Goal: Task Accomplishment & Management: Manage account settings

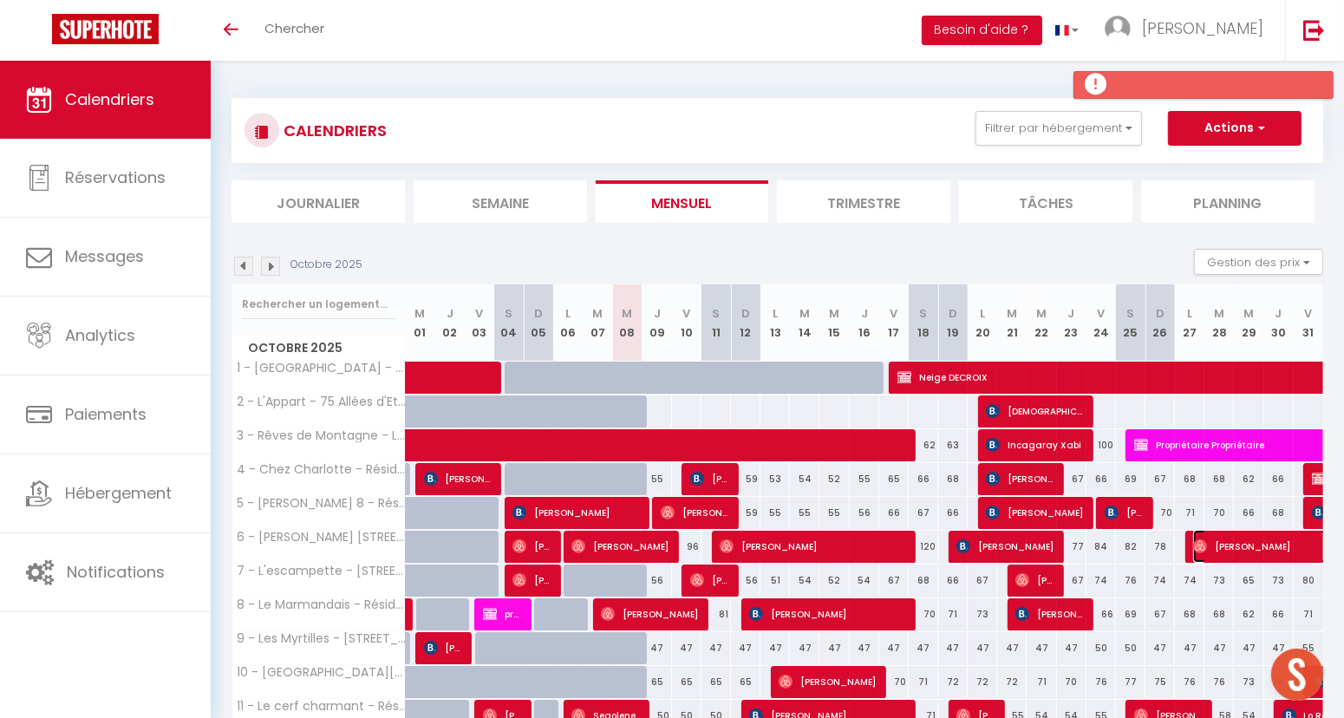
scroll to position [430, 0]
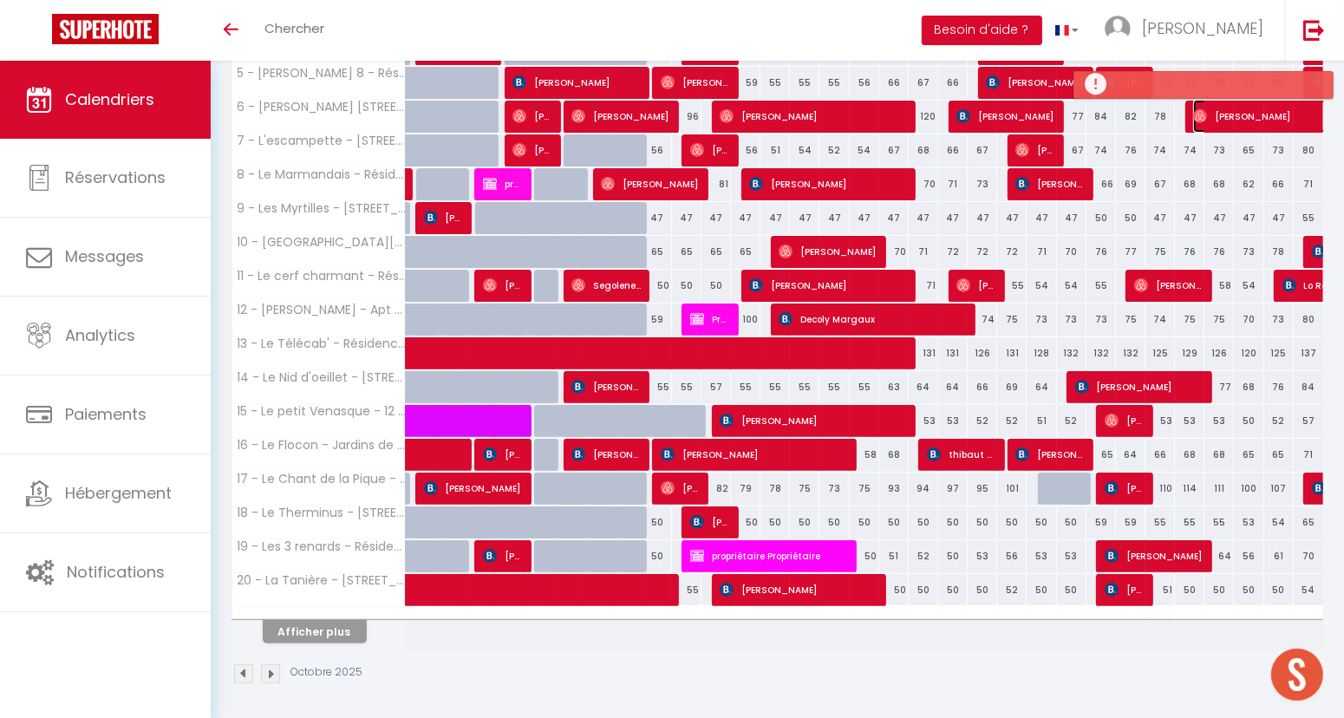
click at [1205, 126] on span "[PERSON_NAME]" at bounding box center [1312, 116] width 239 height 33
select select "OK"
select select "0"
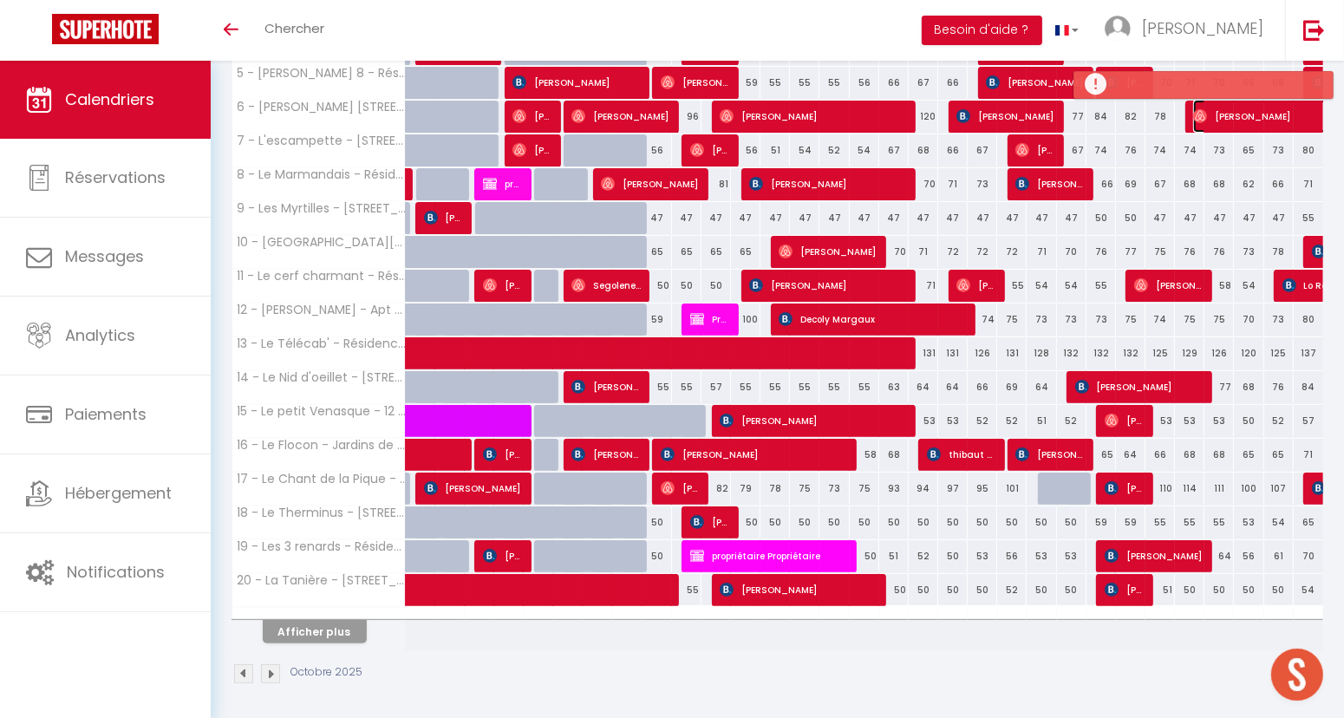
select select "1"
select select
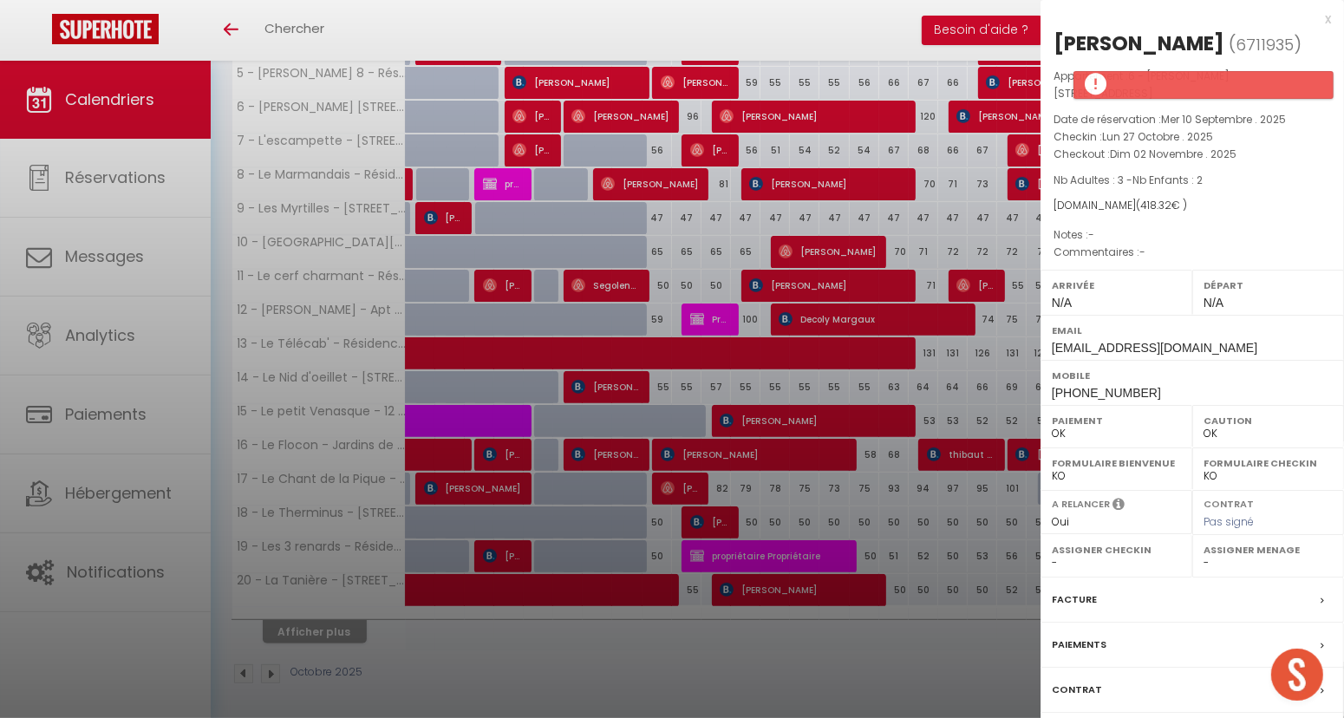
select select "8072"
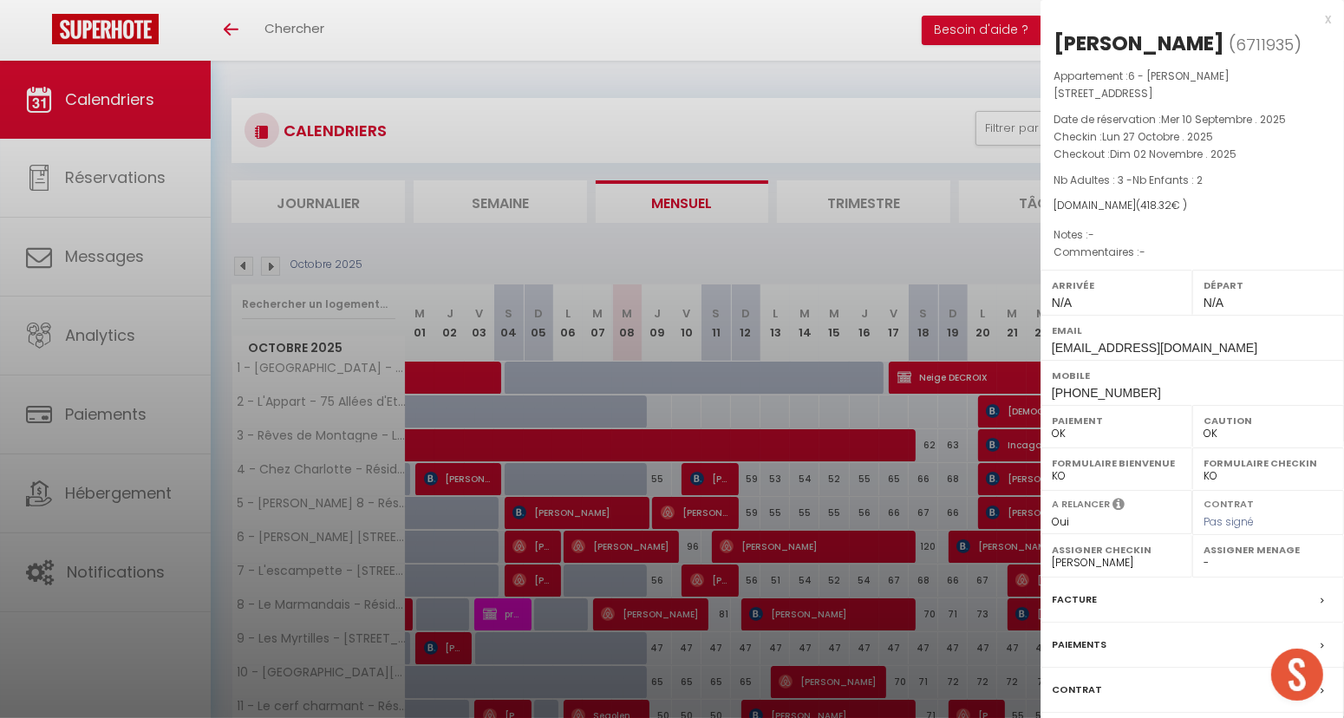
click at [1329, 15] on div "x" at bounding box center [1186, 19] width 291 height 21
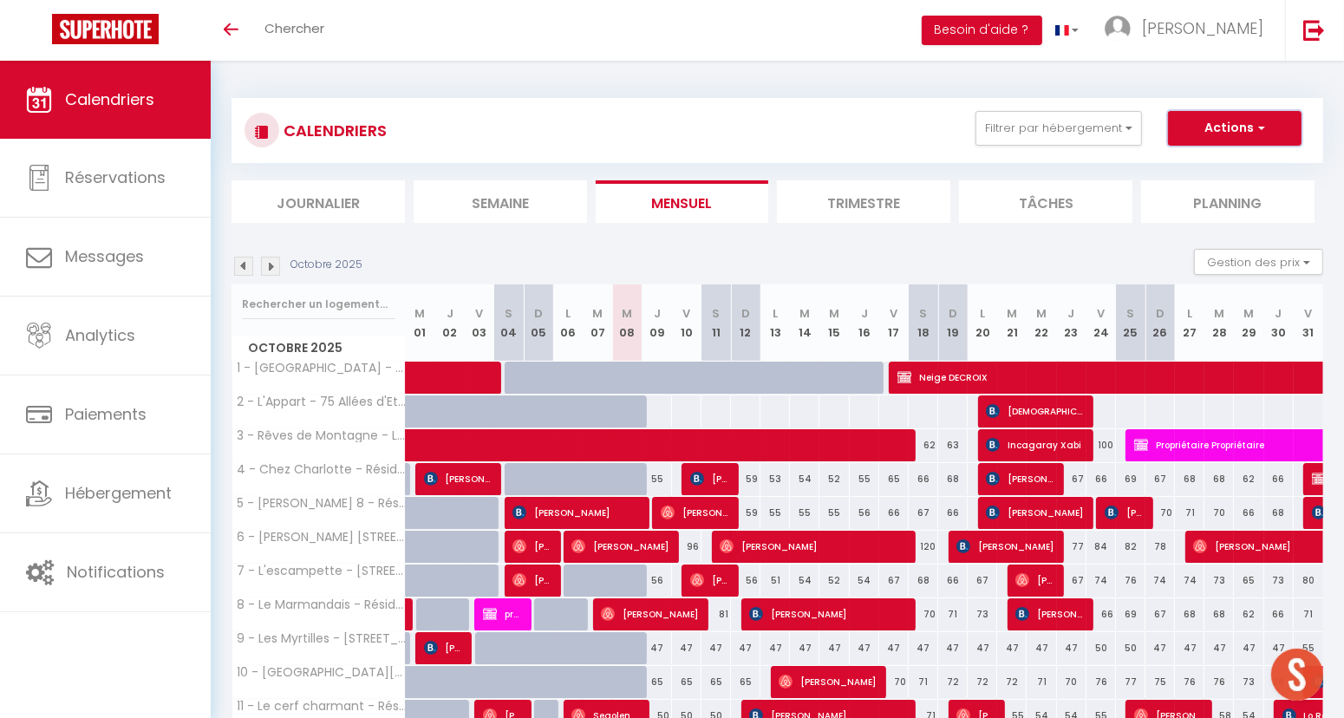
click at [1225, 127] on button "Actions" at bounding box center [1235, 128] width 134 height 35
click at [1198, 163] on link "Nouvelle réservation" at bounding box center [1216, 168] width 151 height 26
select select
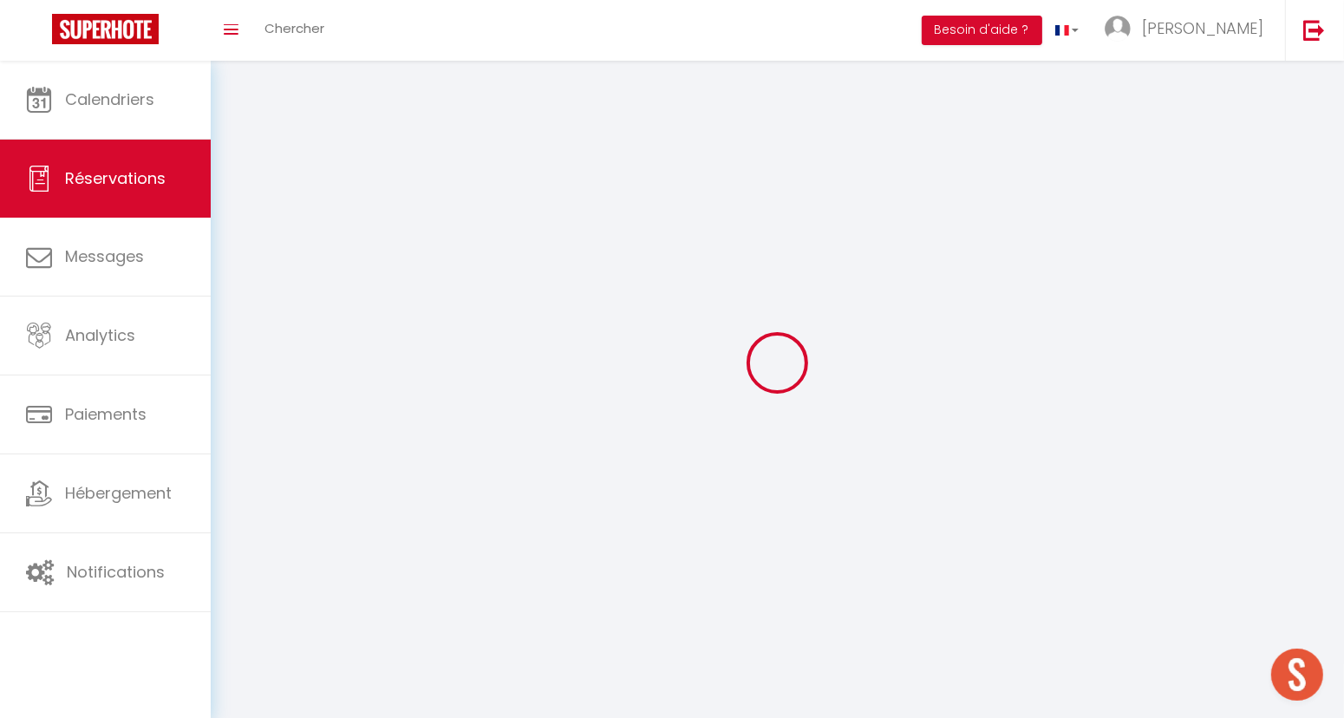
select select
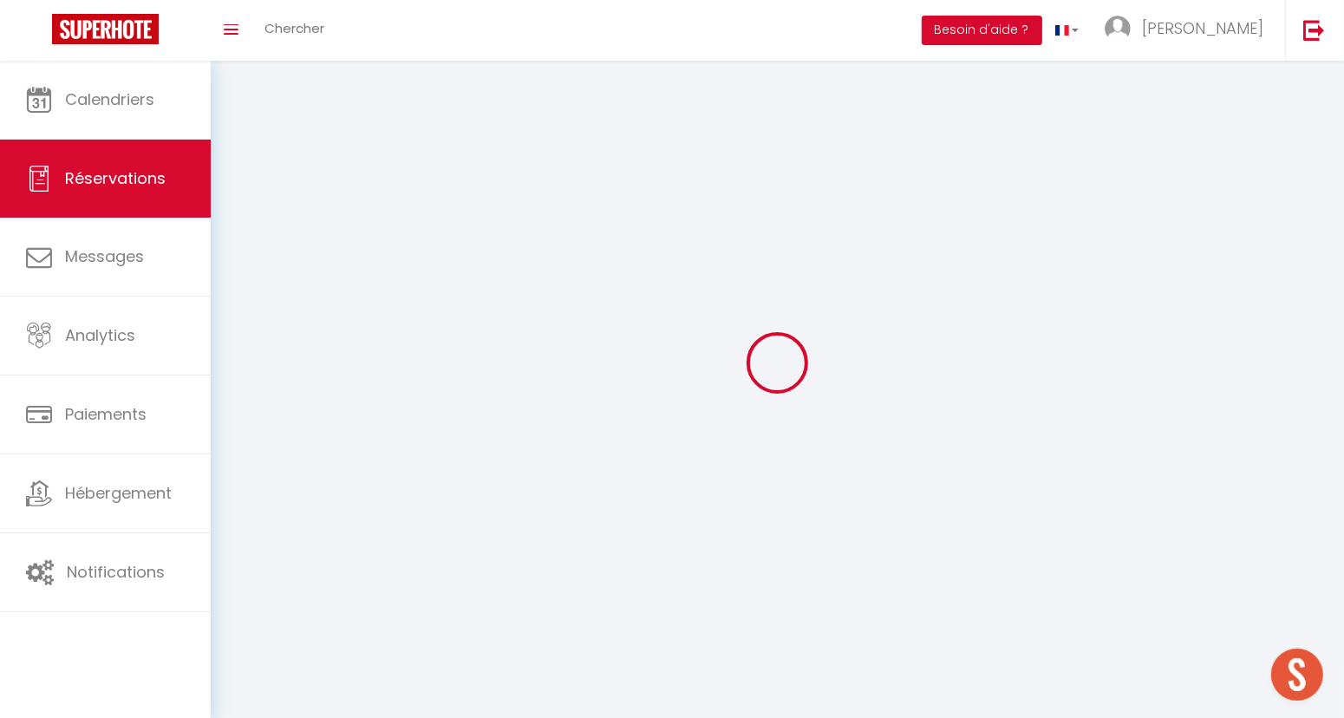
select select
checkbox input "false"
select select
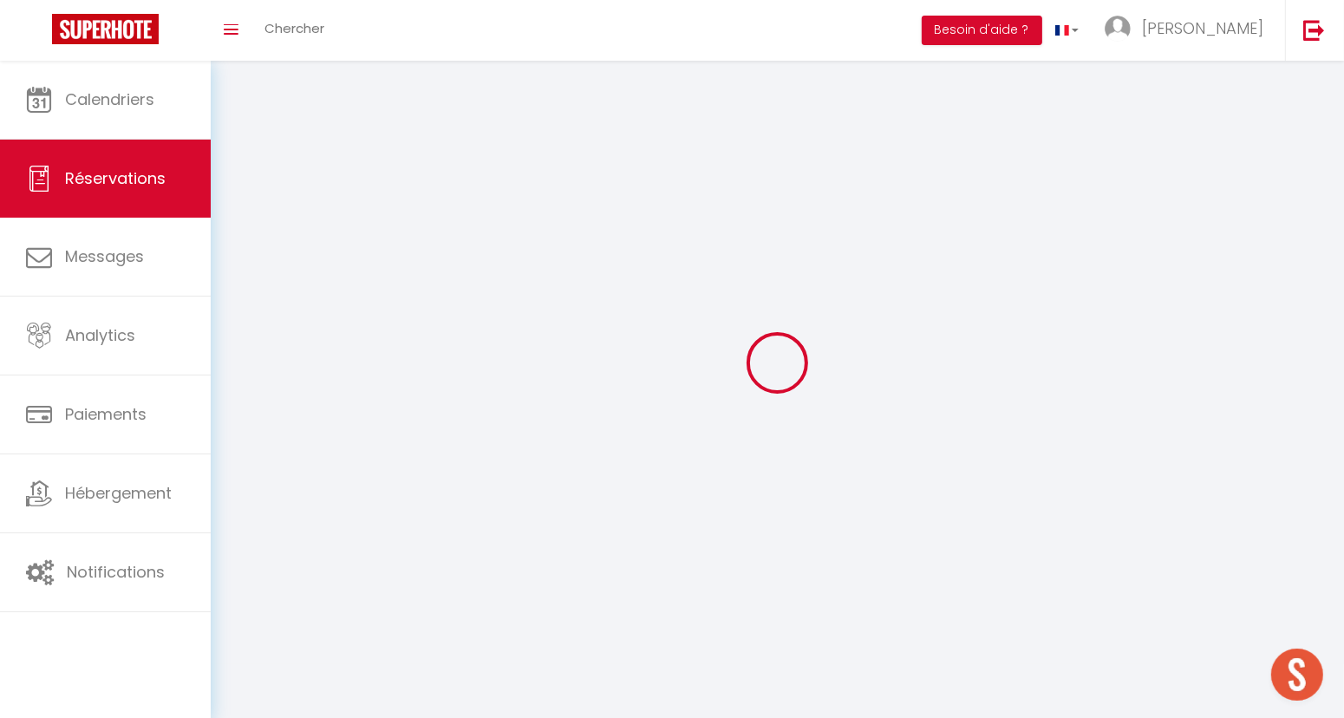
select select
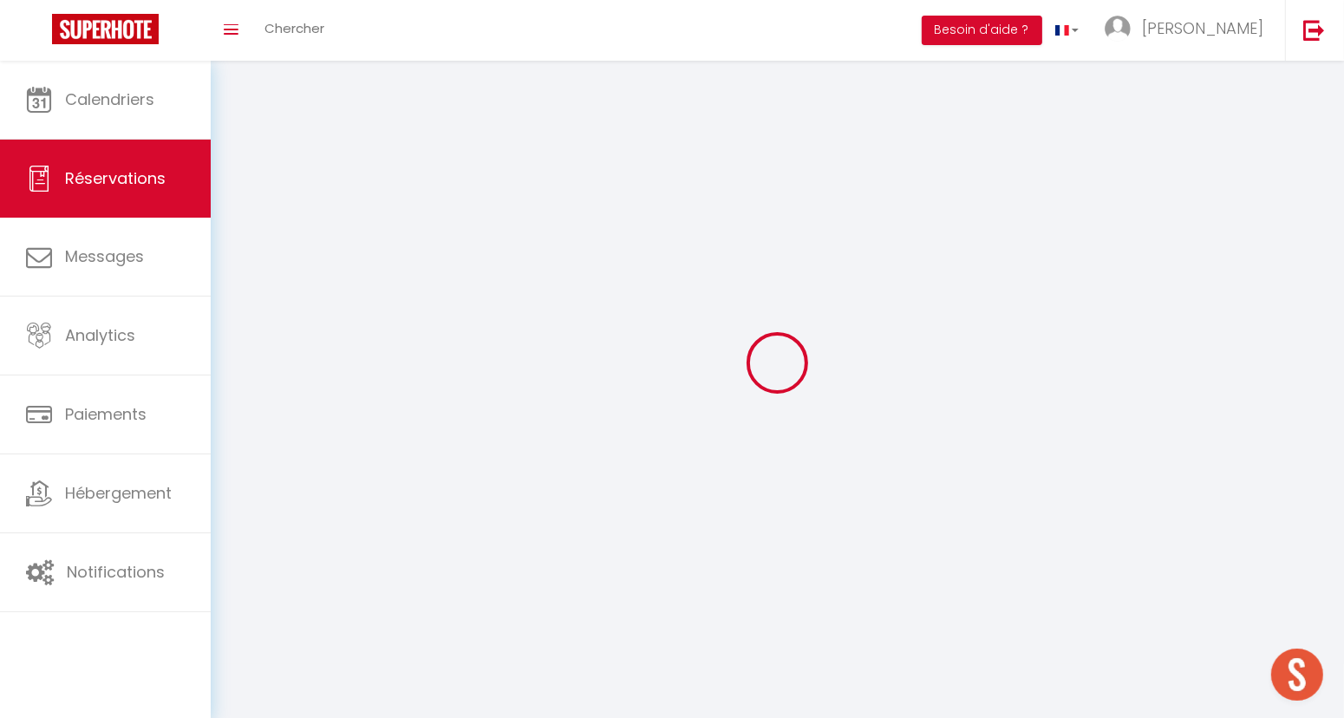
checkbox input "false"
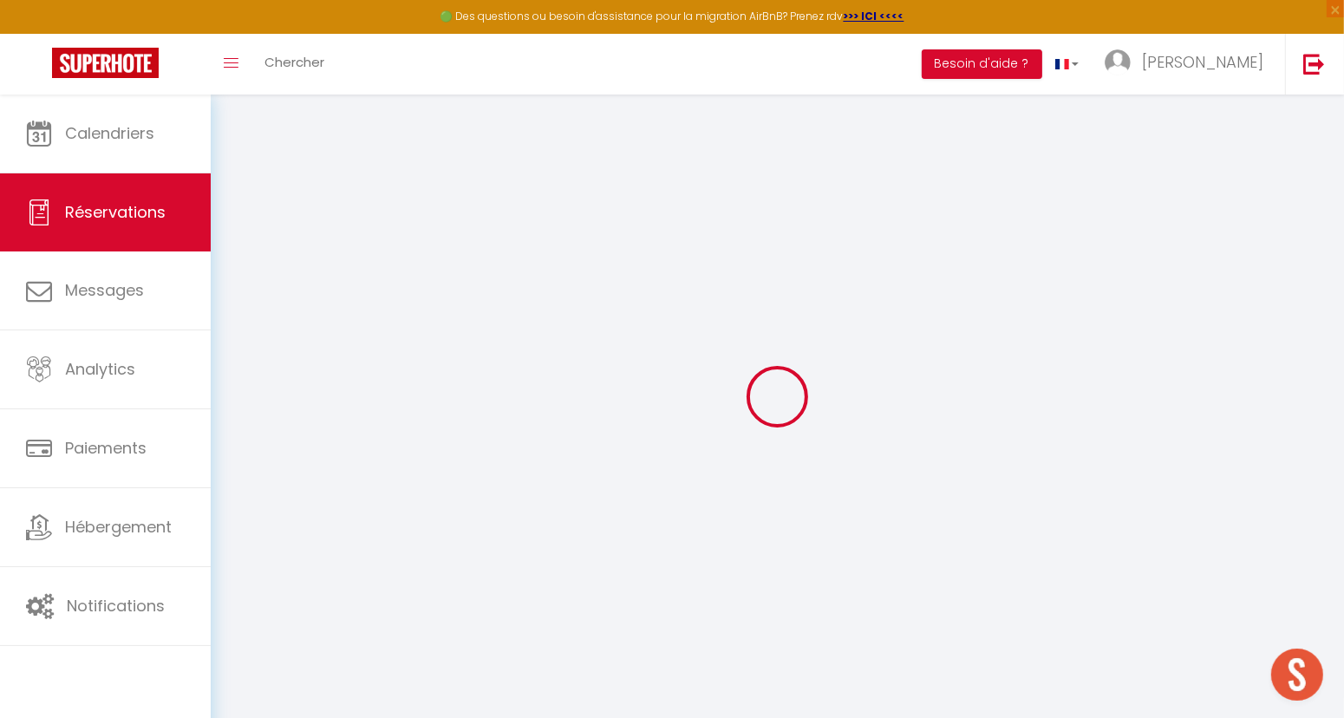
select select
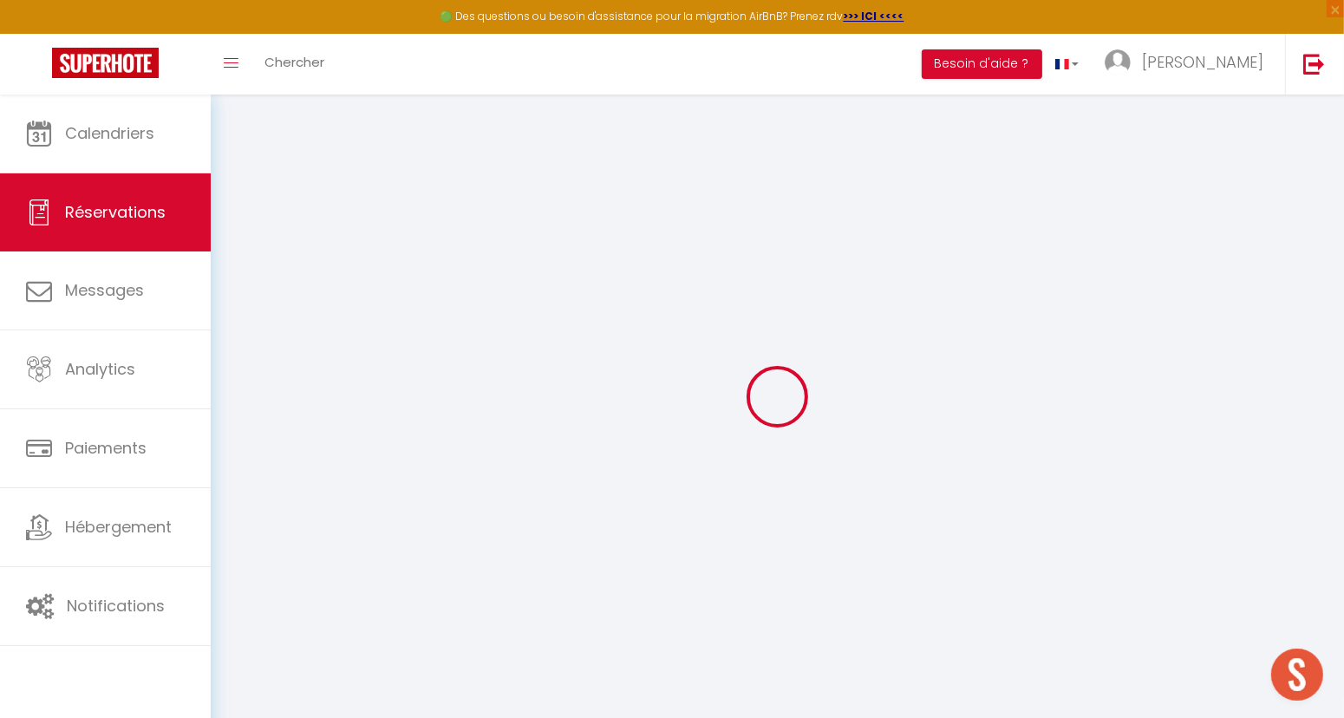
select select
checkbox input "false"
select select
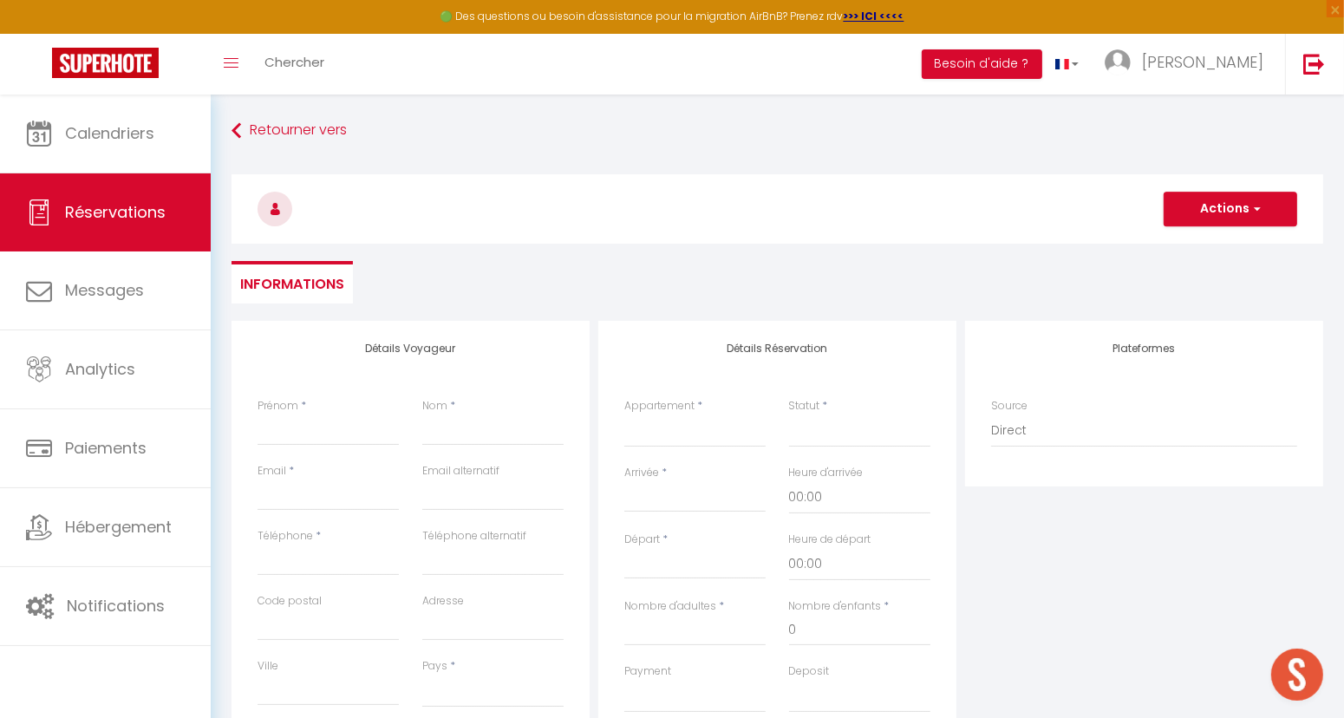
select select
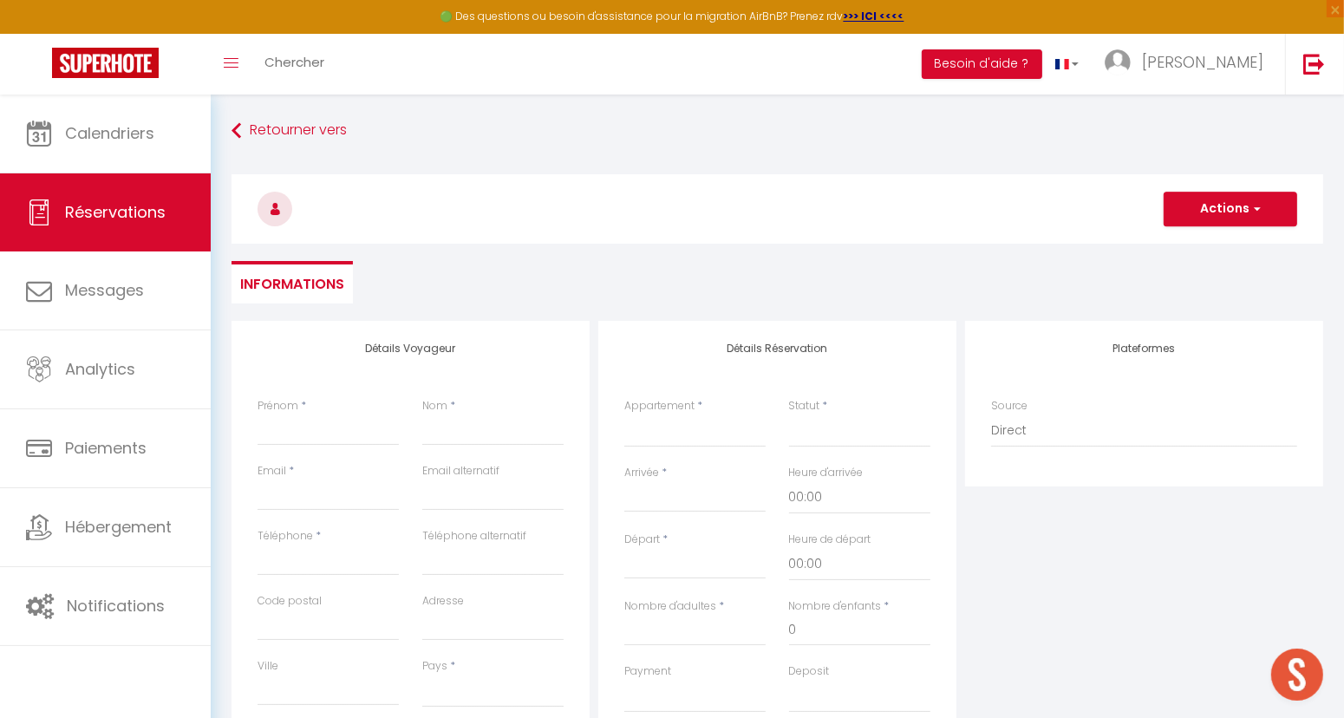
select select
checkbox input "false"
click at [289, 434] on input "Prénom" at bounding box center [328, 430] width 141 height 31
type input "p"
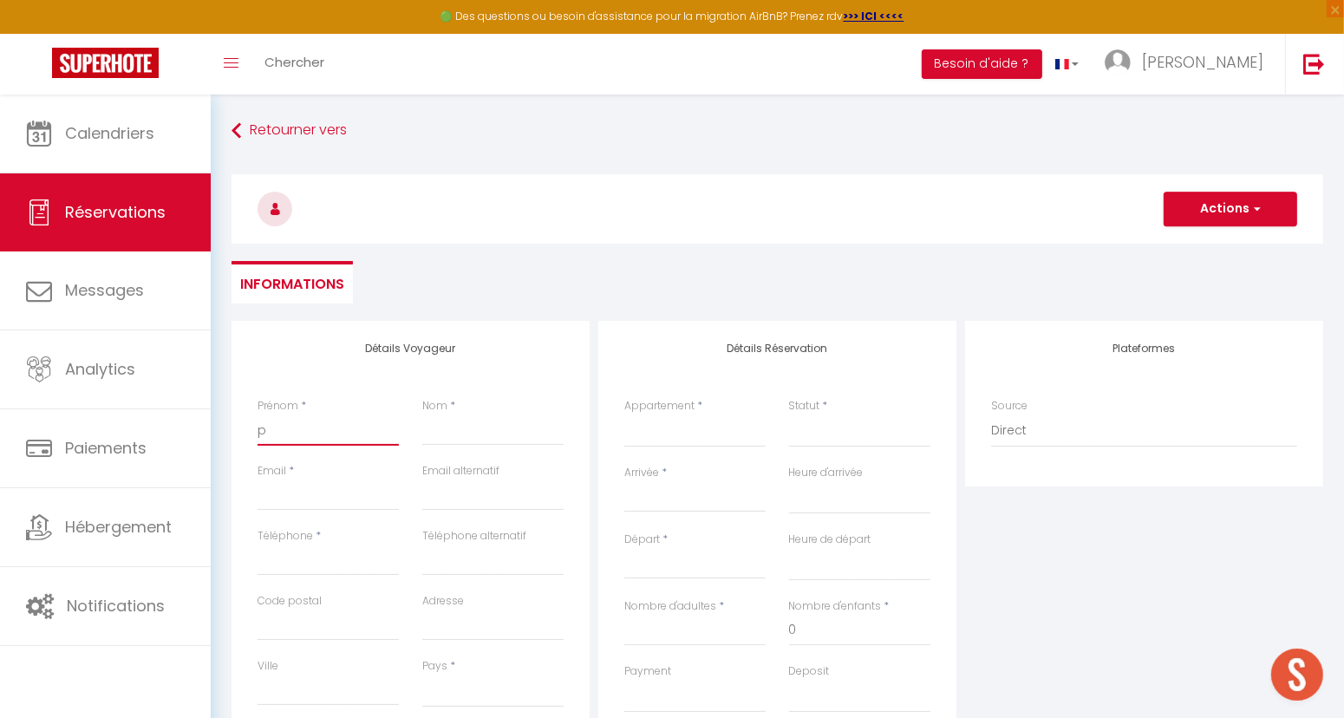
select select
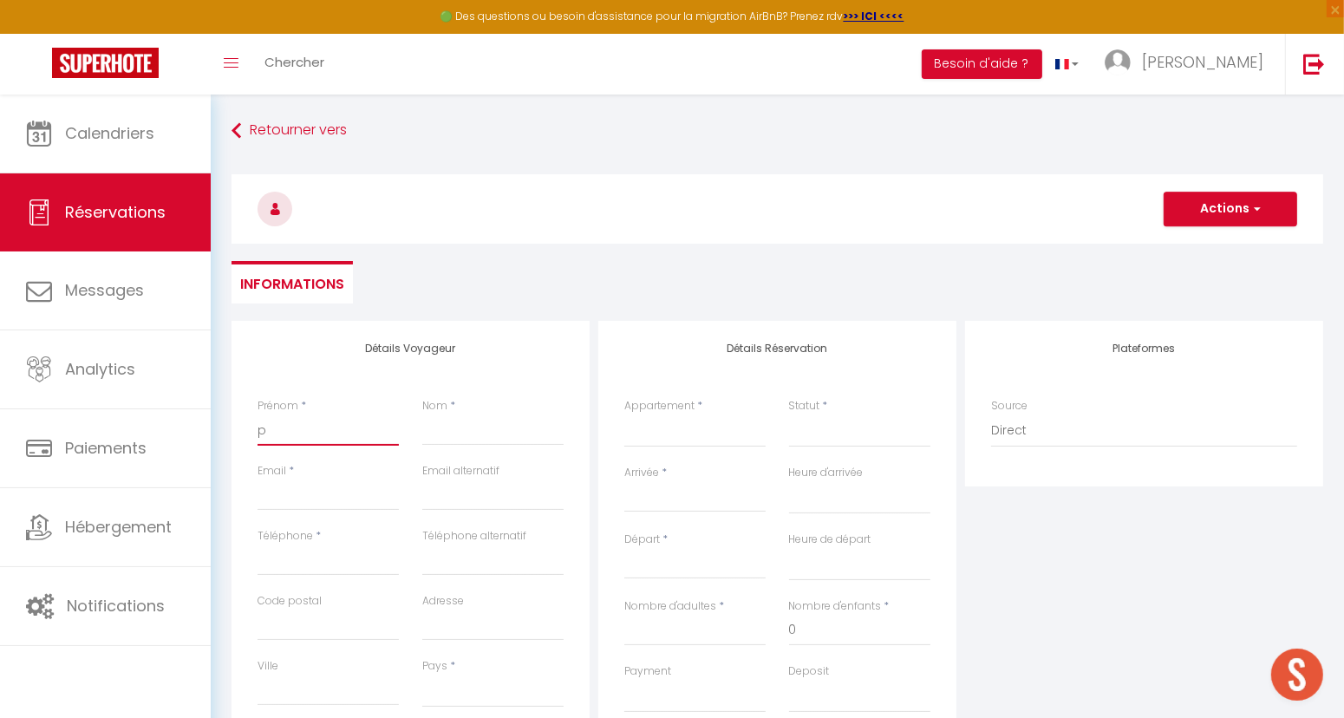
select select
checkbox input "false"
type input "pro"
select select
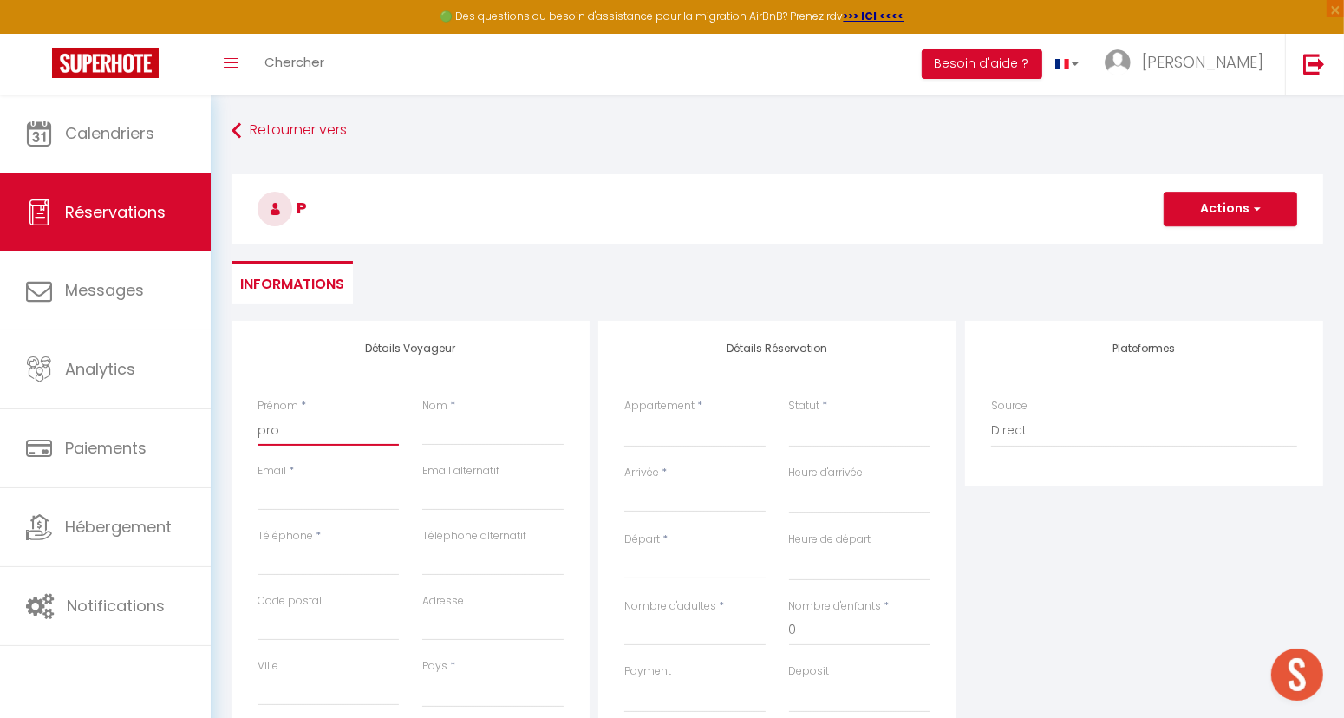
select select
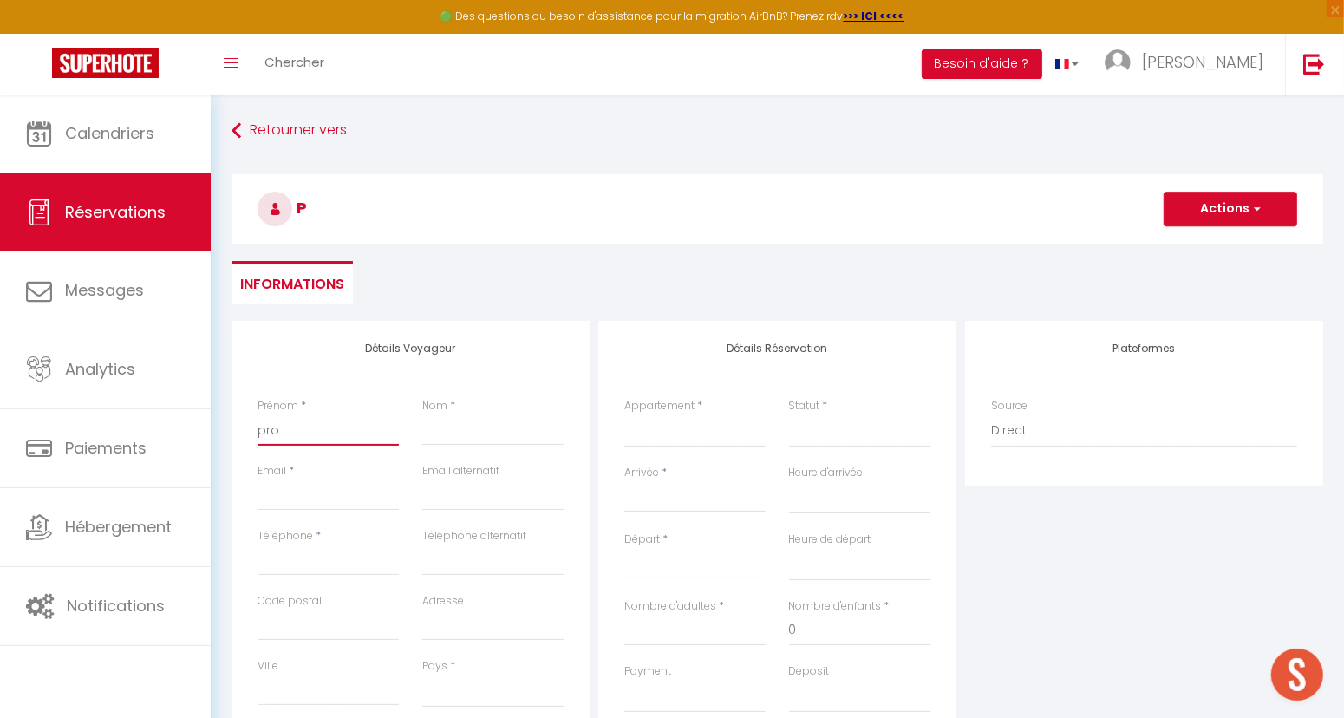
select select
checkbox input "false"
type input "prop"
select select
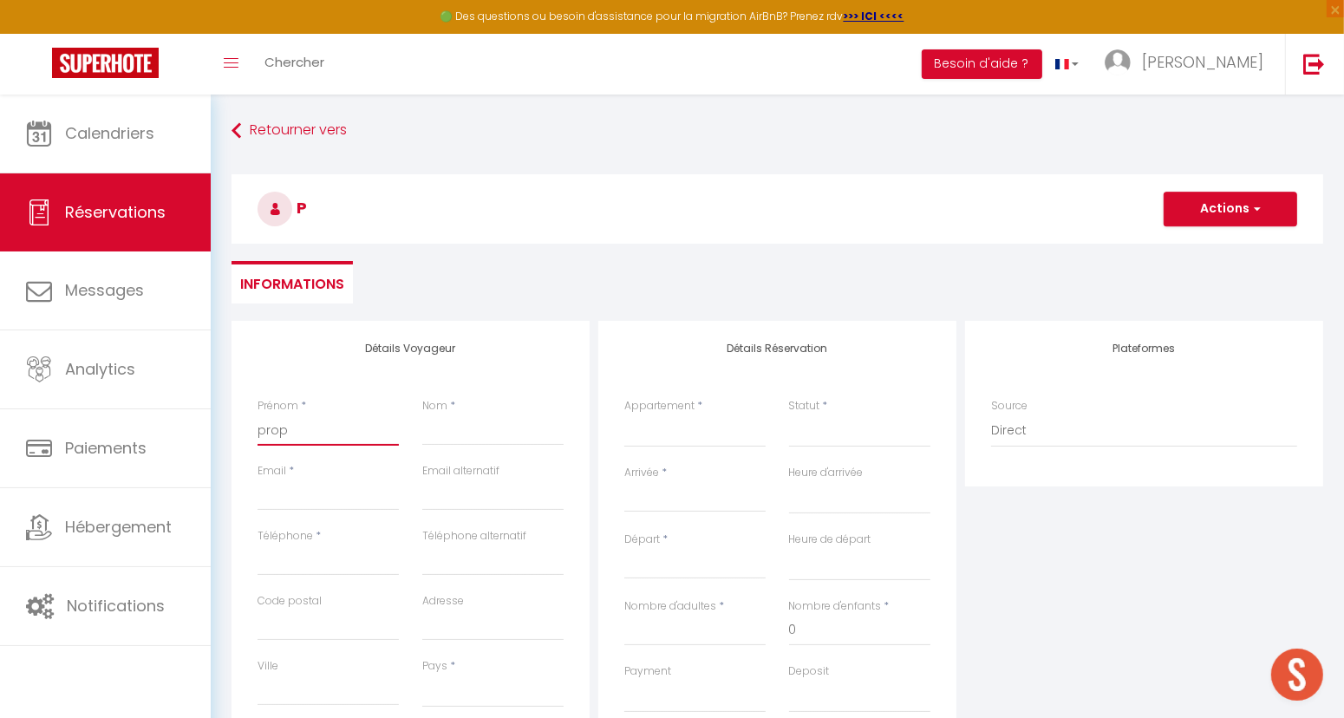
select select
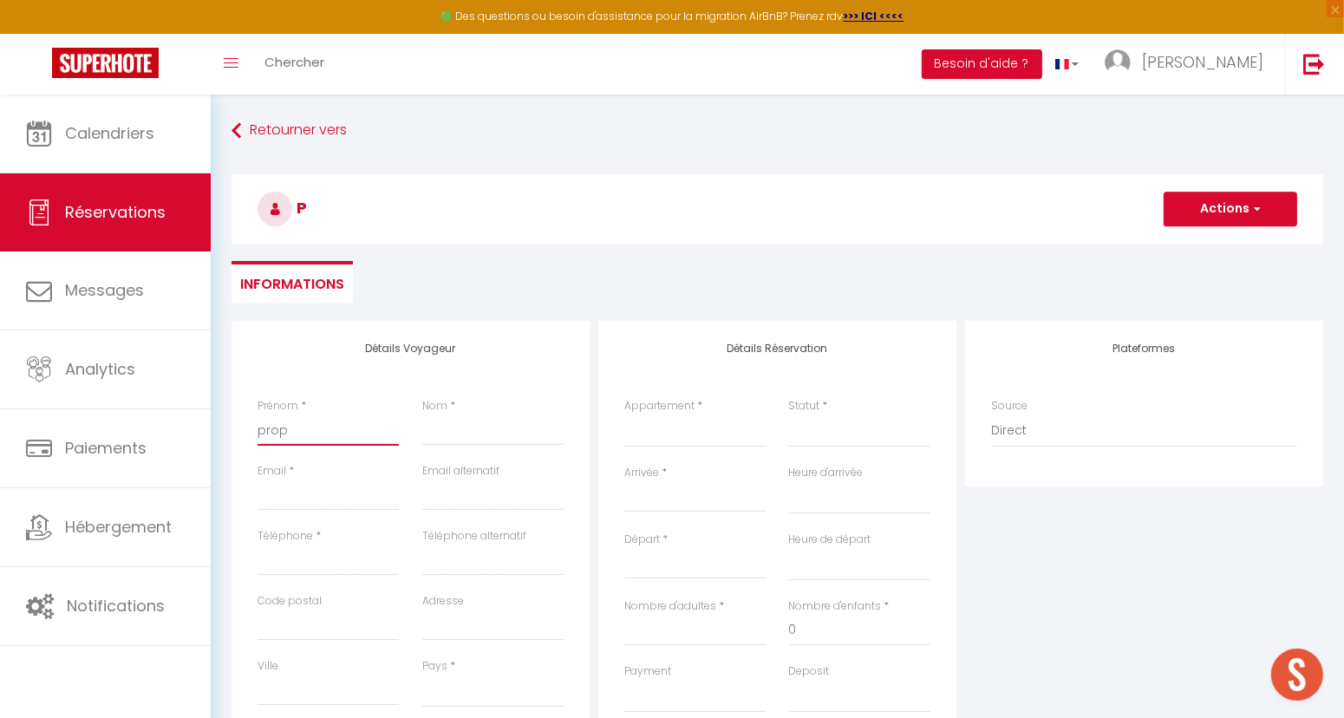
checkbox input "false"
type input "propr"
select select
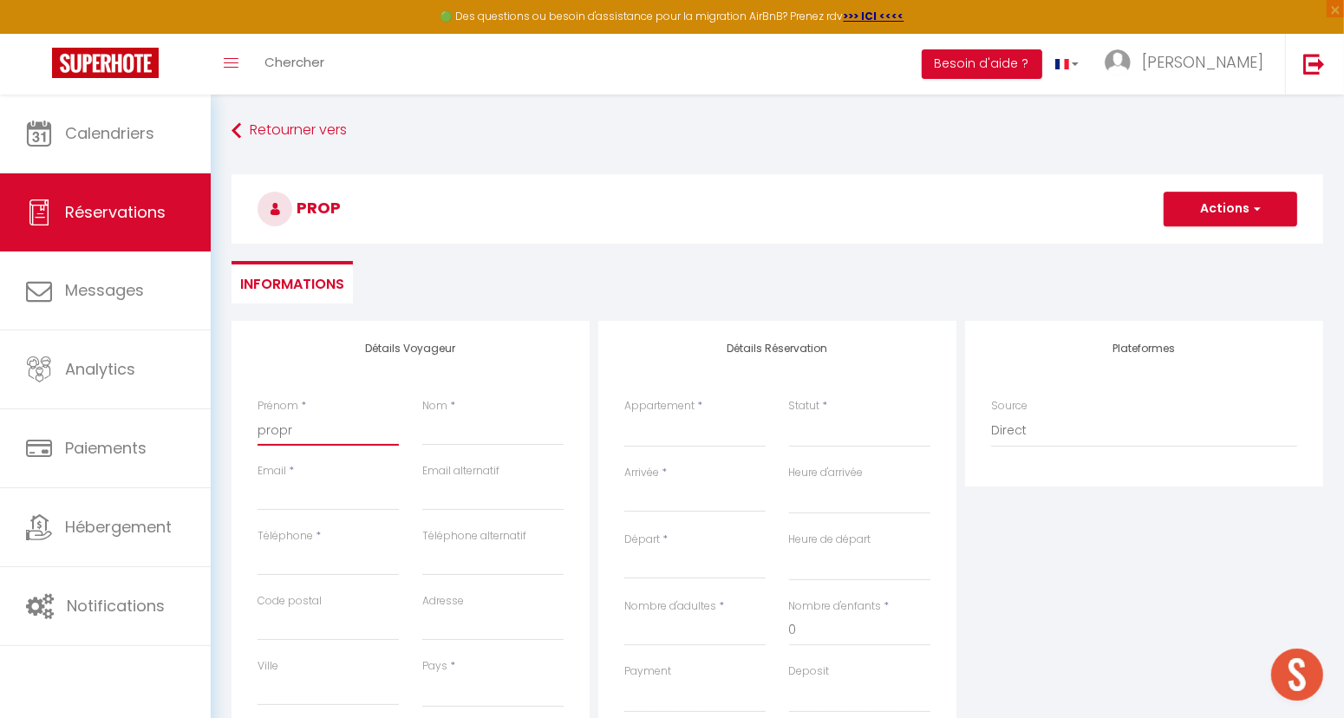
select select
checkbox input "false"
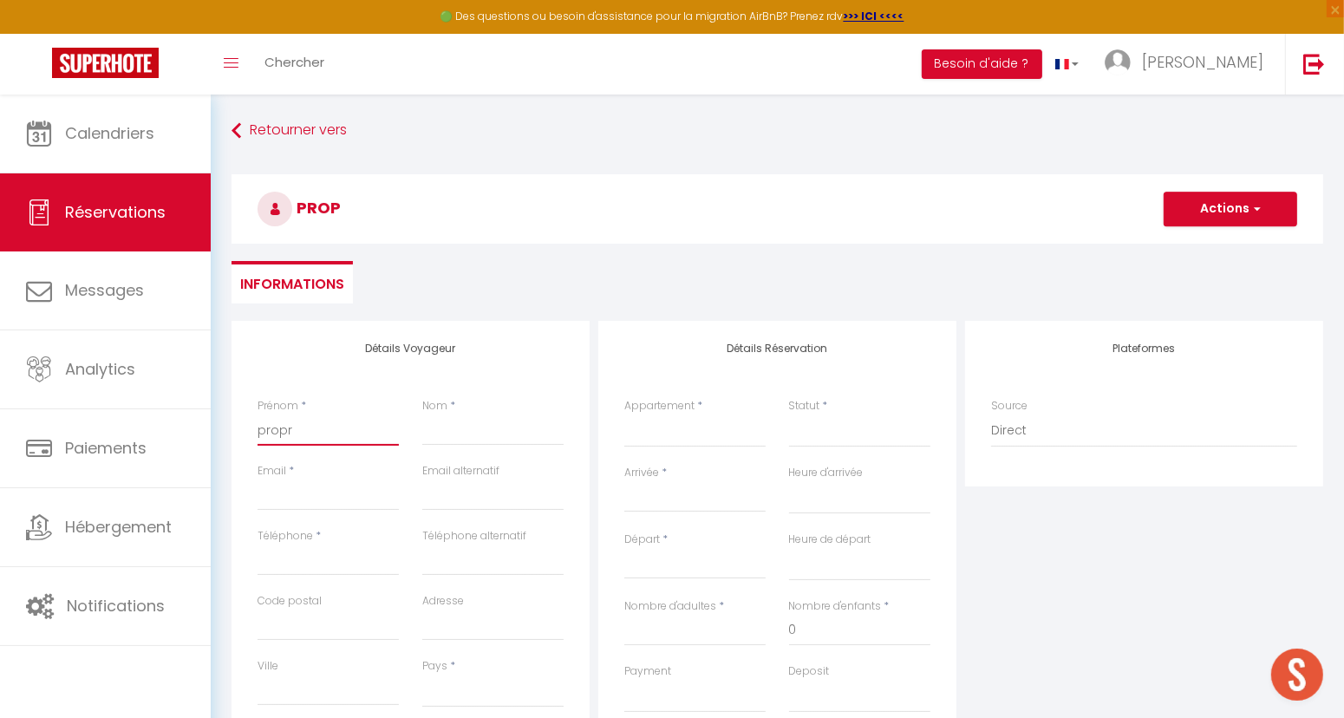
type input "propri"
select select
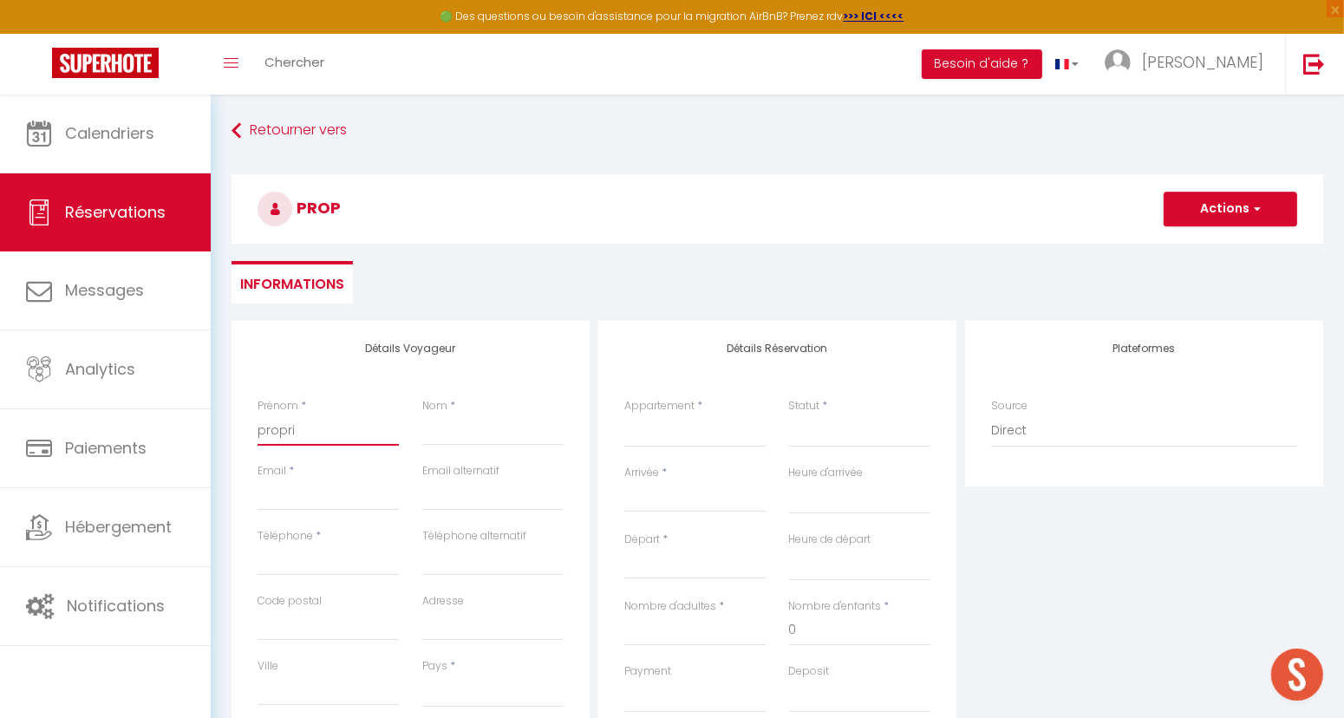
select select
checkbox input "false"
type input "proprié"
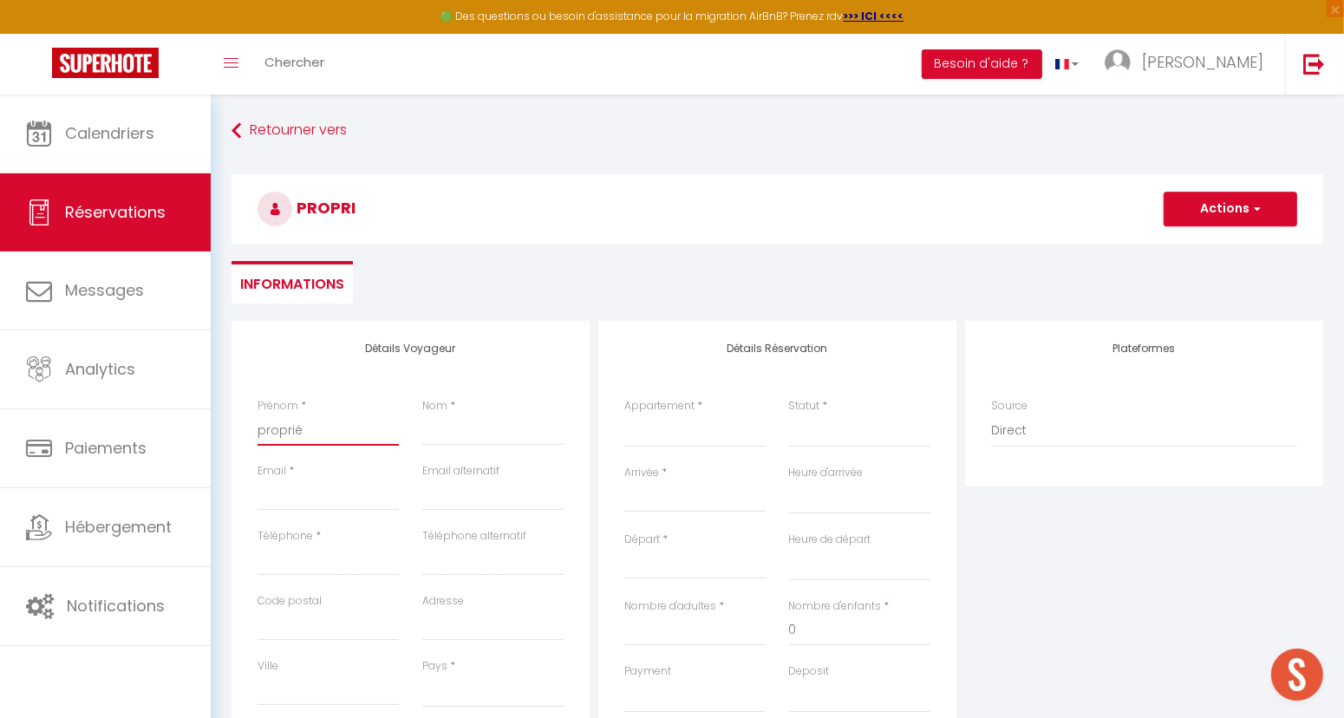
select select
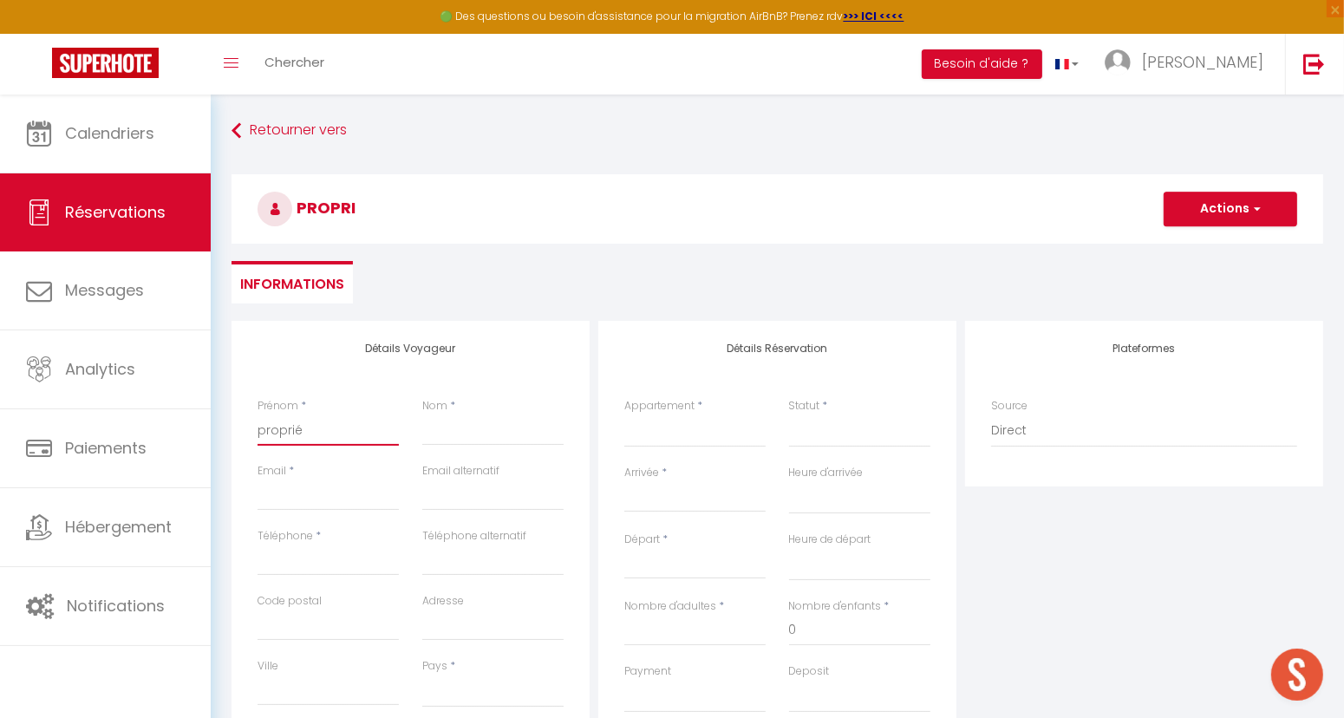
select select
checkbox input "false"
type input "propriét"
select select
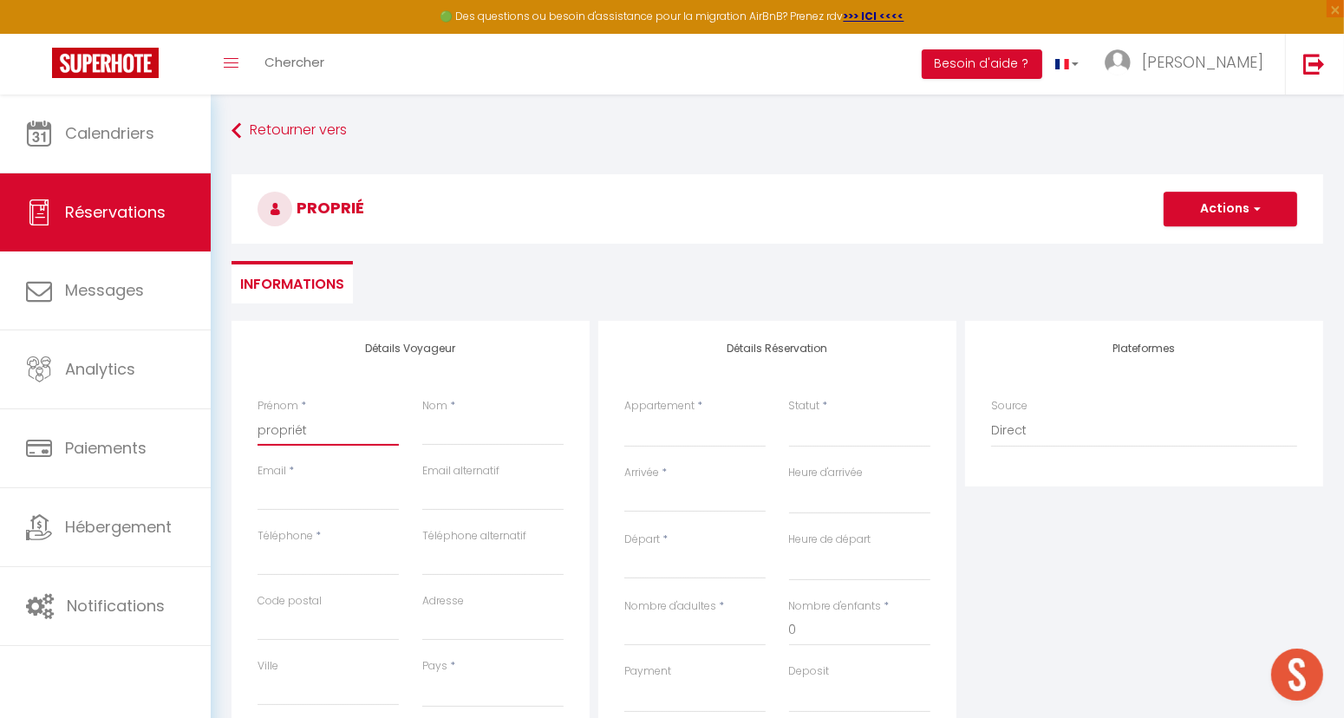
select select
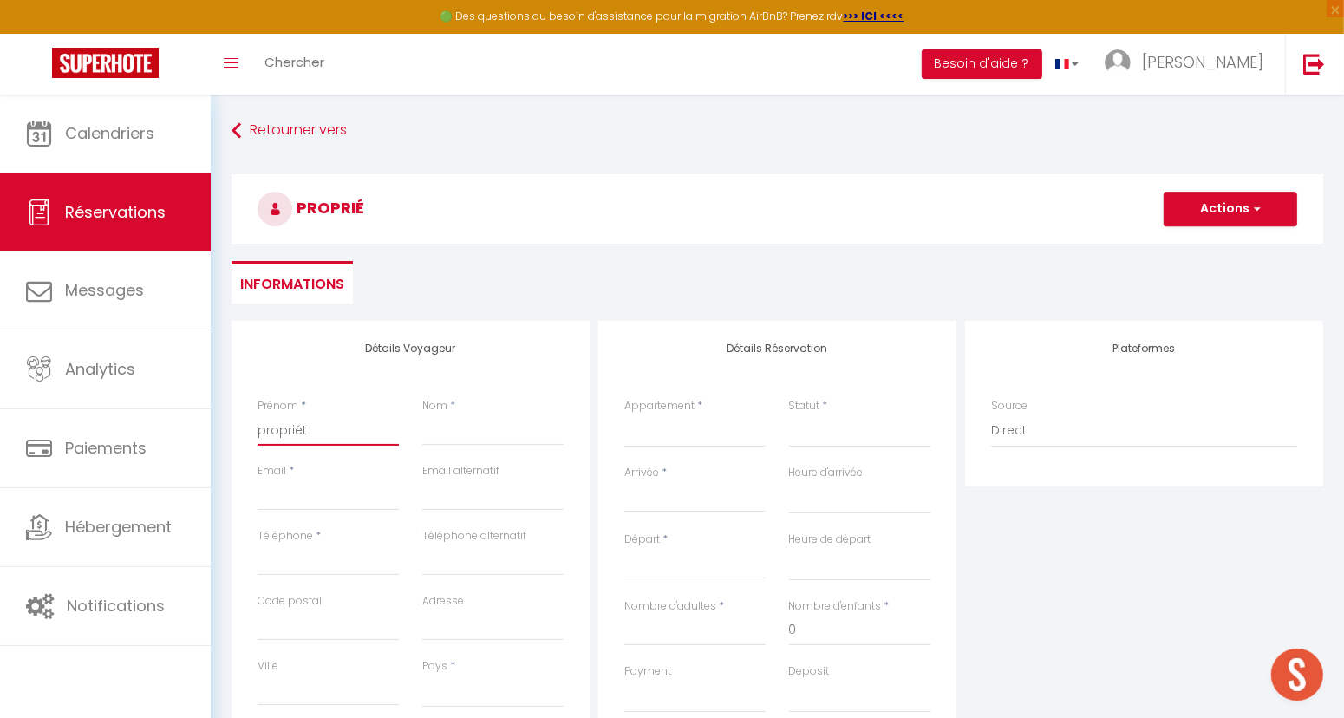
select select
checkbox input "false"
type input "propriéta"
select select
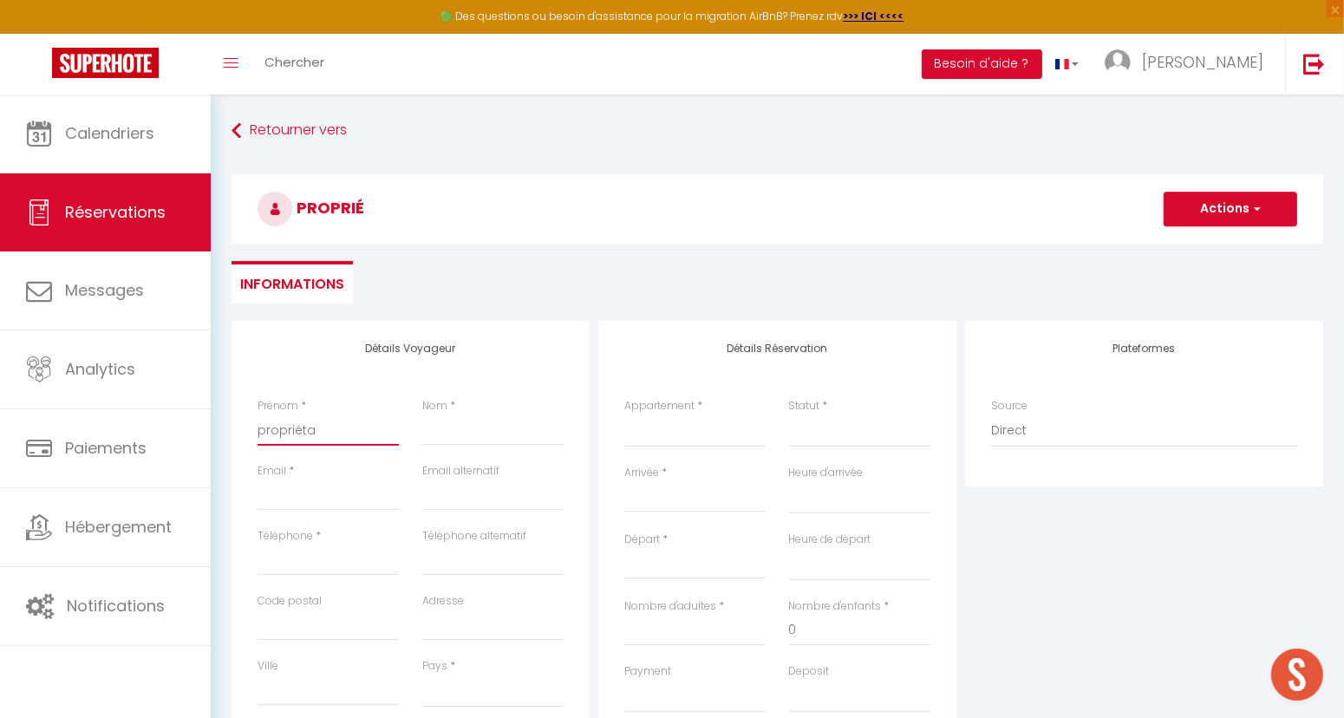
select select
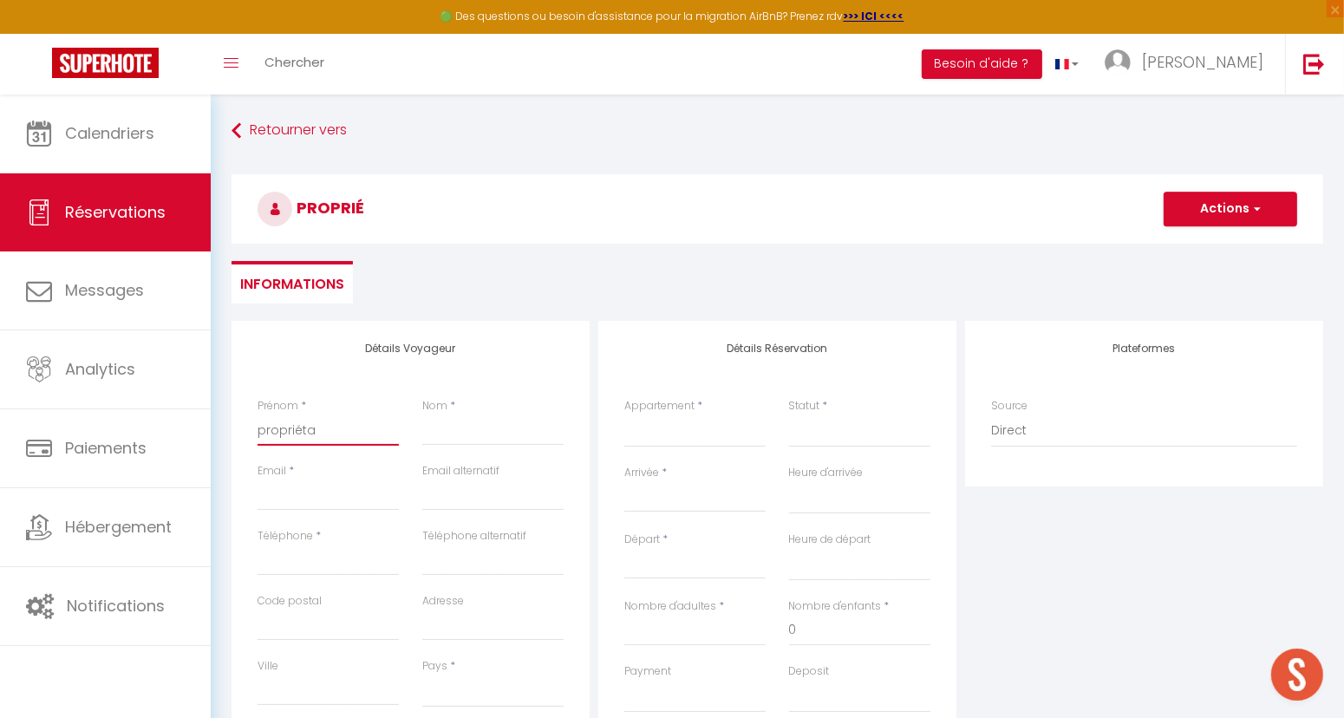
checkbox input "false"
type input "propriétai"
select select
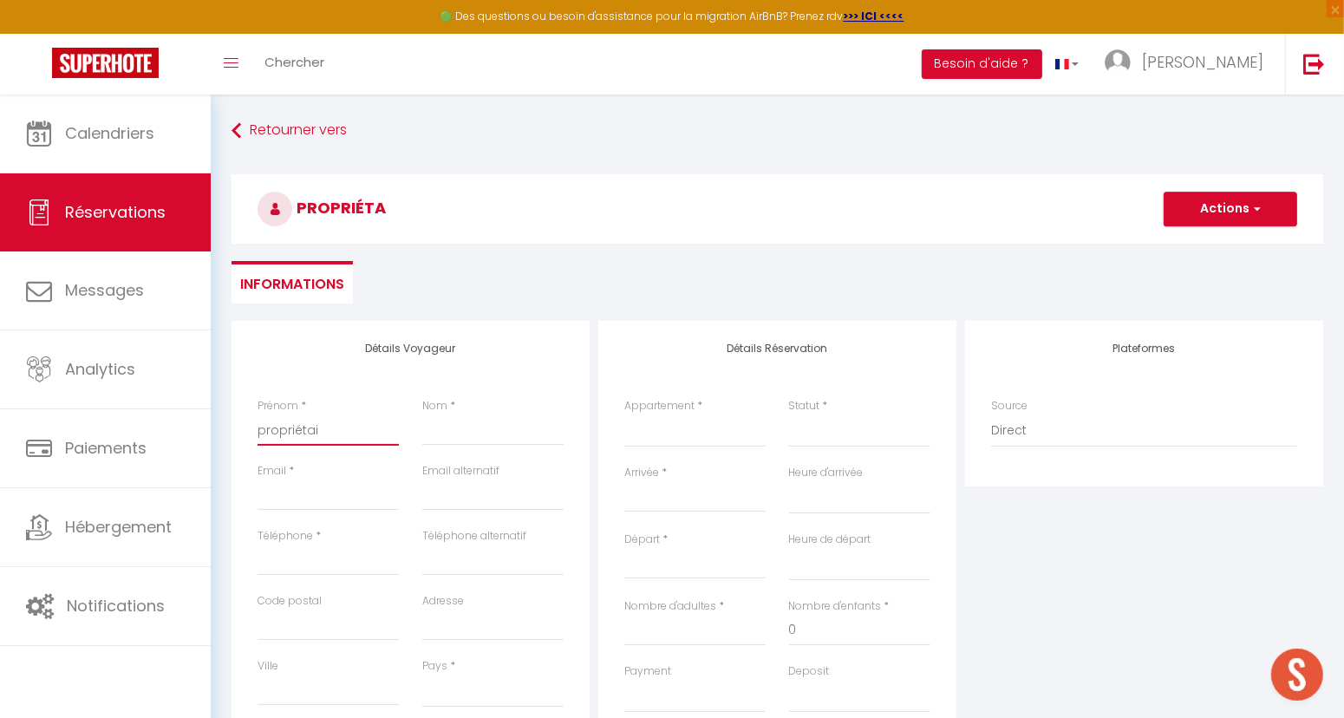
select select
checkbox input "false"
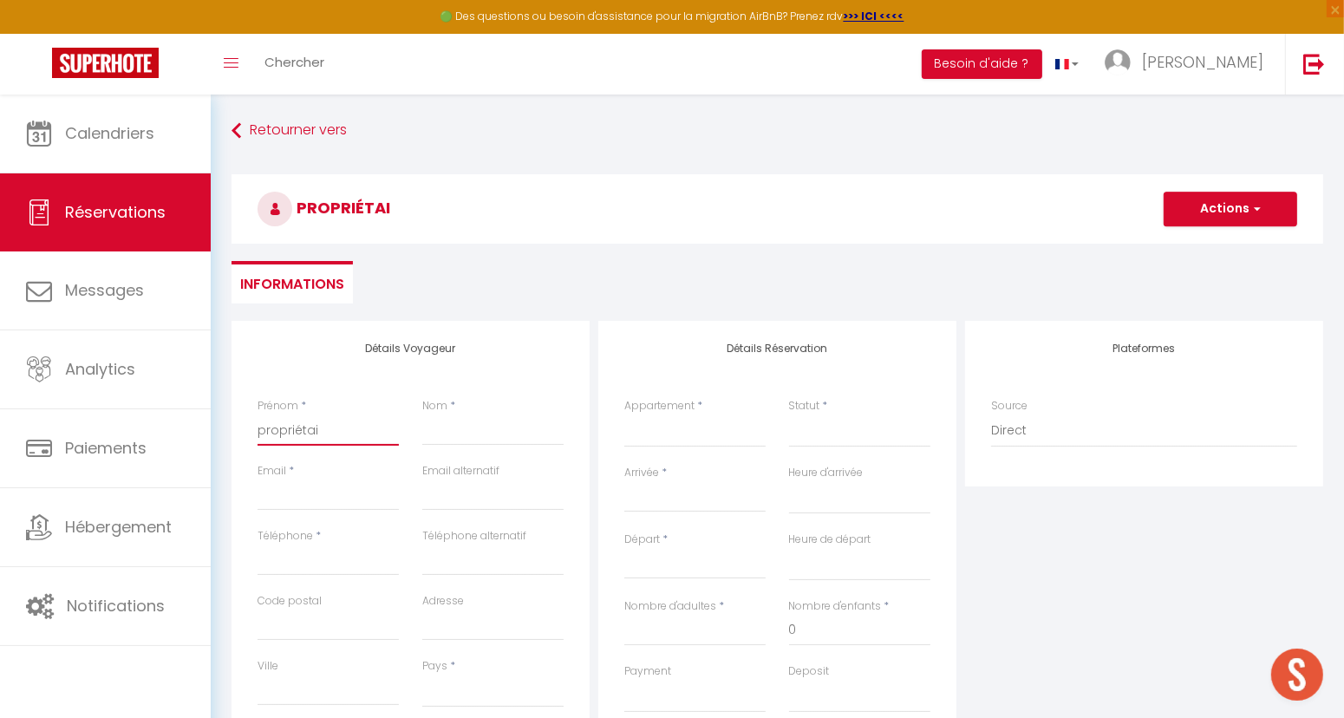
type input "propriétair"
select select
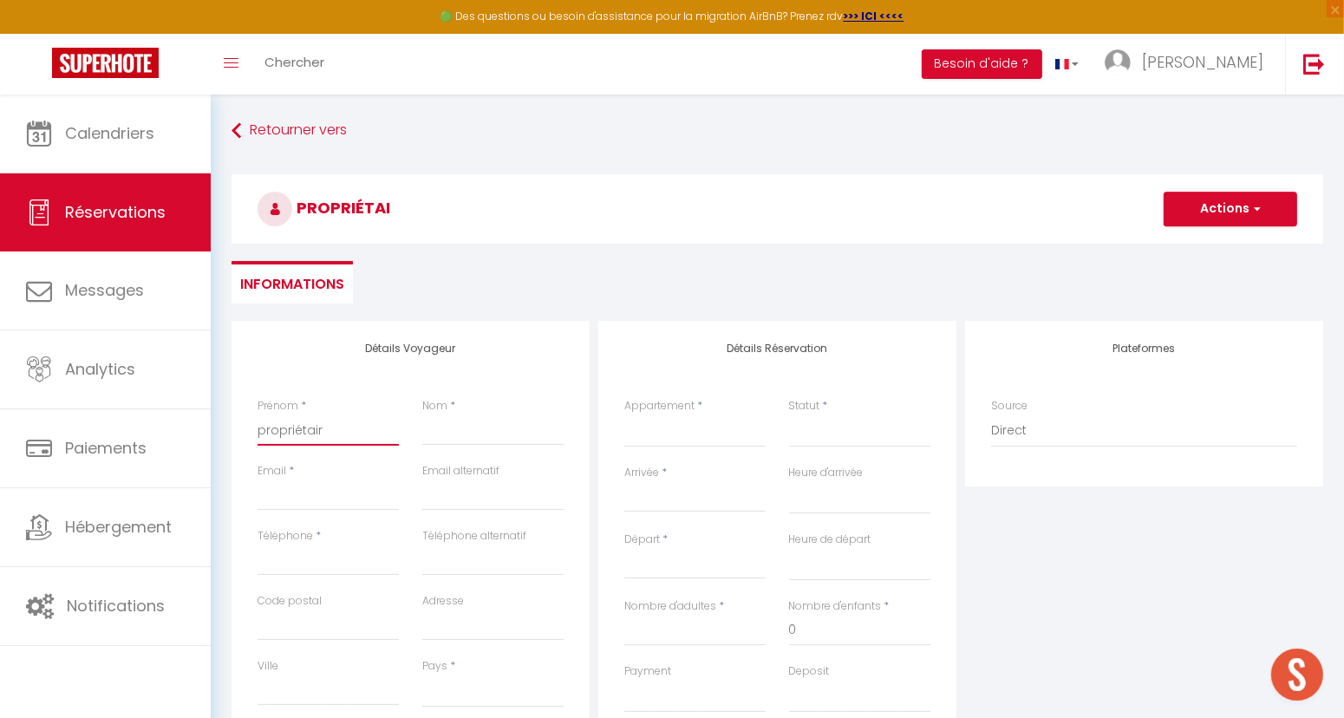
select select
checkbox input "false"
type input "propriétaire"
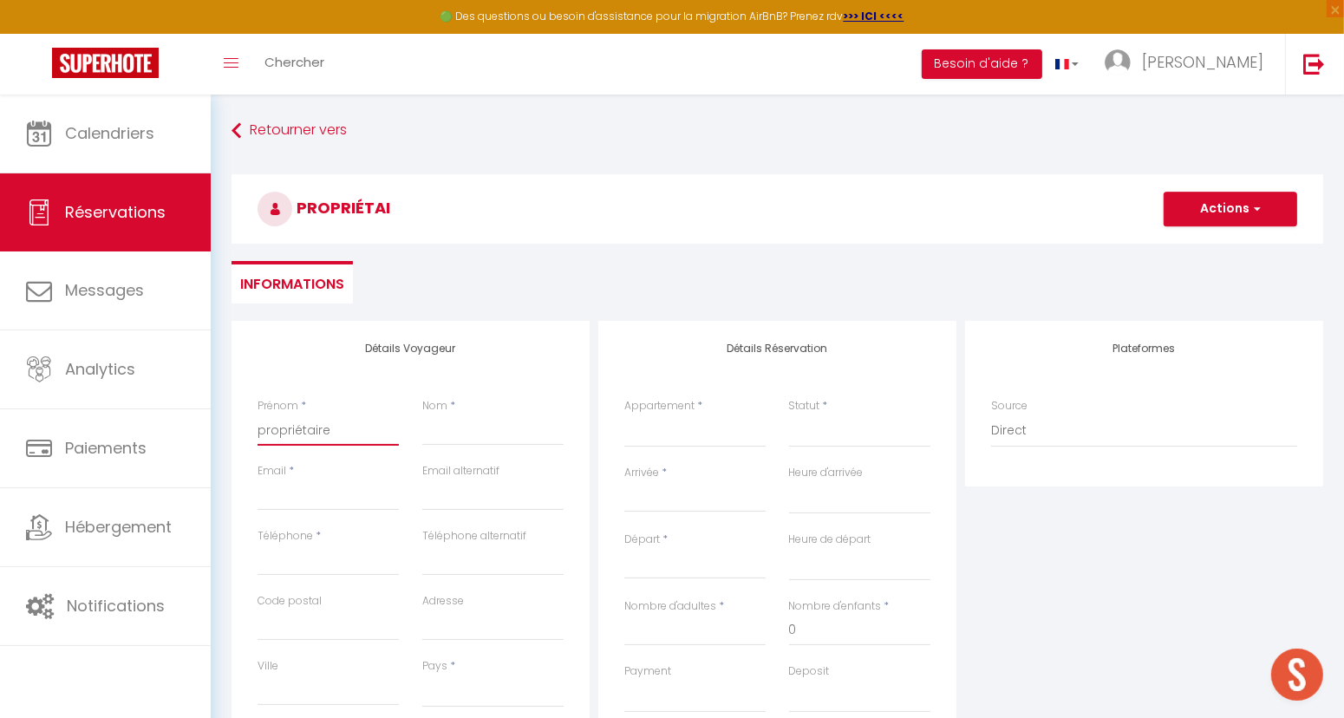
select select
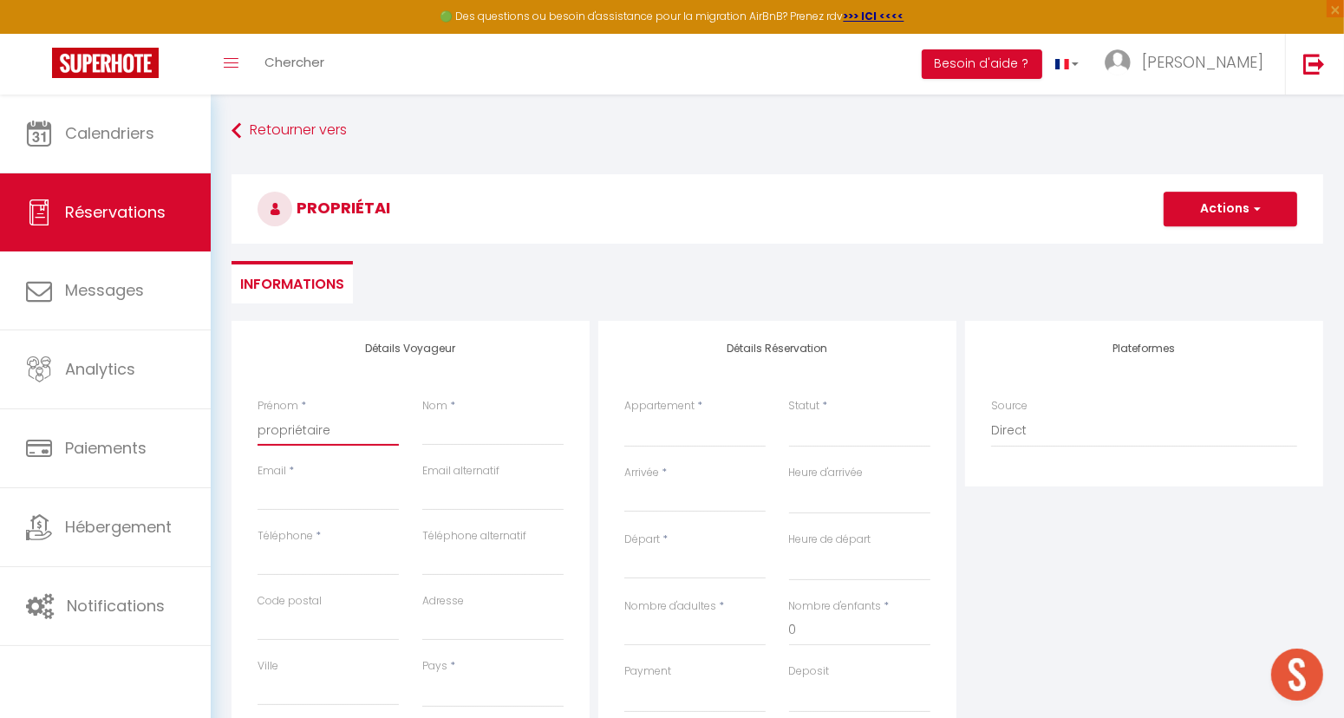
select select
checkbox input "false"
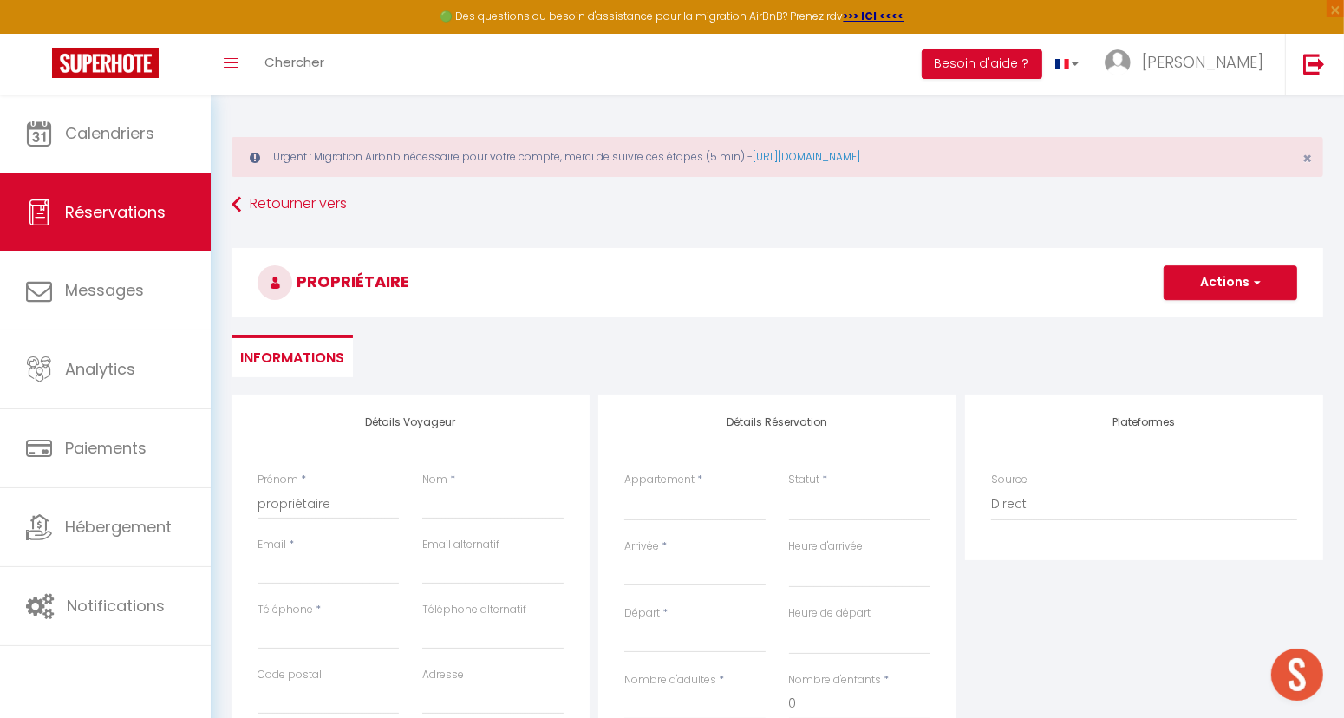
click at [278, 427] on h4 "Détails Voyageur" at bounding box center [411, 422] width 306 height 12
click at [277, 494] on input "propriétaire" at bounding box center [328, 503] width 141 height 31
type input "I"
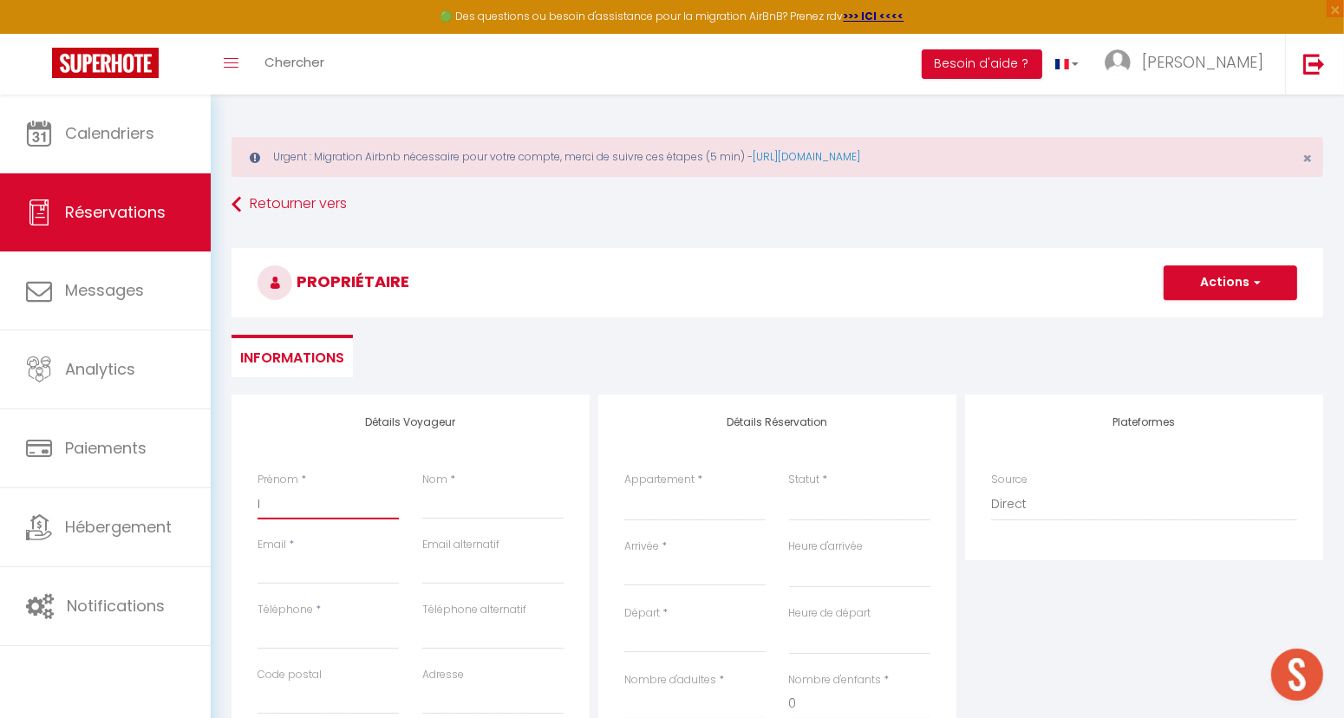
select select
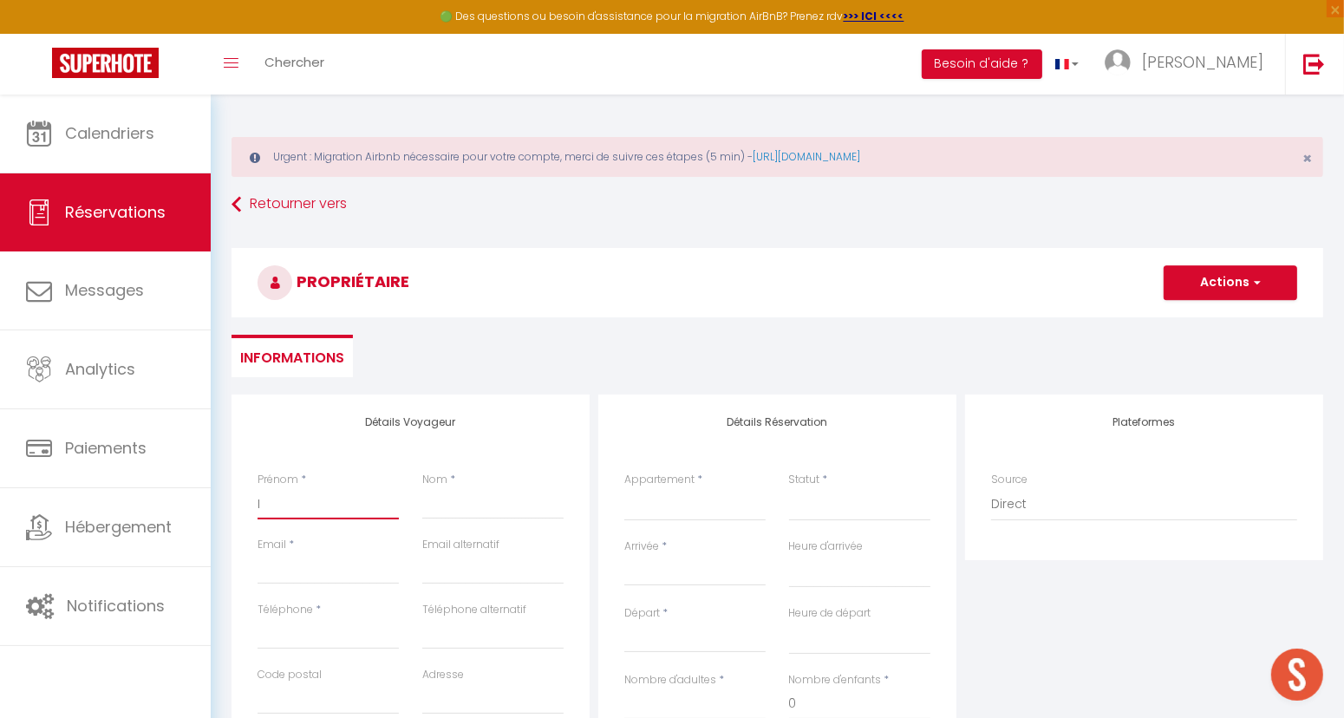
select select
checkbox input "false"
type input "Is"
select select
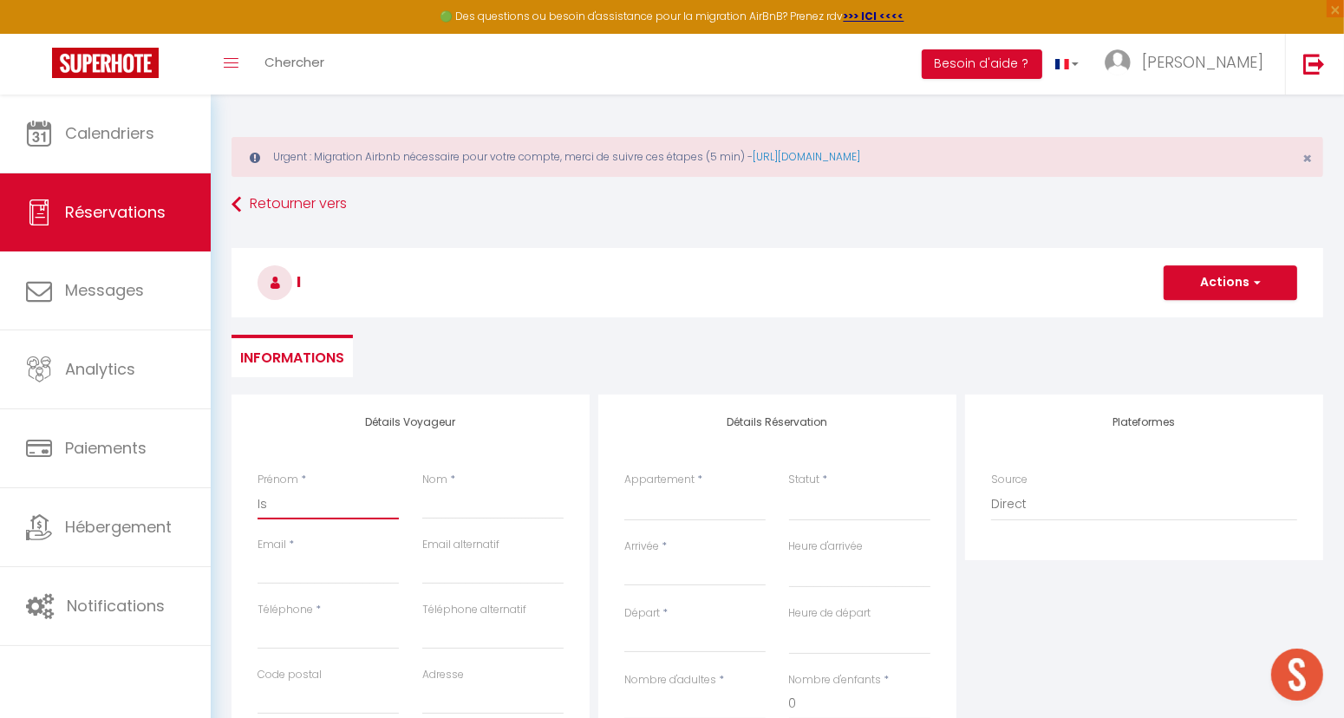
select select
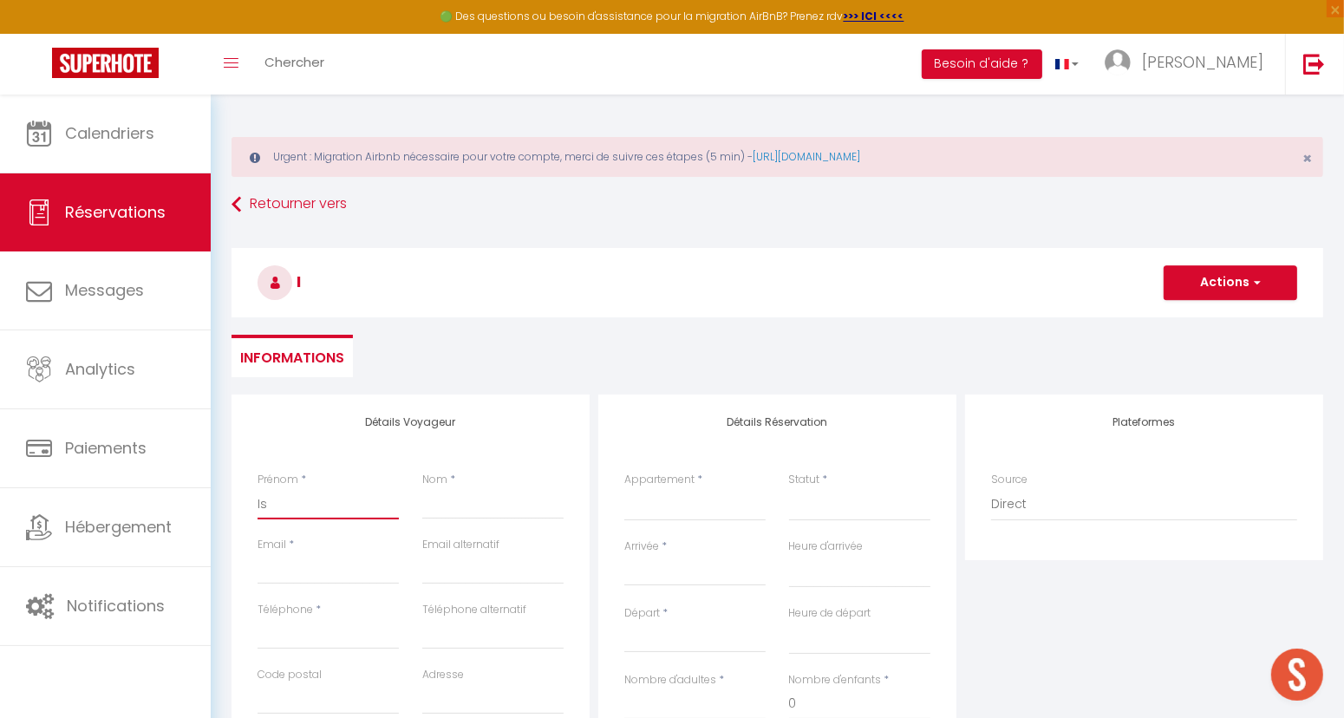
select select
checkbox input "false"
type input "Isa"
select select
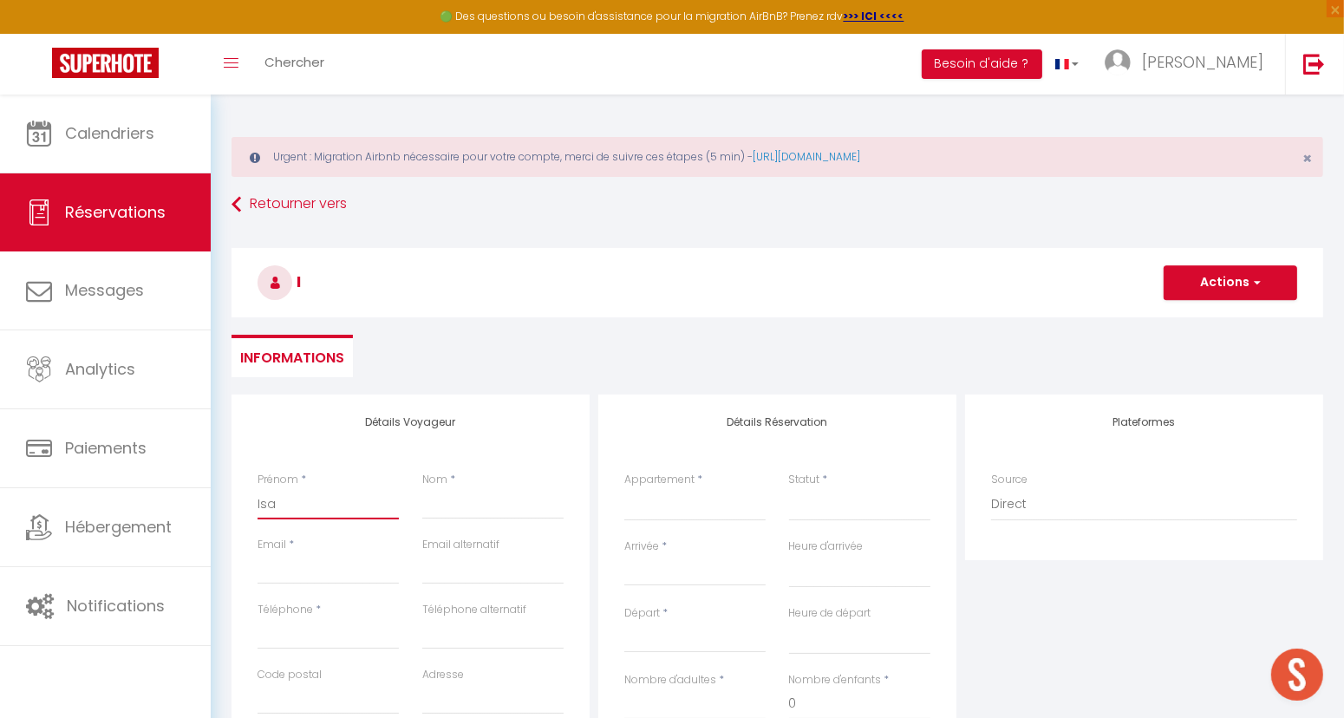
select select
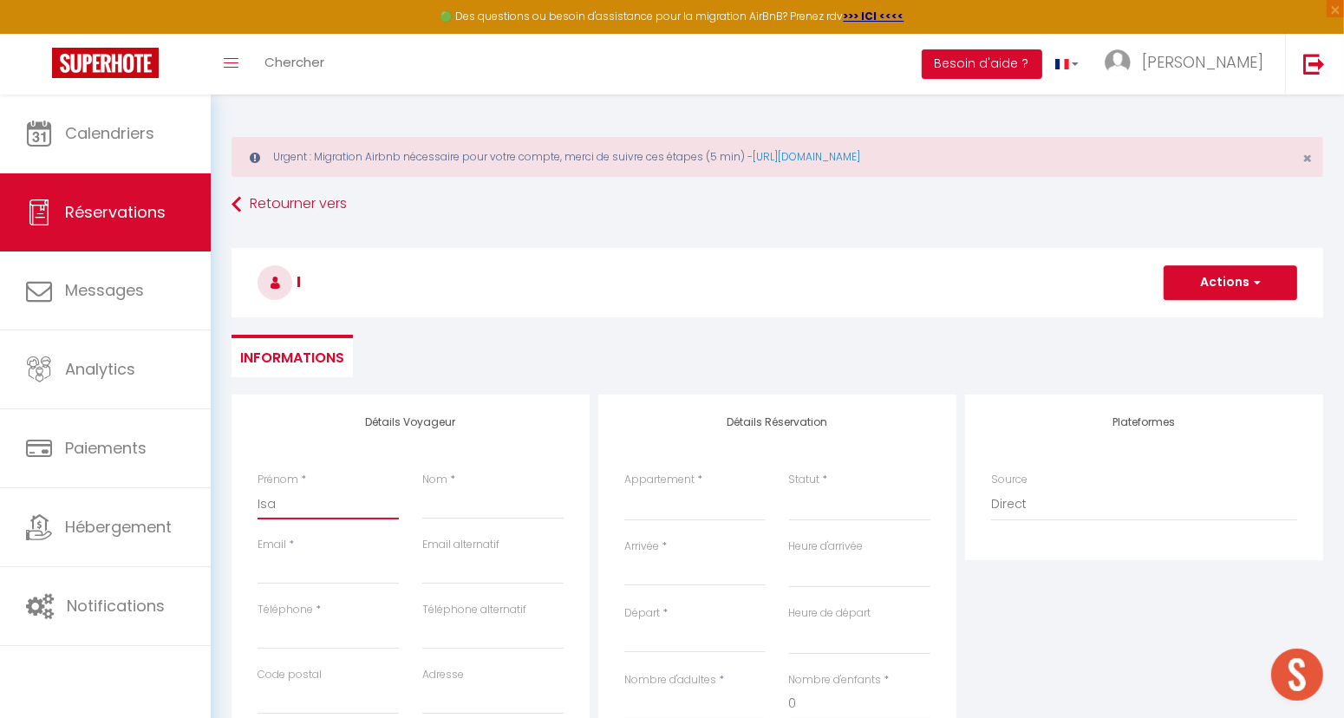
checkbox input "false"
type input "Isa"
select select
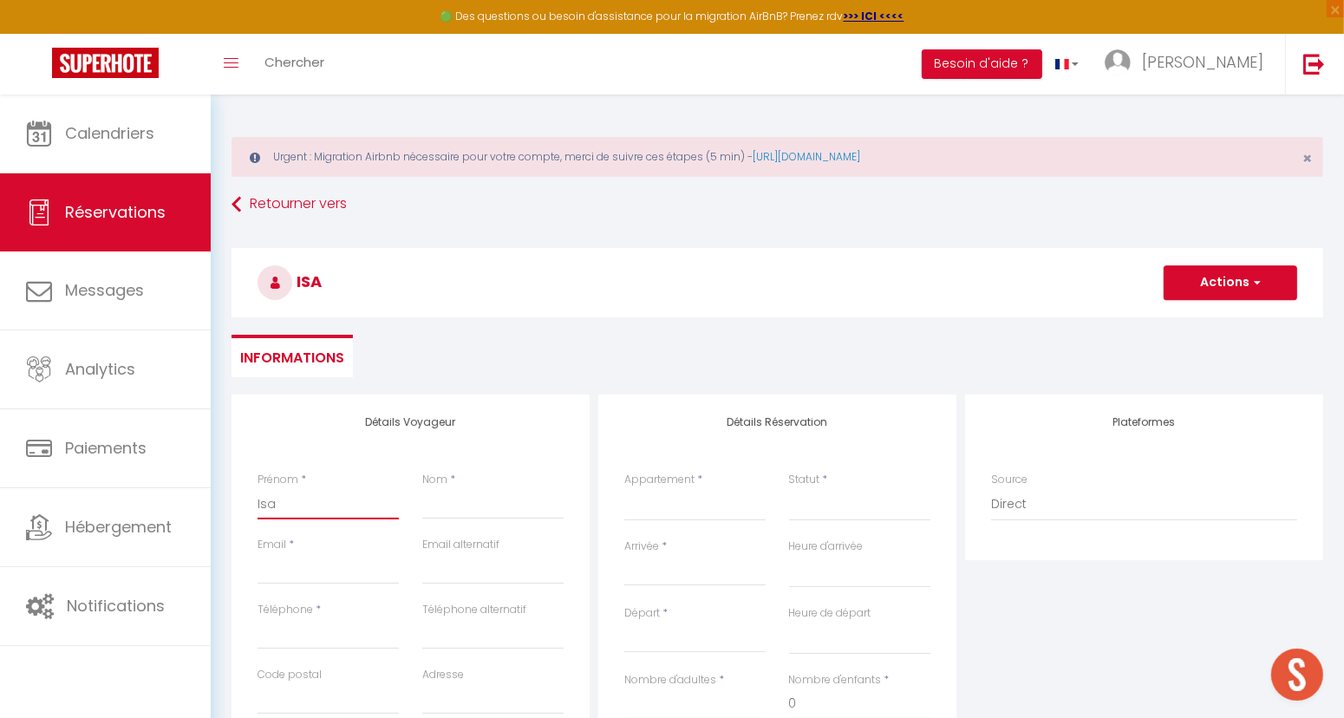
select select
checkbox input "false"
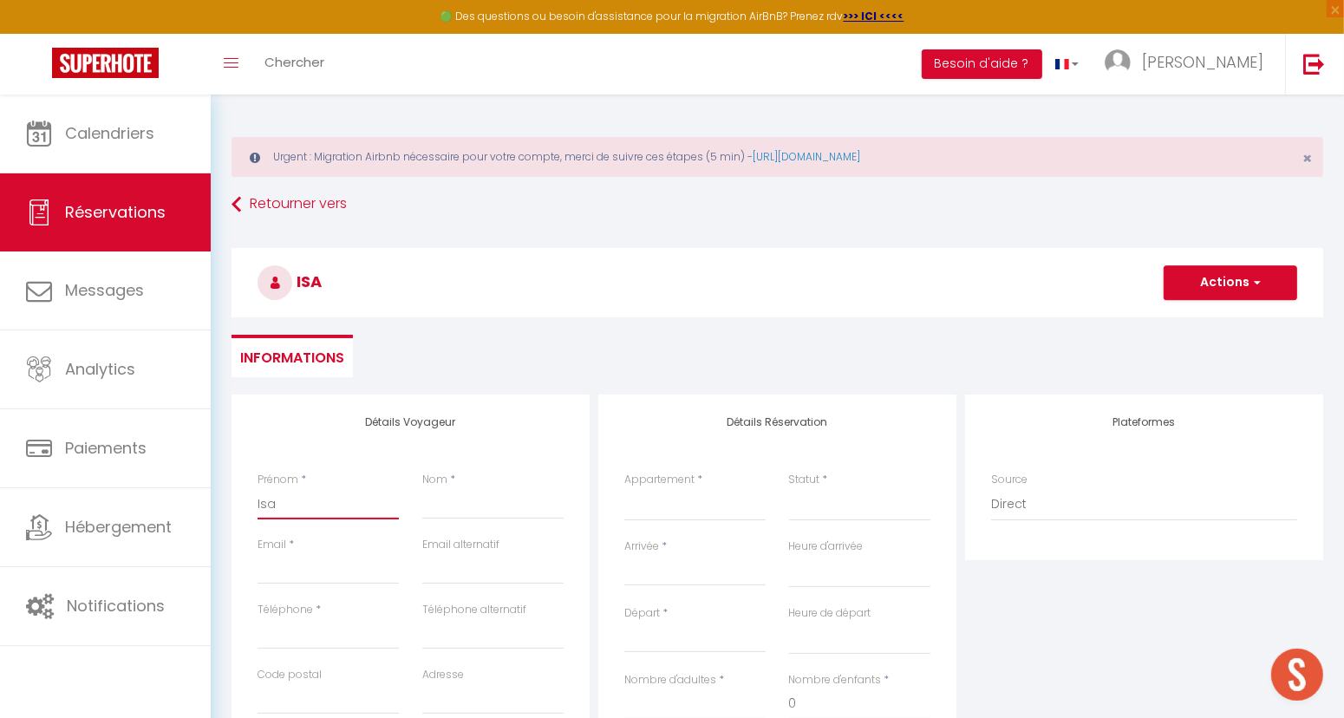
type input "Isa e"
select select
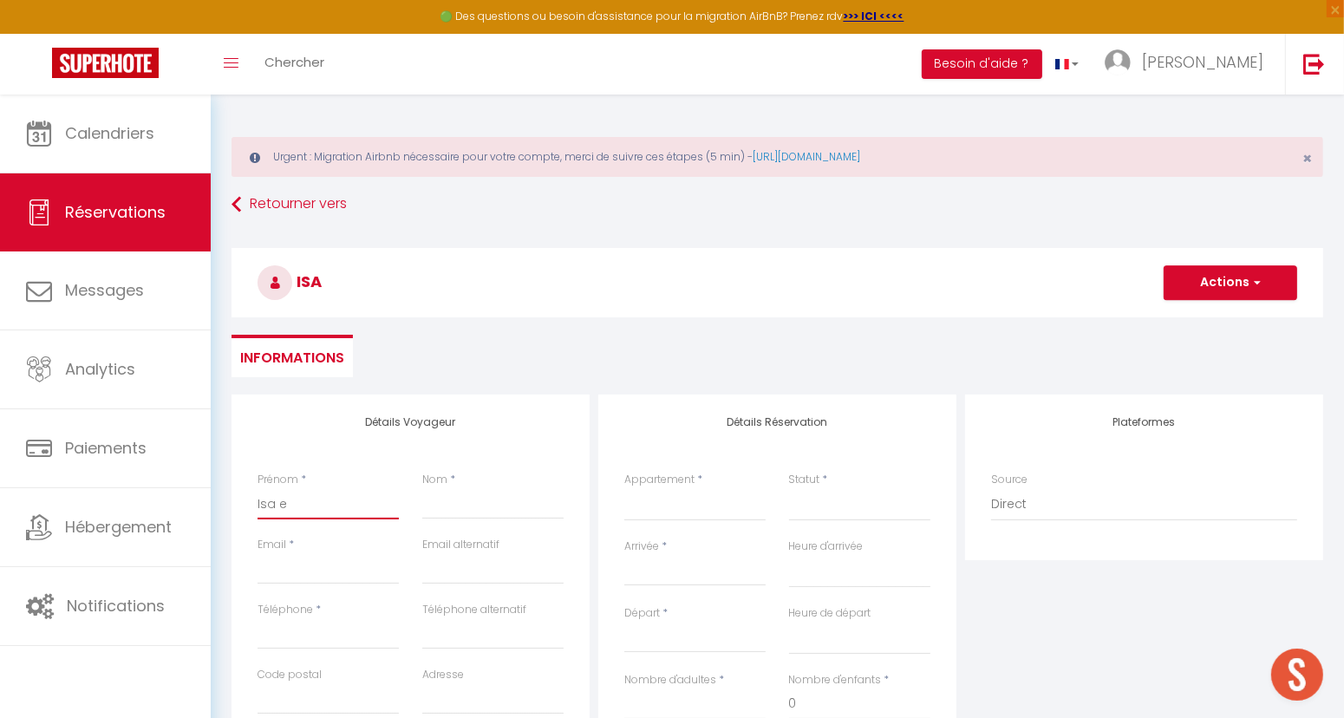
select select
checkbox input "false"
type input "Isa et"
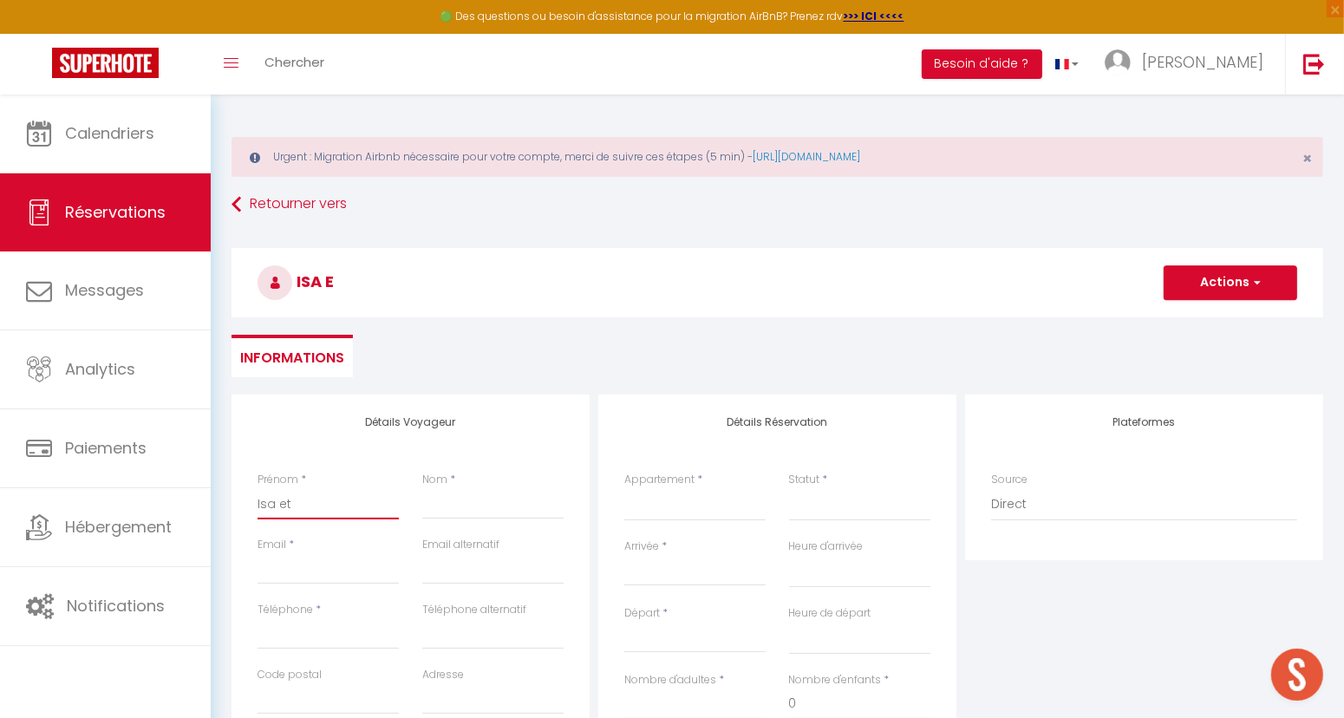
select select
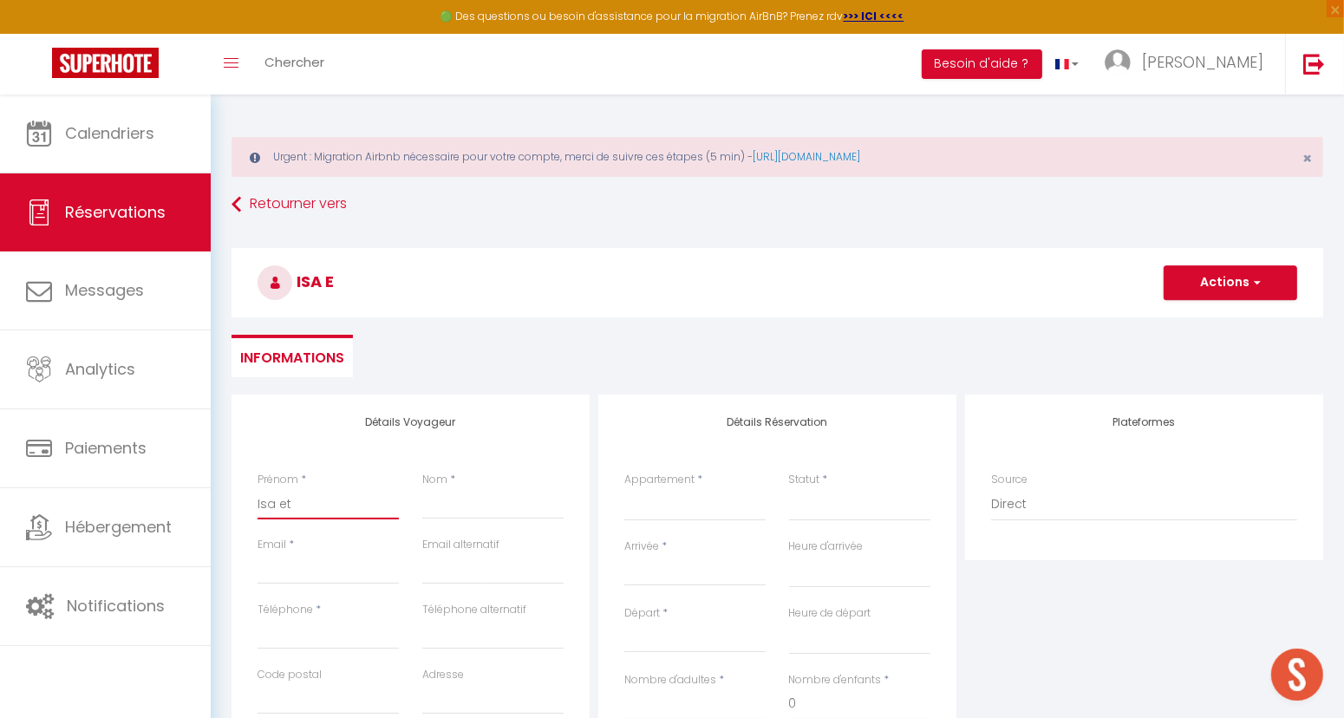
select select
checkbox input "false"
type input "Isa et"
select select
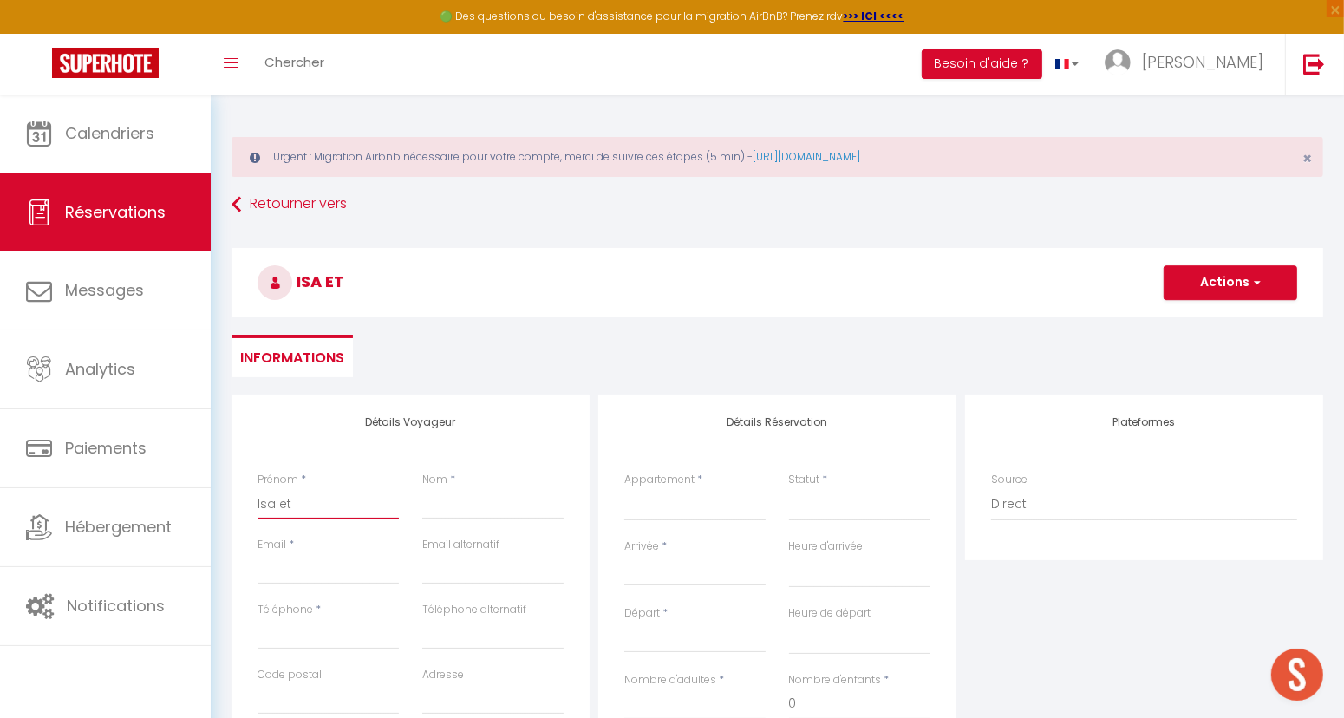
select select
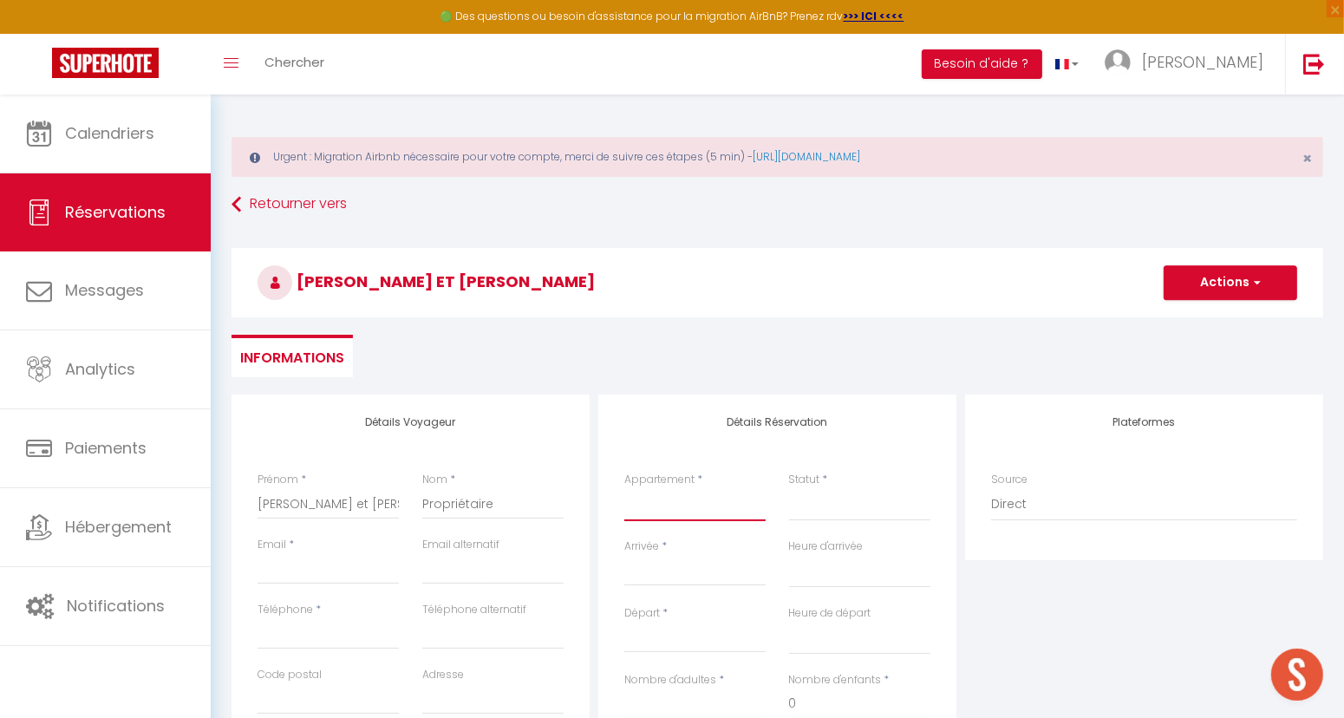
click at [705, 512] on select "1 - [GEOGRAPHIC_DATA] - [GEOGRAPHIC_DATA] - résidence du Parc Thermal 4B 2 - L'…" at bounding box center [694, 504] width 141 height 33
click at [624, 488] on select "1 - [GEOGRAPHIC_DATA] - [GEOGRAPHIC_DATA] - résidence du Parc Thermal 4B 2 - L'…" at bounding box center [694, 504] width 141 height 33
click at [674, 513] on select "1 - [GEOGRAPHIC_DATA] - [GEOGRAPHIC_DATA] - résidence du Parc Thermal 4B 2 - L'…" at bounding box center [694, 504] width 141 height 33
click at [624, 488] on select "1 - [GEOGRAPHIC_DATA] - [GEOGRAPHIC_DATA] - résidence du Parc Thermal 4B 2 - L'…" at bounding box center [694, 504] width 141 height 33
click at [849, 516] on select "Confirmé Non Confirmé [PERSON_NAME] par le voyageur No Show Request" at bounding box center [859, 504] width 141 height 33
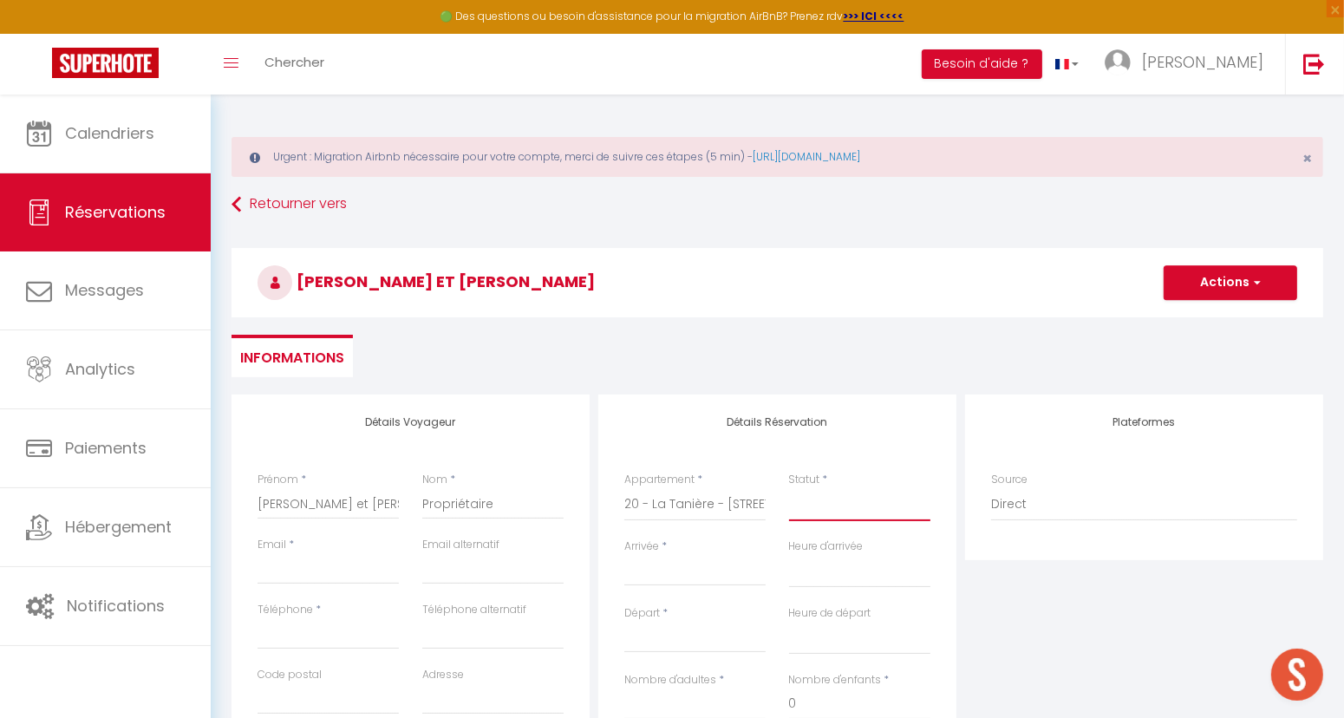
click at [850, 506] on select "Confirmé Non Confirmé [PERSON_NAME] par le voyageur No Show Request" at bounding box center [859, 504] width 141 height 33
click at [836, 515] on select "Confirmé Non Confirmé [PERSON_NAME] par le voyageur No Show Request" at bounding box center [859, 504] width 141 height 33
click at [789, 488] on select "Confirmé Non Confirmé [PERSON_NAME] par le voyageur No Show Request" at bounding box center [859, 504] width 141 height 33
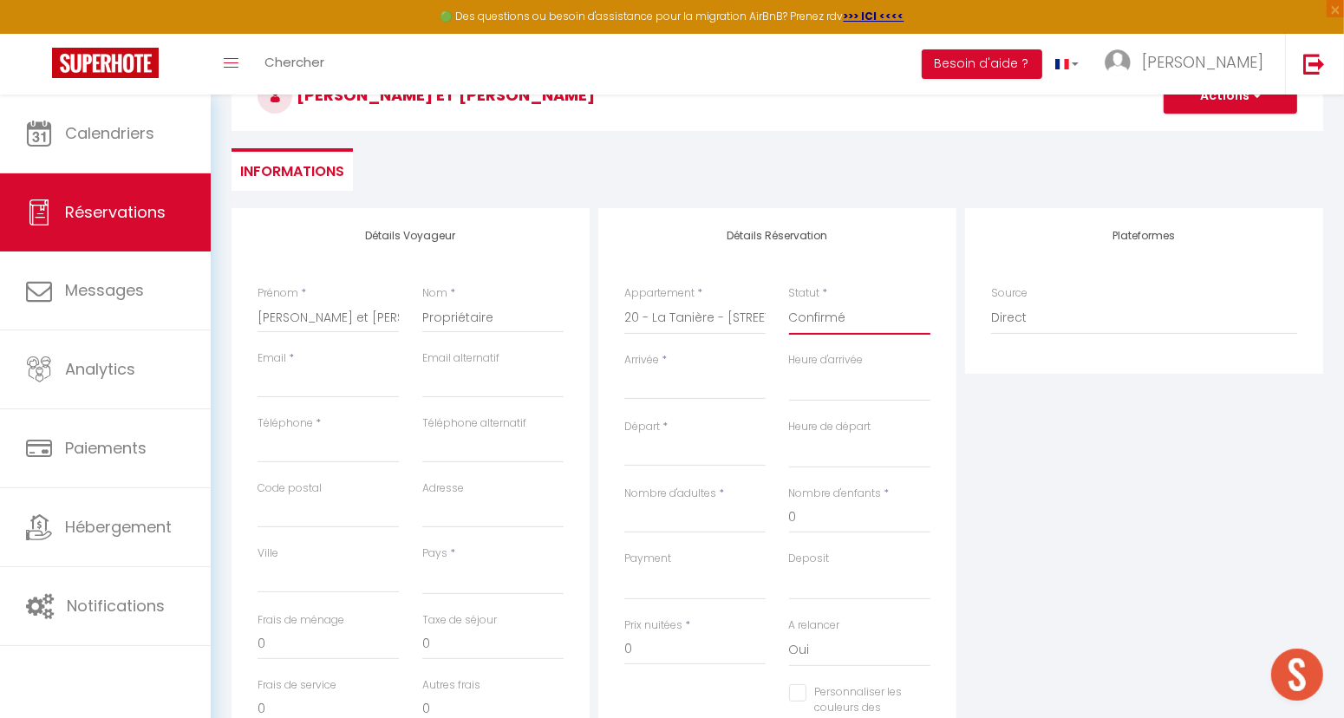
scroll to position [193, 0]
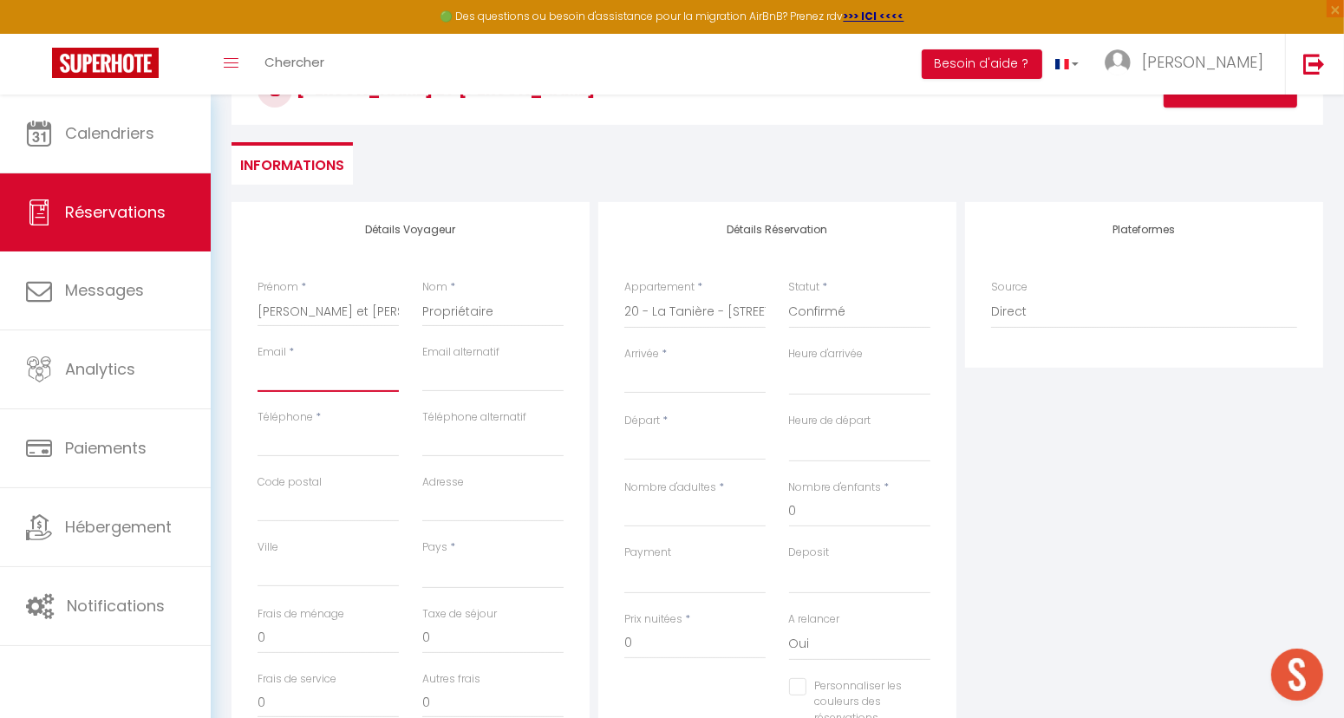
click at [307, 369] on input "Email client" at bounding box center [328, 376] width 141 height 31
click at [312, 443] on input "Téléphone" at bounding box center [328, 441] width 141 height 31
click at [452, 573] on select "[GEOGRAPHIC_DATA] [GEOGRAPHIC_DATA] [GEOGRAPHIC_DATA] [GEOGRAPHIC_DATA] [GEOGRA…" at bounding box center [492, 572] width 141 height 33
click at [422, 556] on select "[GEOGRAPHIC_DATA] [GEOGRAPHIC_DATA] [GEOGRAPHIC_DATA] [GEOGRAPHIC_DATA] [GEOGRA…" at bounding box center [492, 572] width 141 height 33
click at [687, 377] on input "Arrivée" at bounding box center [694, 380] width 141 height 23
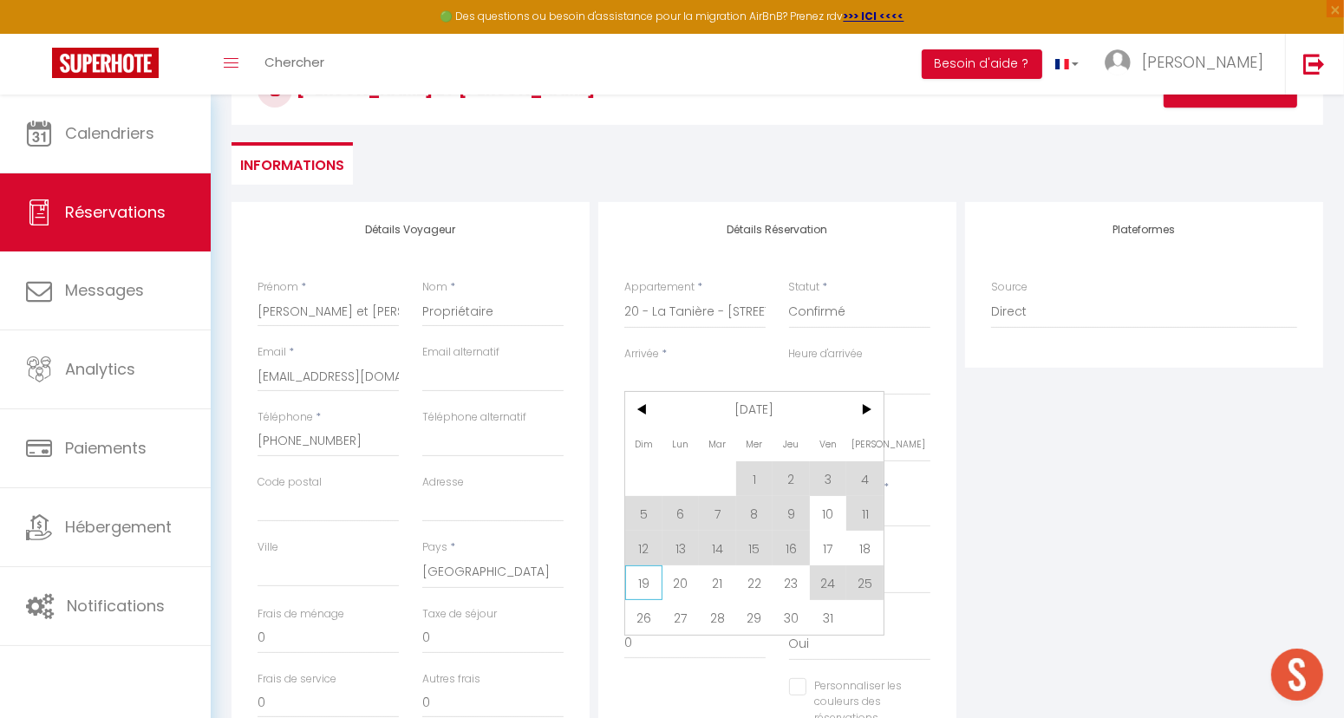
click at [649, 582] on span "19" at bounding box center [643, 582] width 37 height 35
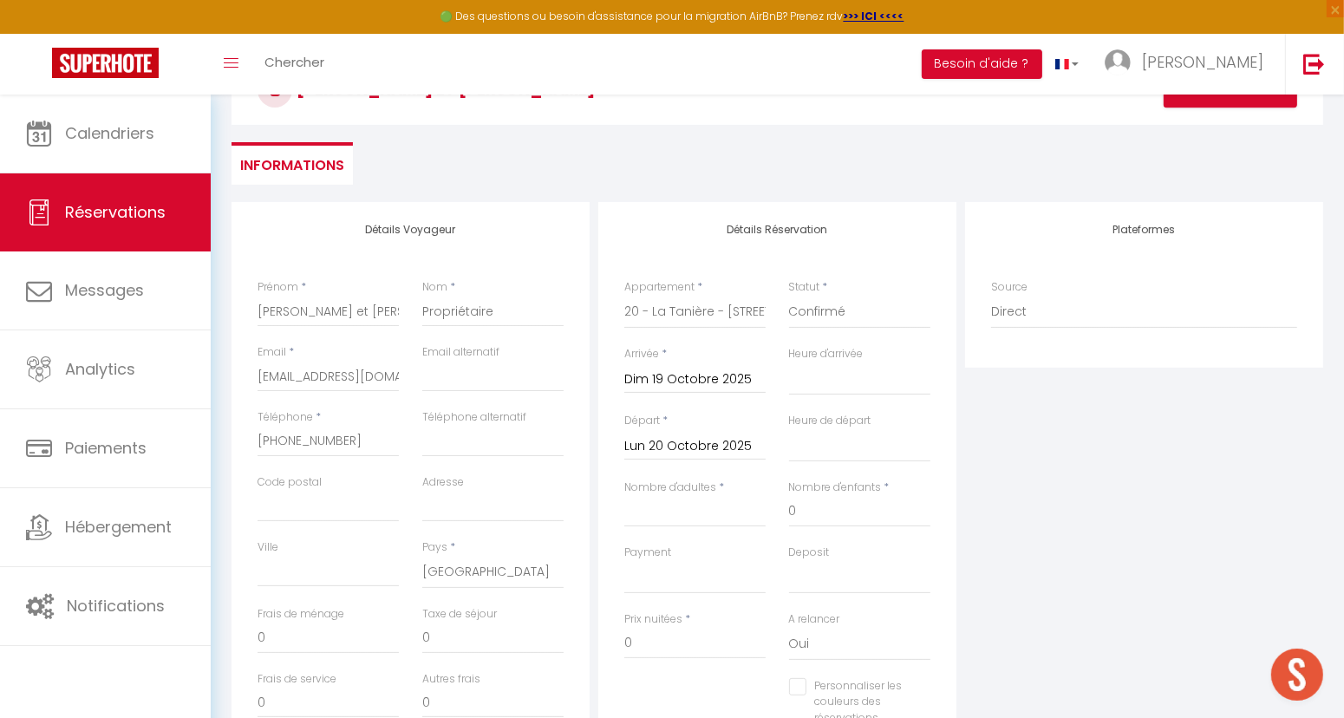
click at [687, 443] on input "Lun 20 Octobre 2025" at bounding box center [694, 446] width 141 height 23
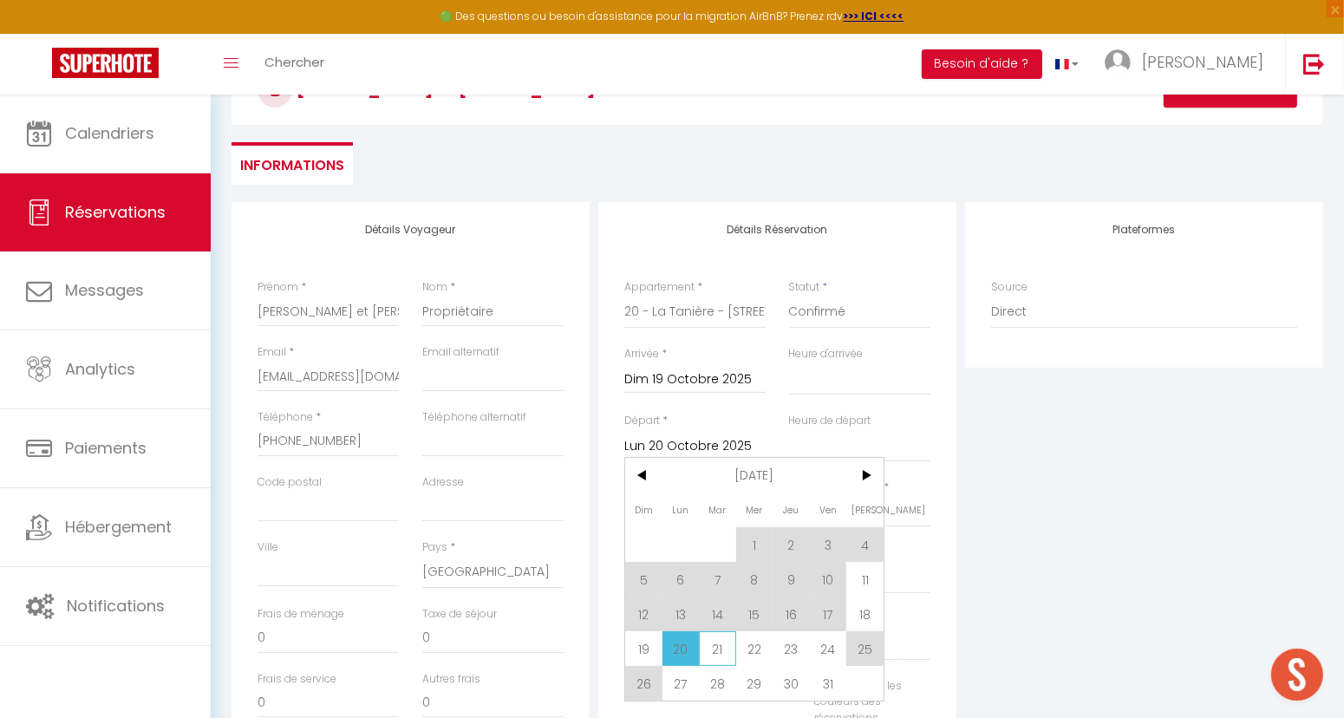
click at [710, 642] on span "21" at bounding box center [717, 648] width 37 height 35
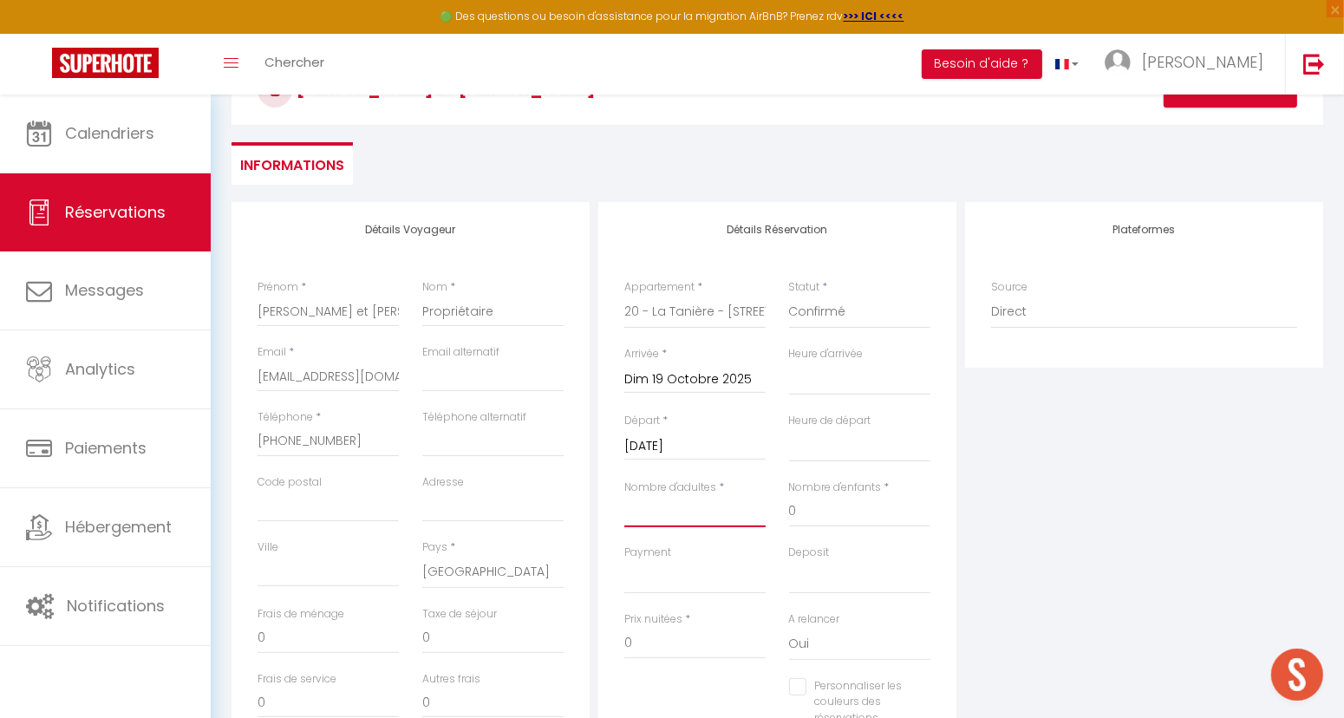
click at [689, 507] on input "Nombre d'adultes" at bounding box center [694, 511] width 141 height 31
click at [636, 641] on input "100" at bounding box center [694, 643] width 141 height 31
click at [433, 640] on input "0" at bounding box center [492, 638] width 141 height 31
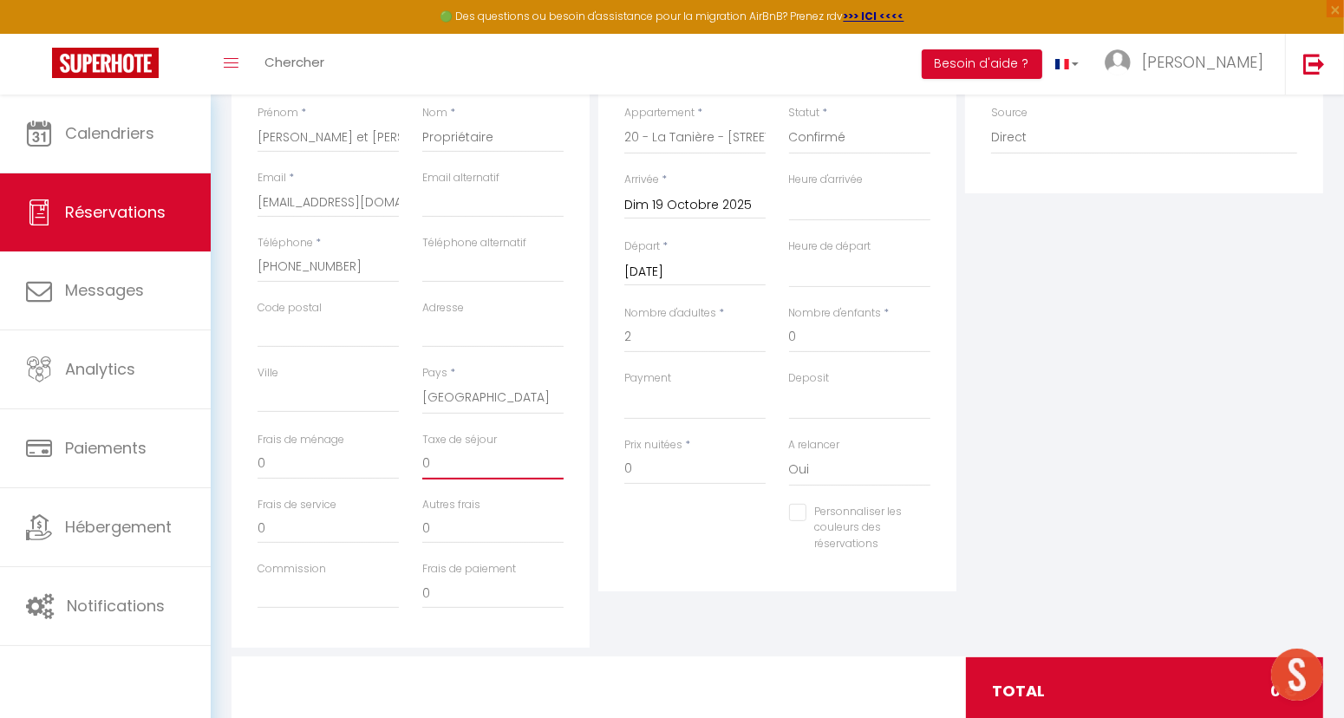
scroll to position [385, 0]
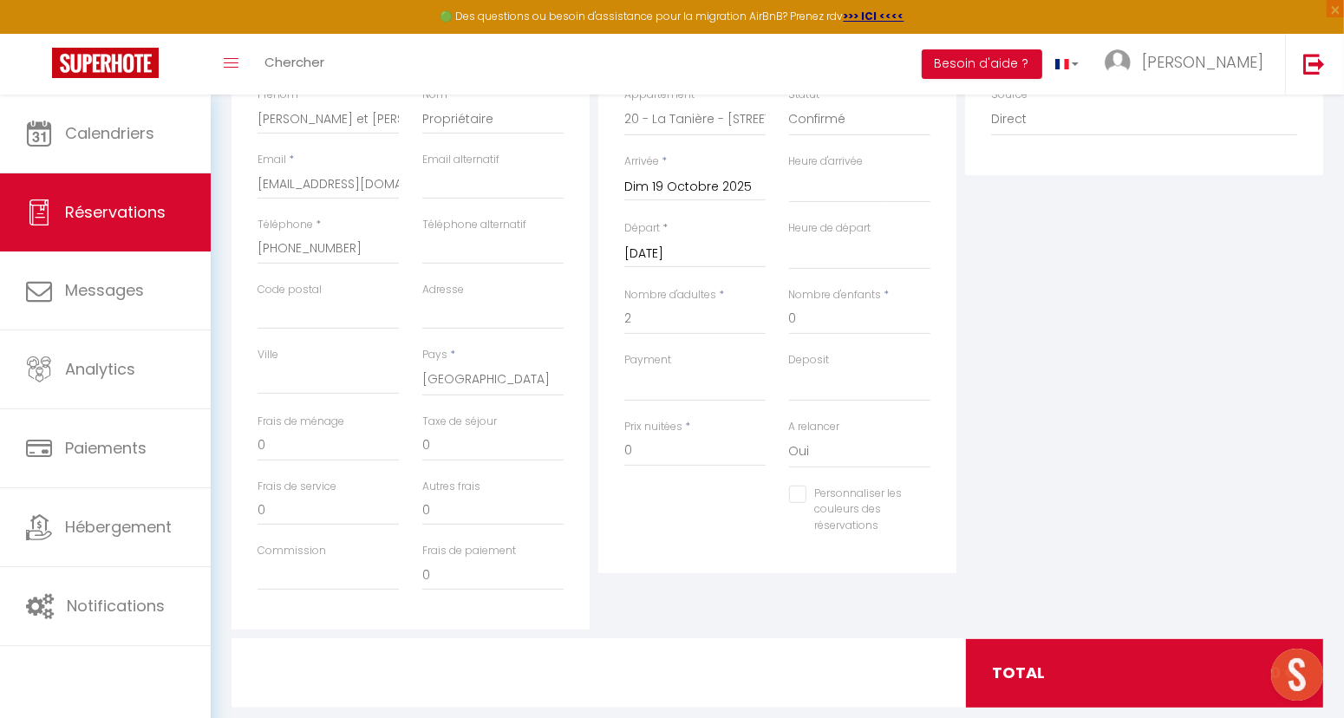
click at [798, 493] on input "Personnaliser les couleurs des réservations" at bounding box center [849, 494] width 120 height 17
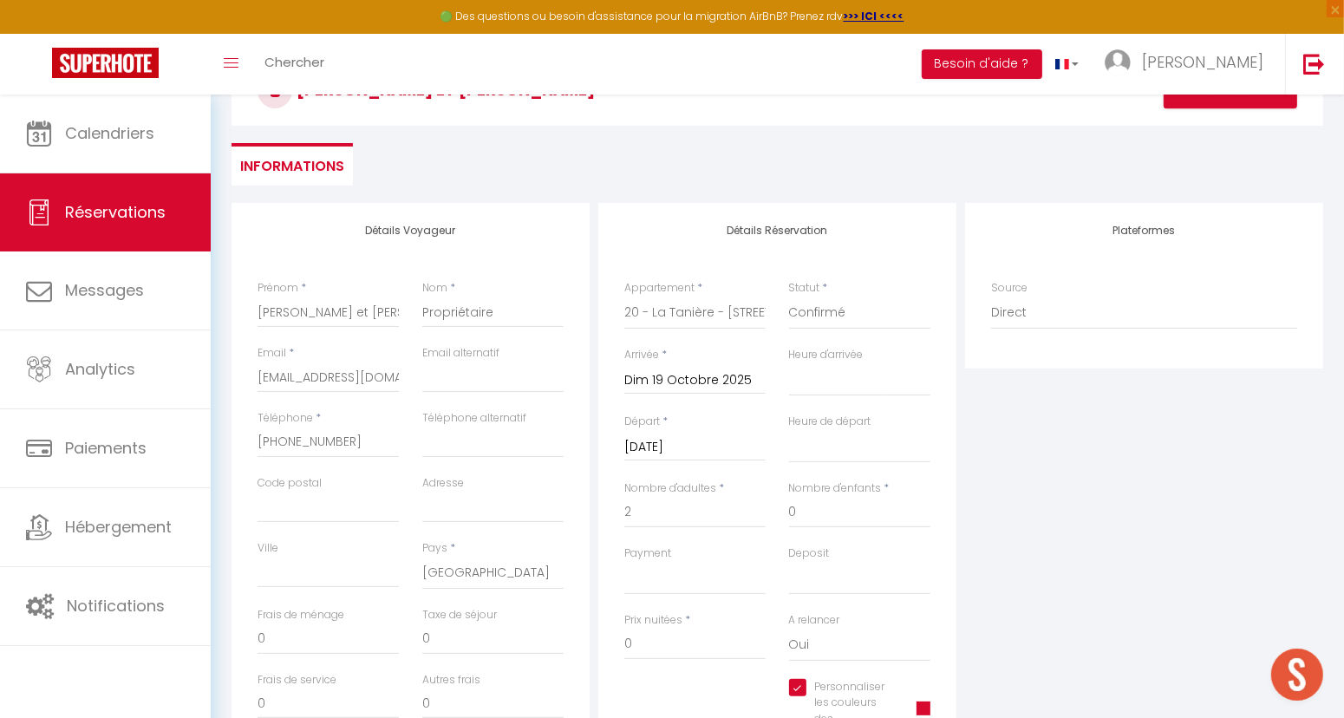
scroll to position [0, 0]
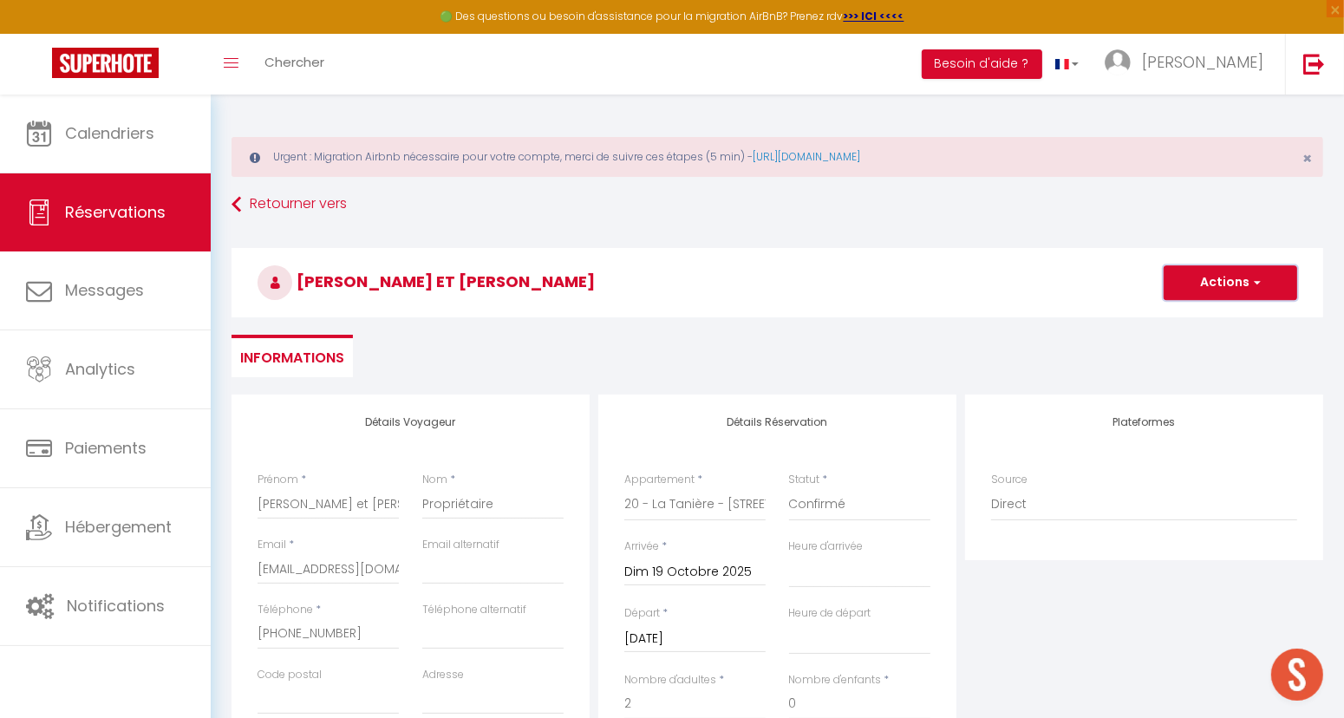
click at [1203, 286] on button "Actions" at bounding box center [1231, 282] width 134 height 35
click at [1183, 317] on link "Enregistrer" at bounding box center [1213, 321] width 137 height 23
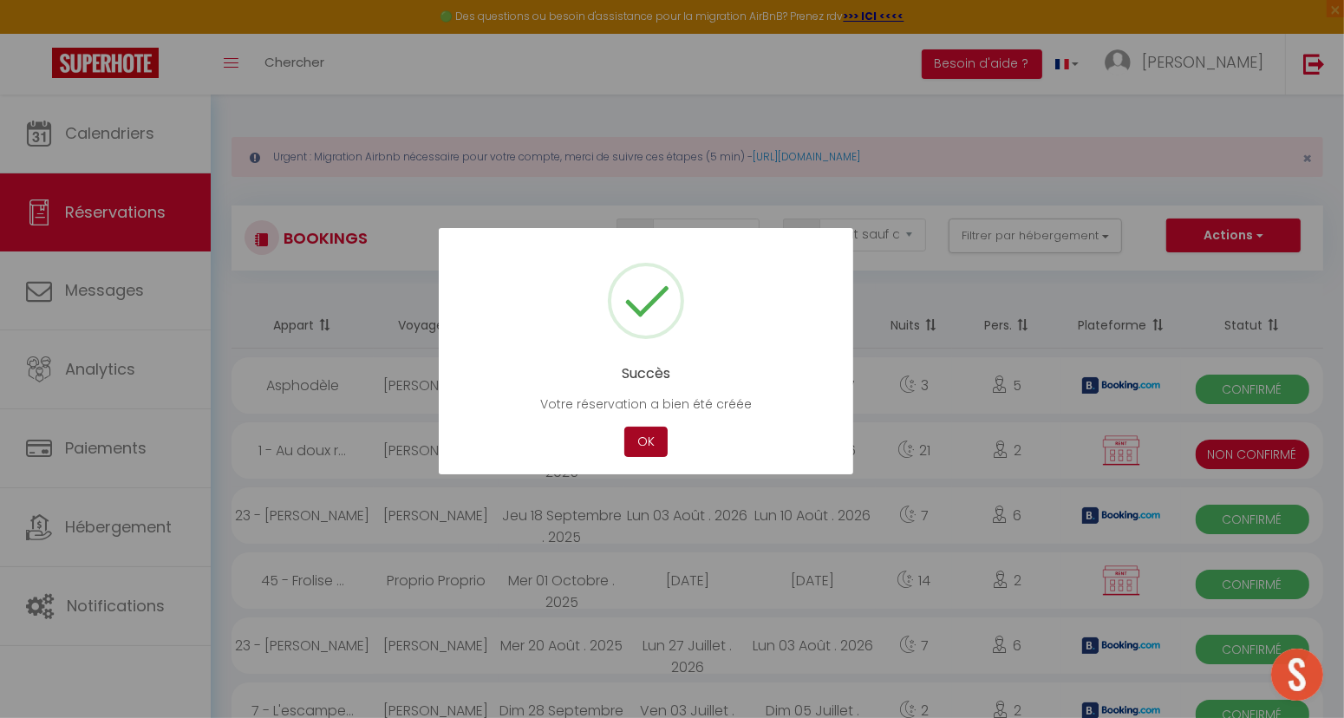
click at [643, 436] on button "OK" at bounding box center [645, 442] width 43 height 30
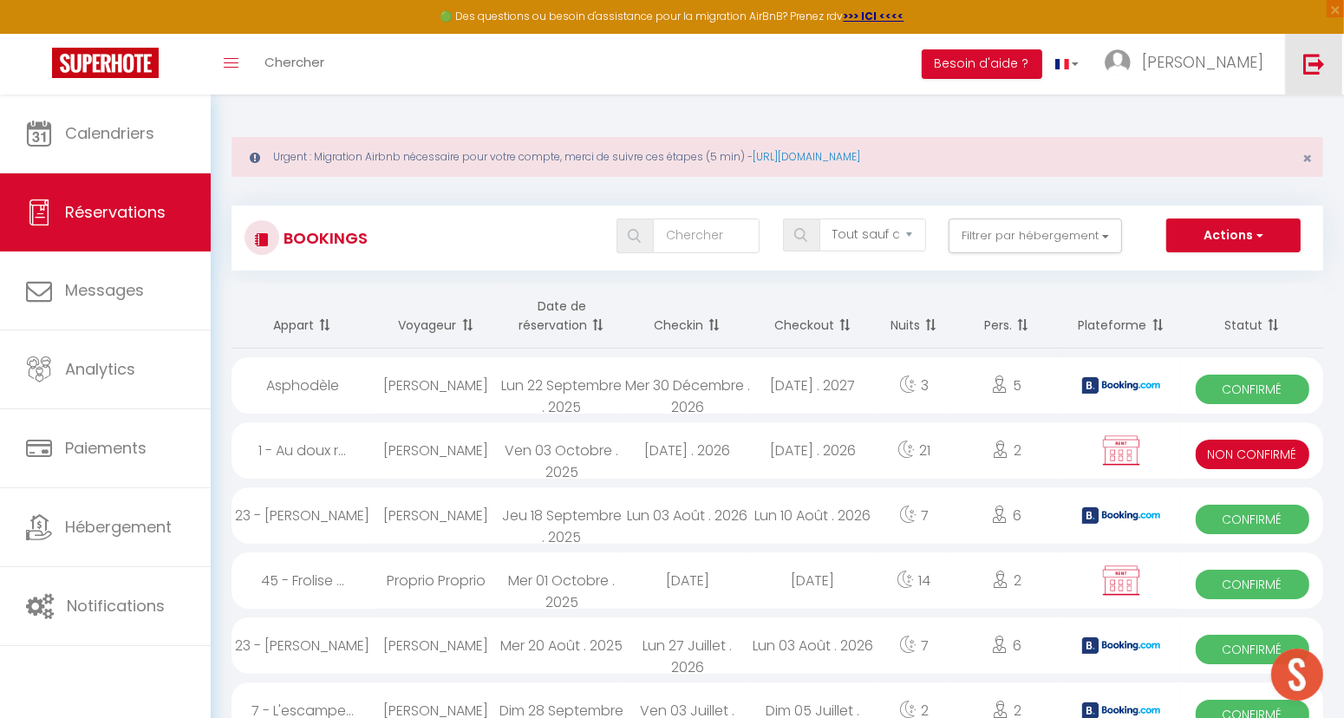
click at [1323, 59] on link at bounding box center [1313, 64] width 57 height 61
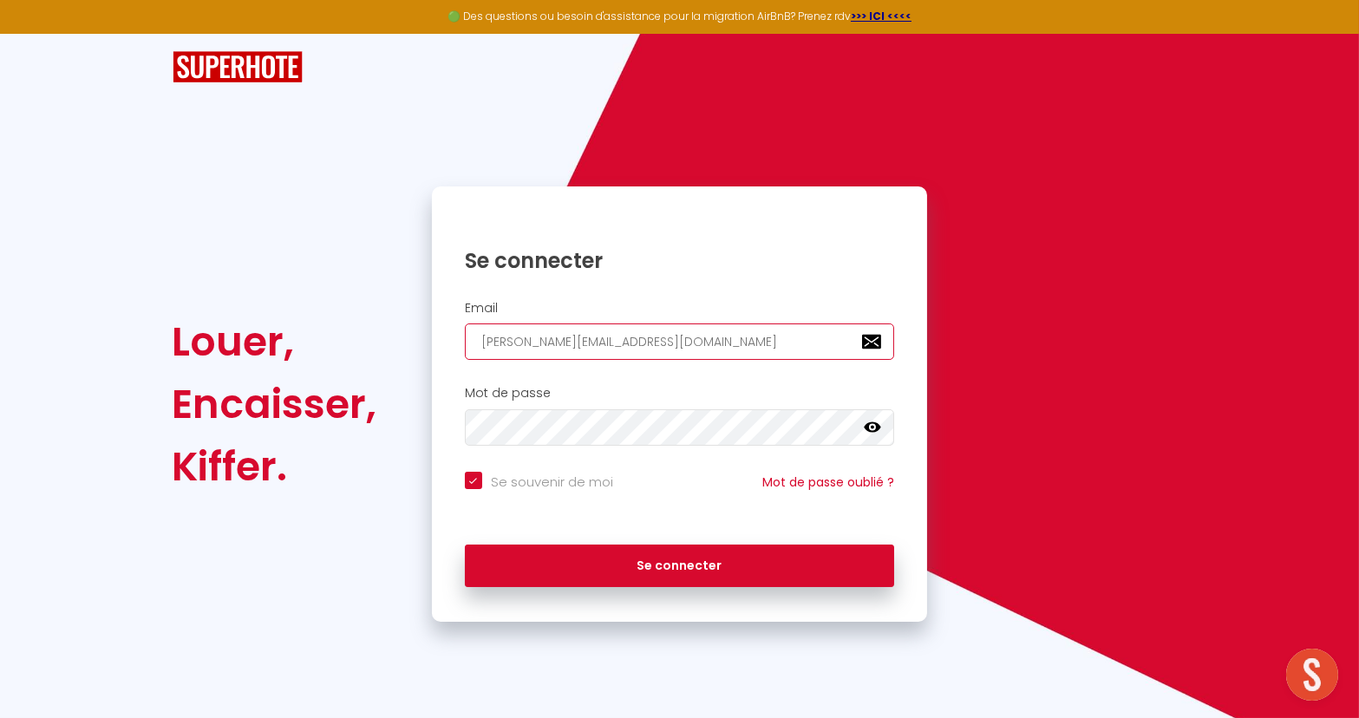
click at [609, 340] on input "[PERSON_NAME][EMAIL_ADDRESS][DOMAIN_NAME]" at bounding box center [680, 341] width 430 height 36
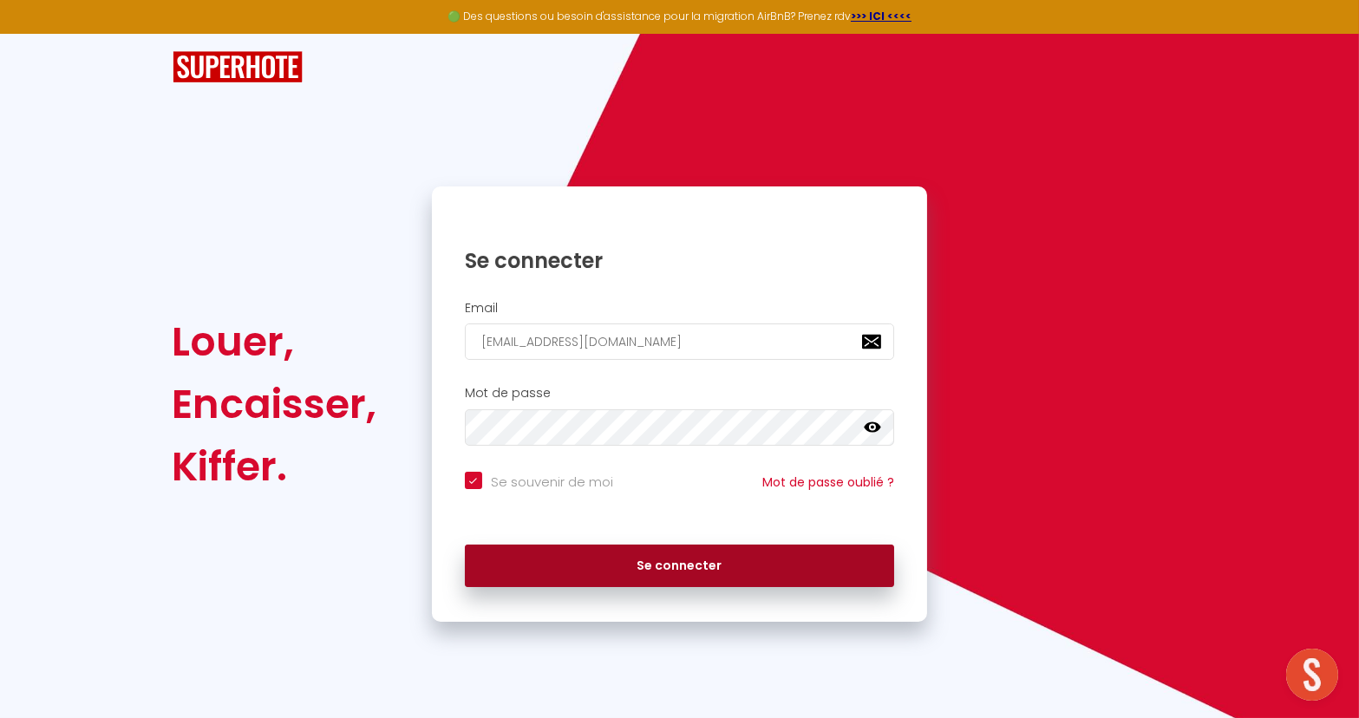
click at [633, 566] on button "Se connecter" at bounding box center [680, 566] width 430 height 43
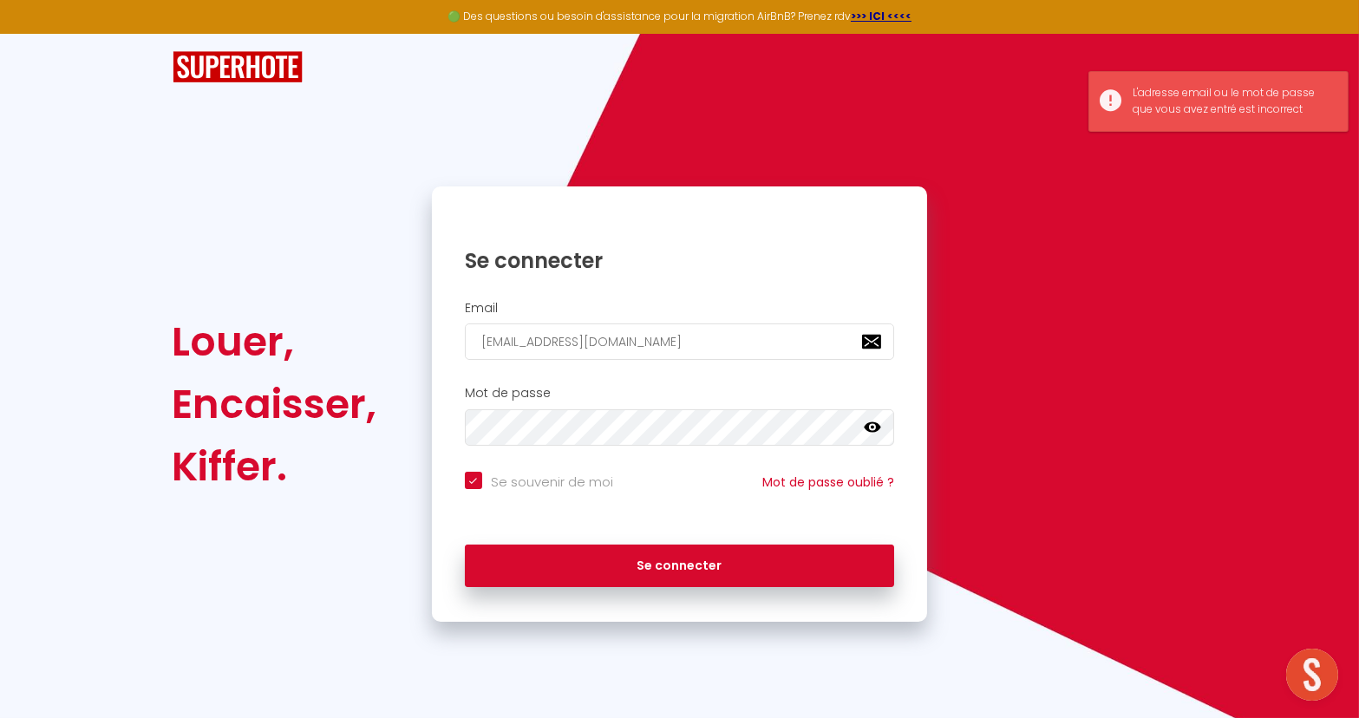
click at [874, 428] on icon at bounding box center [872, 427] width 17 height 17
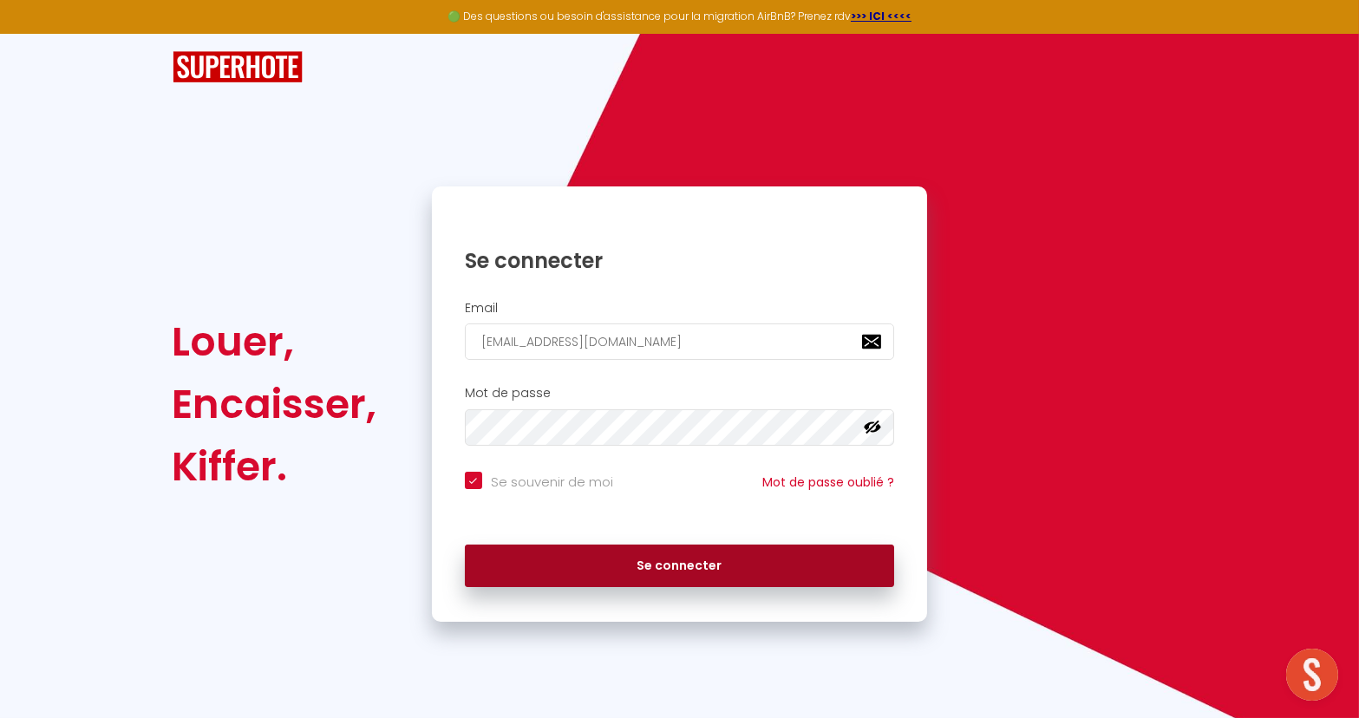
click at [669, 559] on button "Se connecter" at bounding box center [680, 566] width 430 height 43
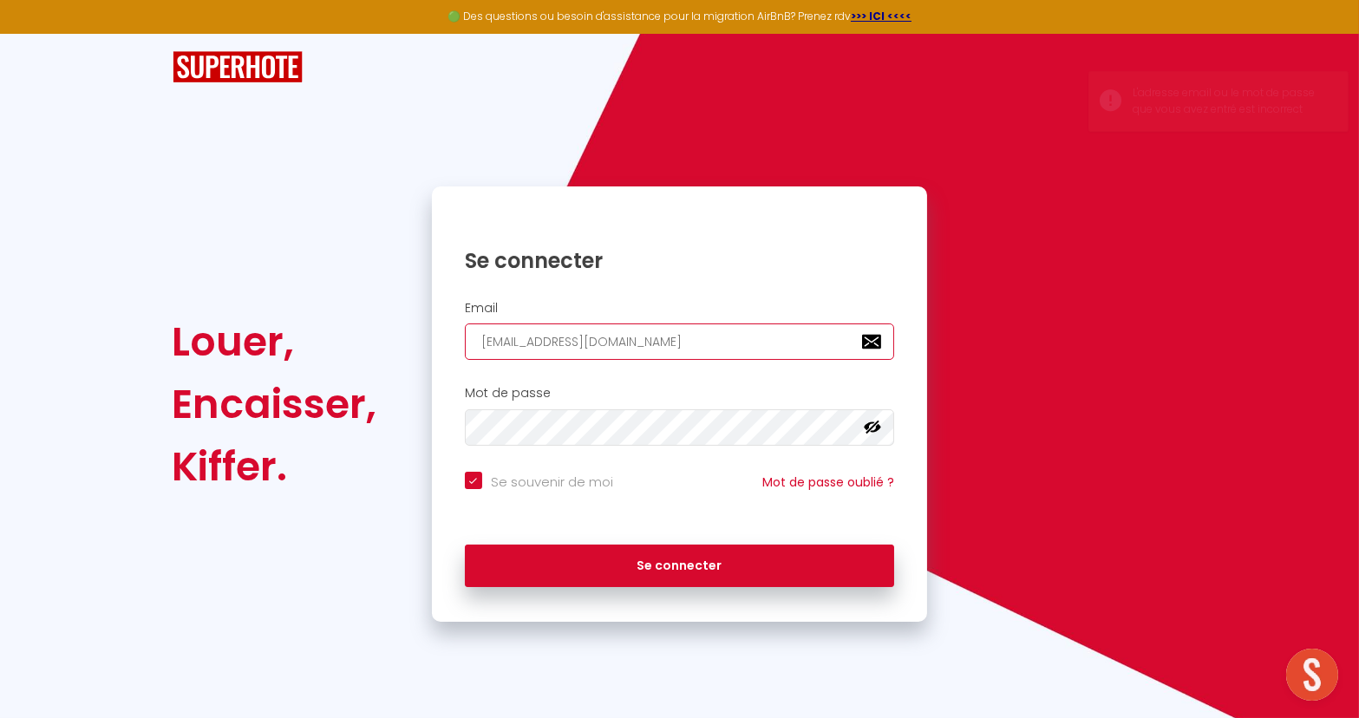
click at [524, 347] on input "[EMAIL_ADDRESS][DOMAIN_NAME]" at bounding box center [680, 341] width 430 height 36
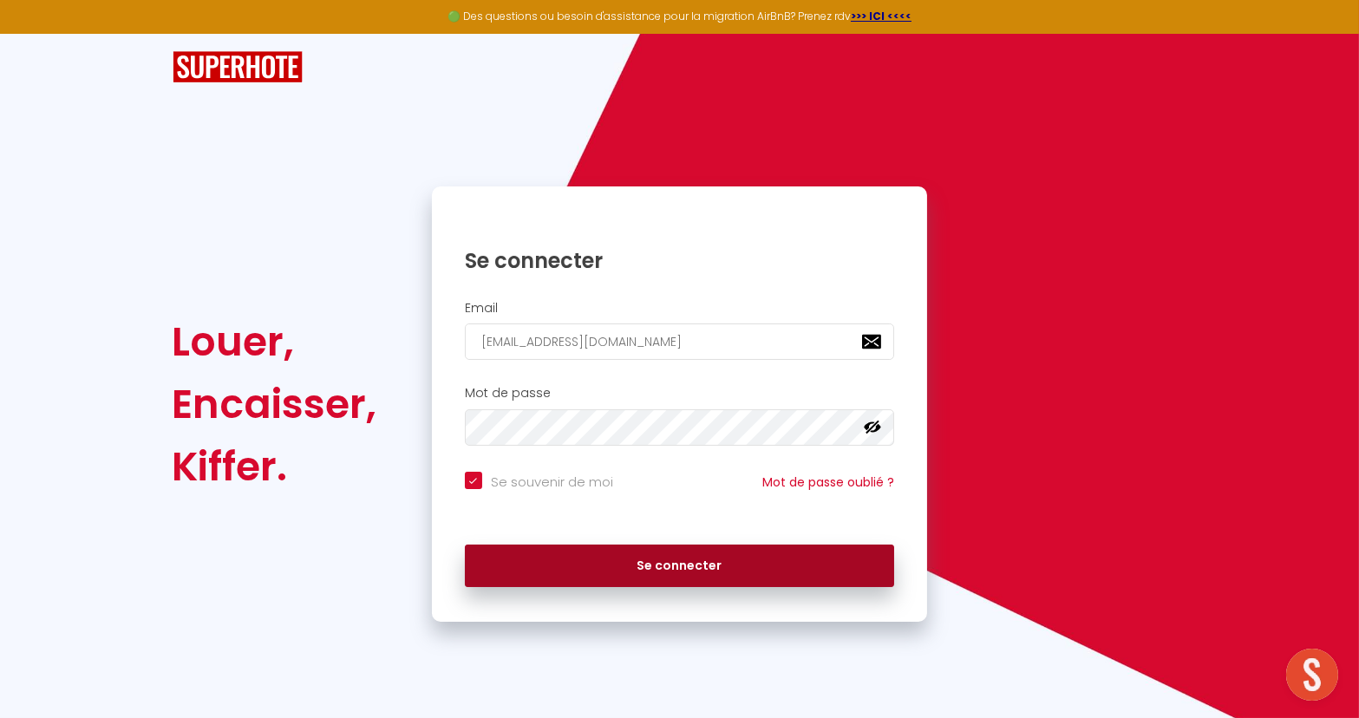
click at [676, 563] on button "Se connecter" at bounding box center [680, 566] width 430 height 43
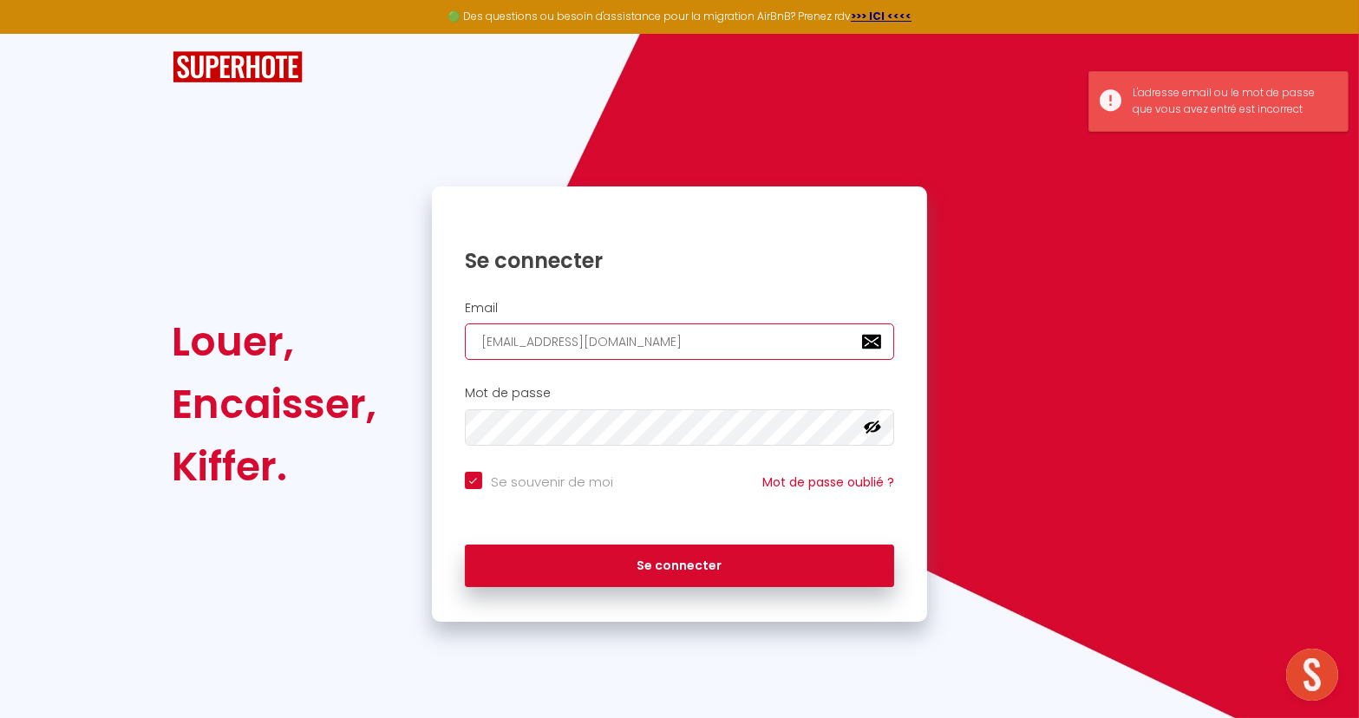
click at [520, 344] on input "[EMAIL_ADDRESS][DOMAIN_NAME]" at bounding box center [680, 341] width 430 height 36
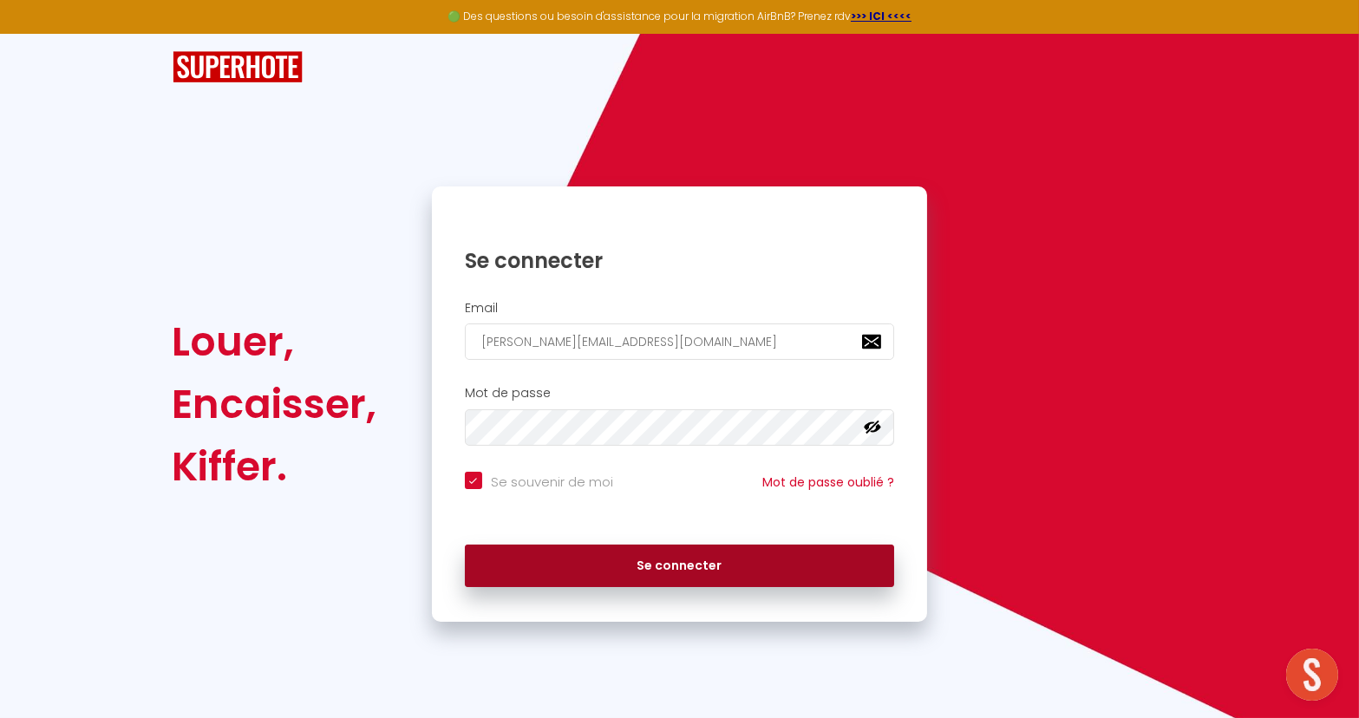
click at [592, 558] on button "Se connecter" at bounding box center [680, 566] width 430 height 43
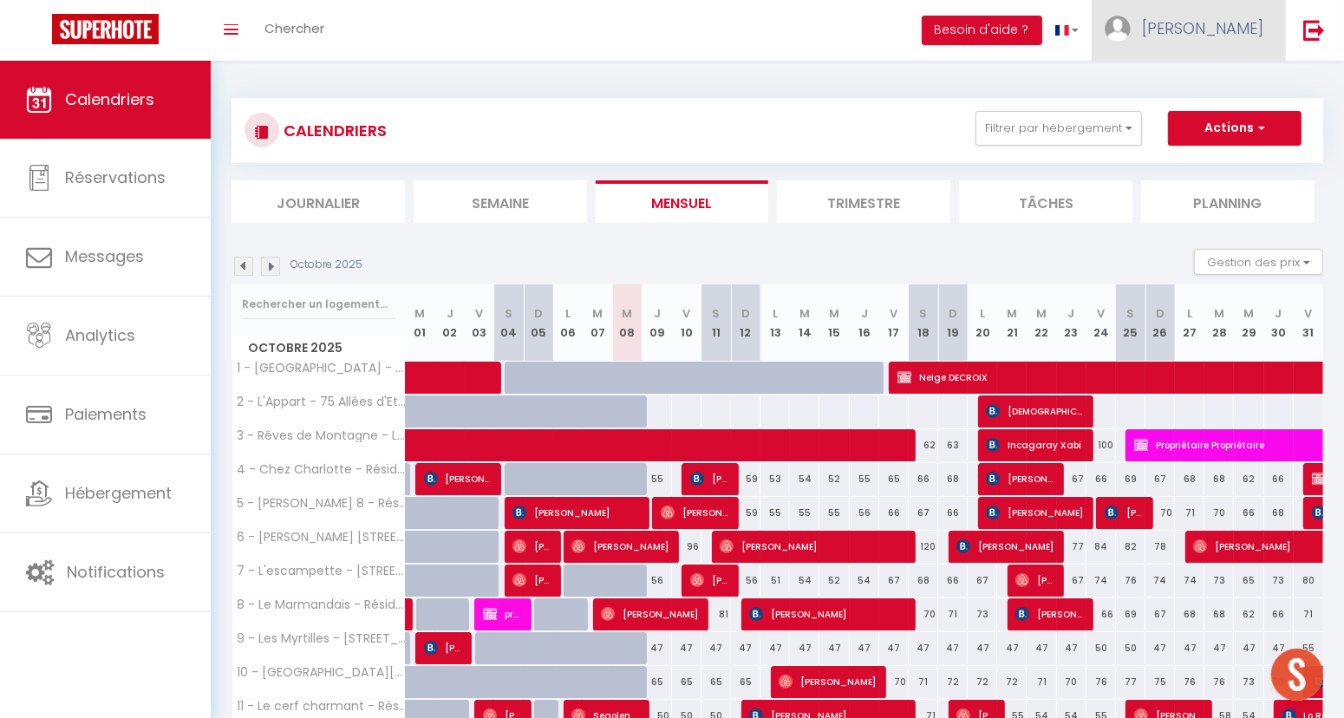
click at [1244, 23] on span "[PERSON_NAME]" at bounding box center [1202, 28] width 121 height 22
click at [1197, 116] on link "Équipe" at bounding box center [1216, 117] width 128 height 29
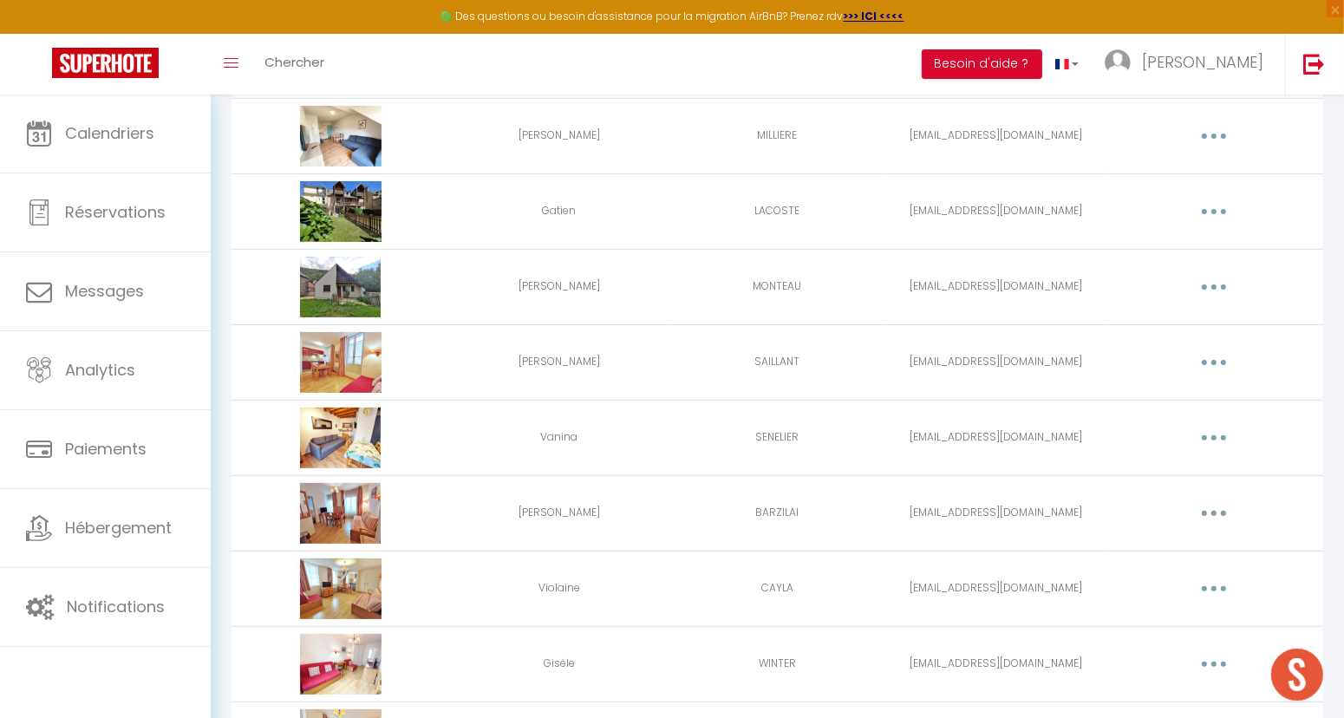
scroll to position [385, 0]
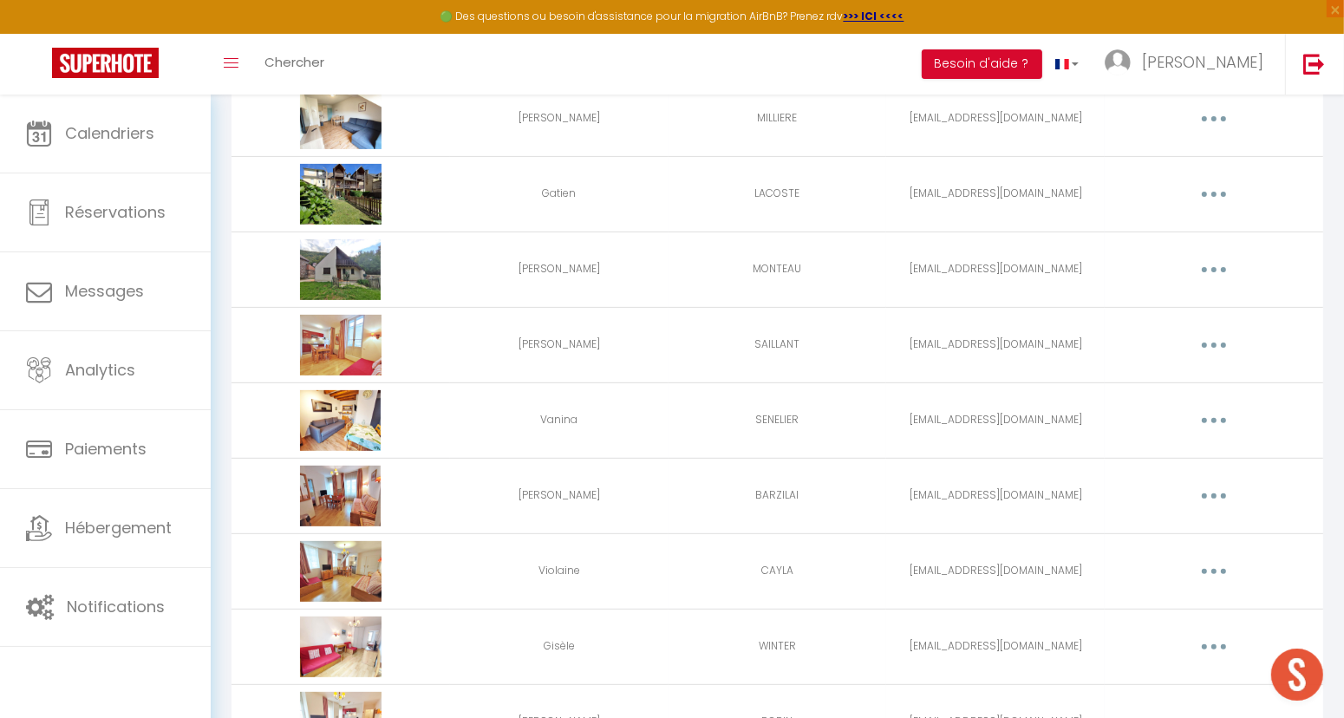
click at [1207, 416] on button "button" at bounding box center [1214, 421] width 49 height 28
click at [1135, 469] on link "Editer" at bounding box center [1169, 460] width 128 height 29
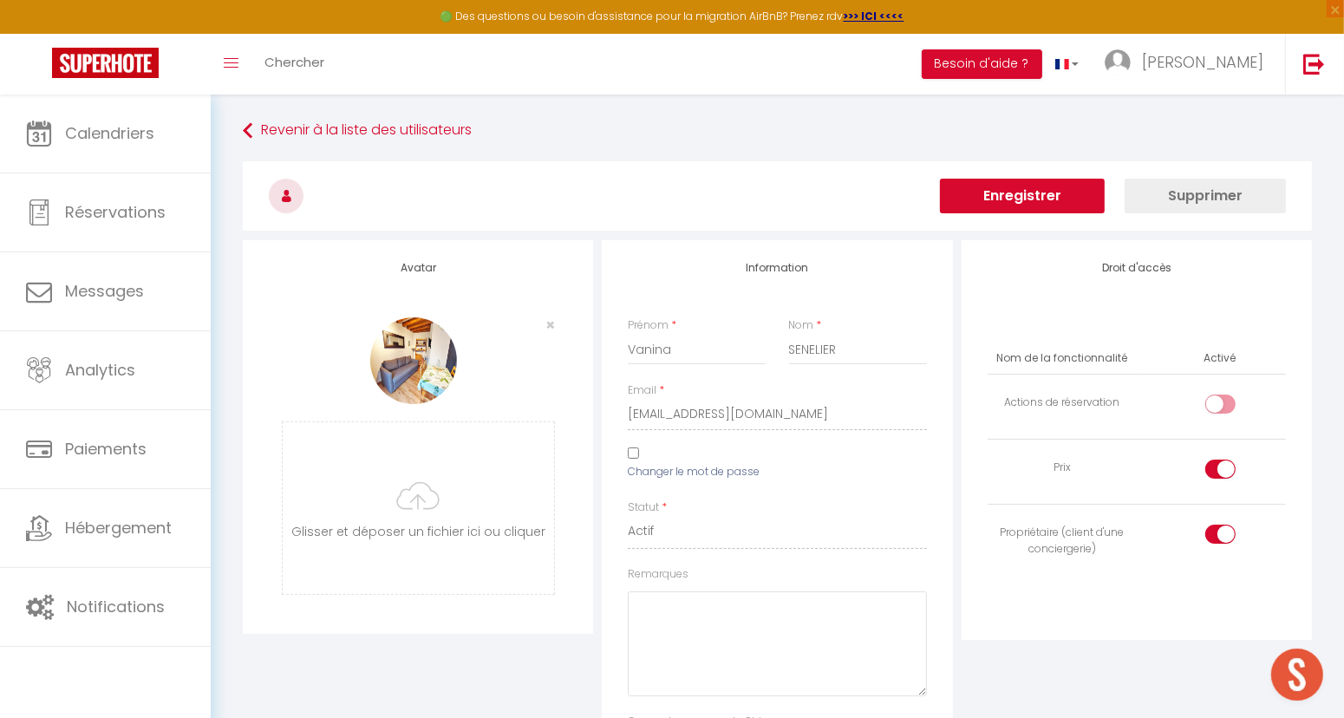
click at [637, 458] on input "Changer le mot de passe" at bounding box center [633, 452] width 11 height 11
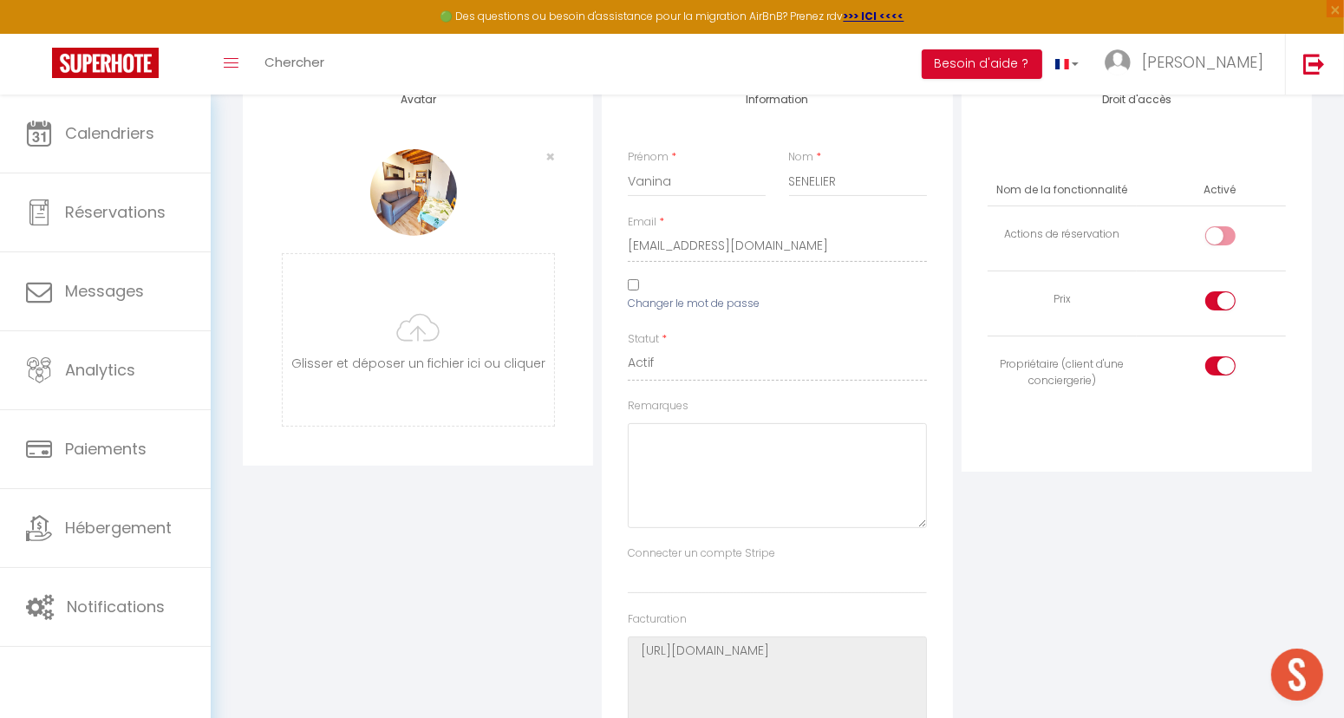
scroll to position [74, 0]
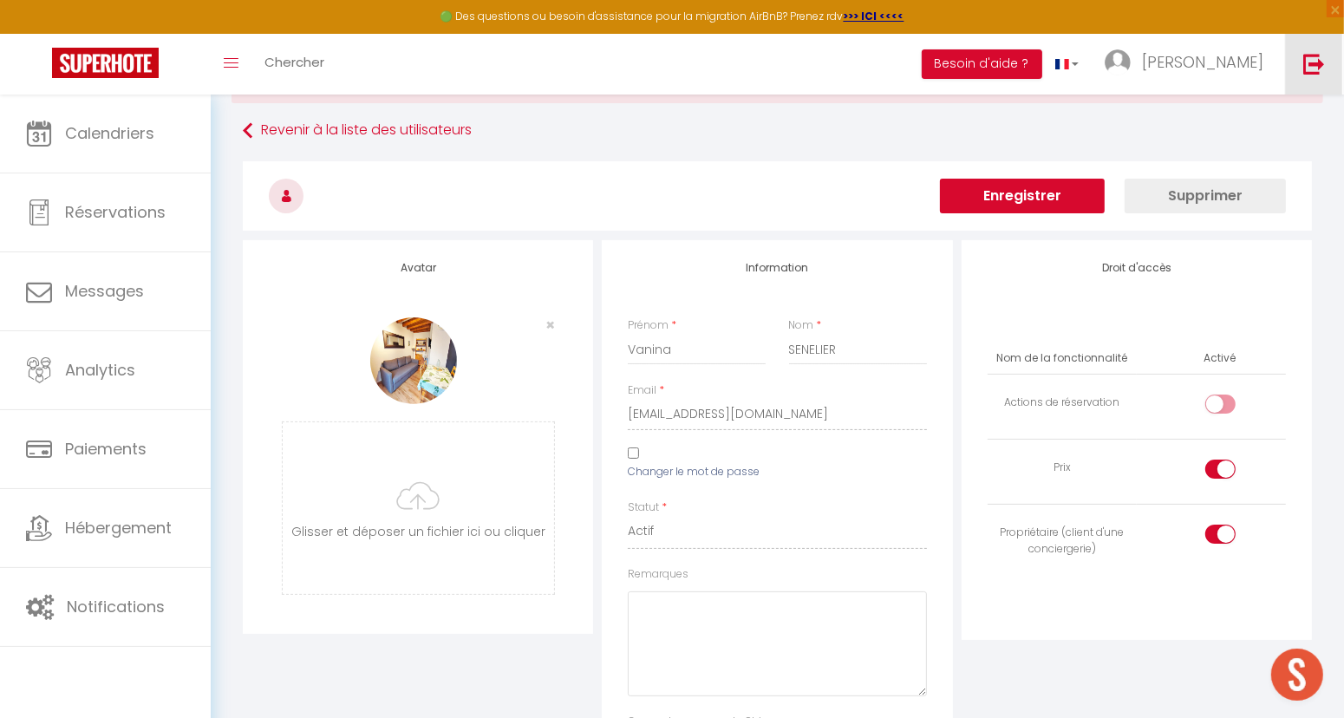
click at [1311, 62] on img at bounding box center [1314, 64] width 22 height 22
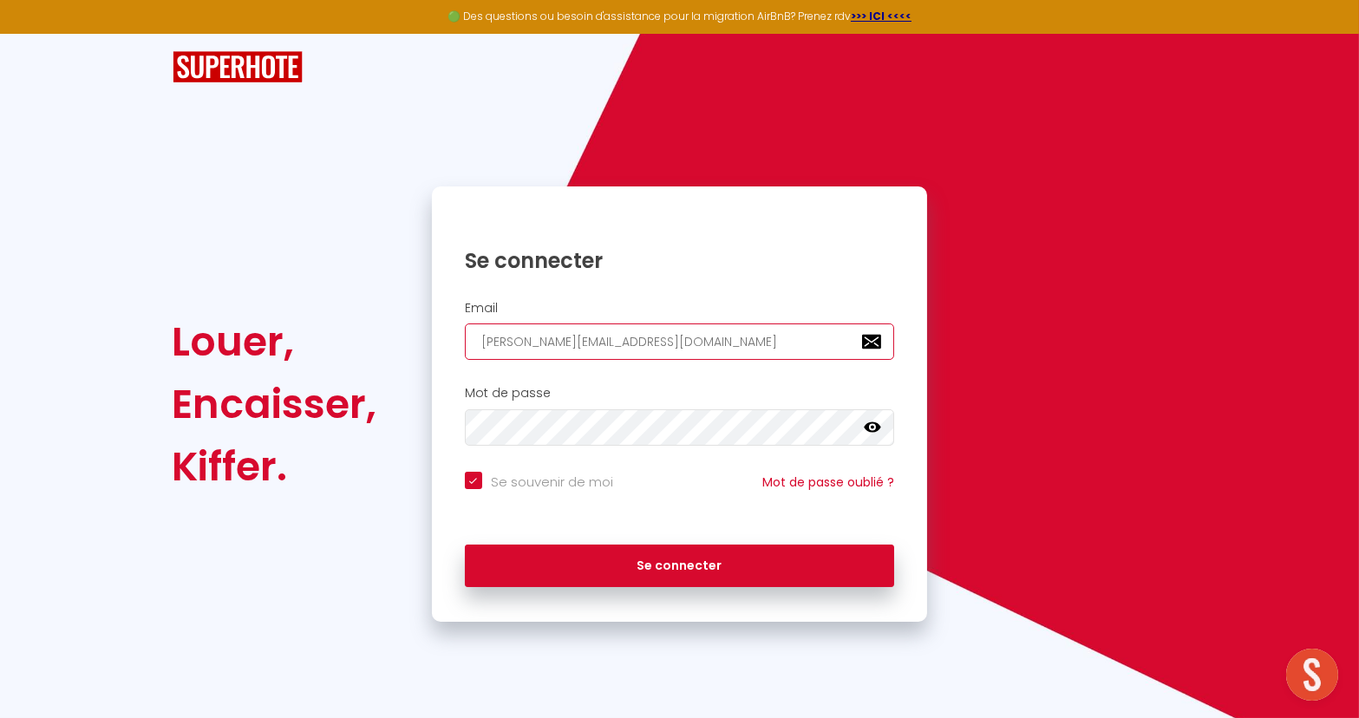
click at [640, 342] on input "[PERSON_NAME][EMAIL_ADDRESS][DOMAIN_NAME]" at bounding box center [680, 341] width 430 height 36
click at [528, 331] on input "DEWAS" at bounding box center [680, 341] width 430 height 36
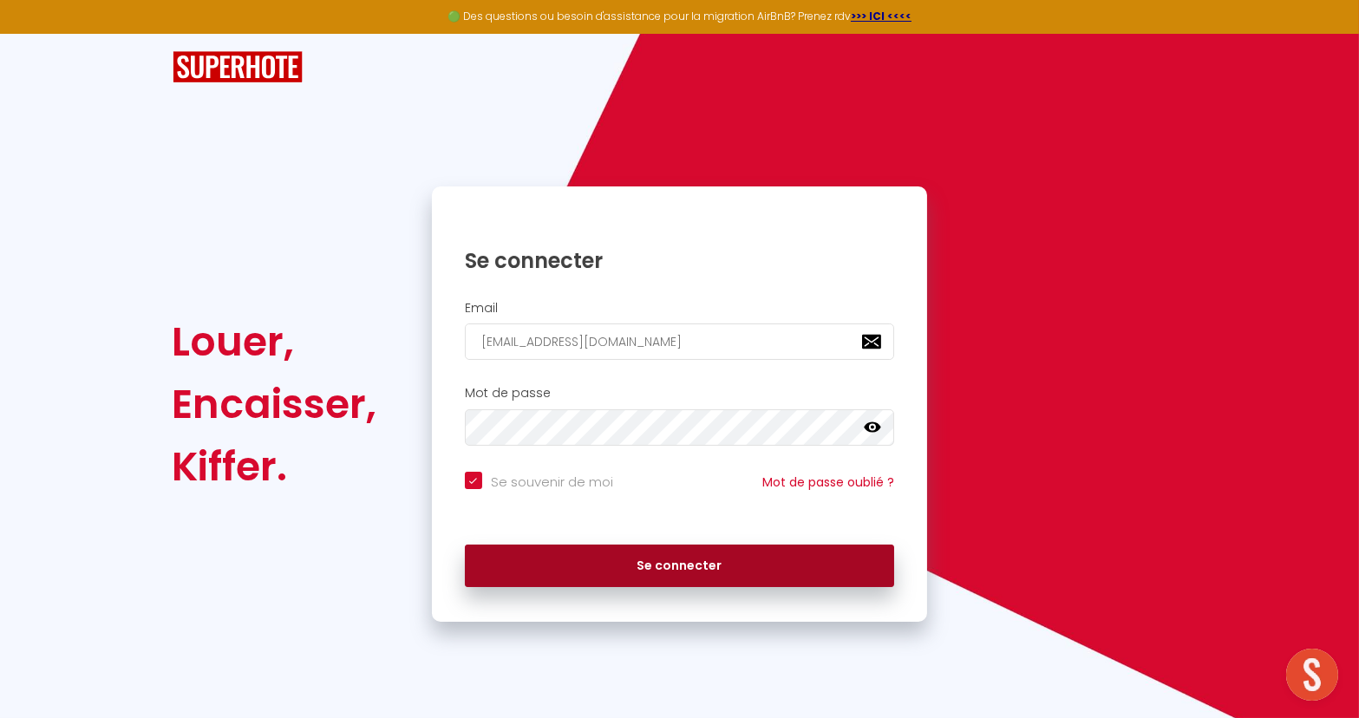
click at [684, 563] on button "Se connecter" at bounding box center [680, 566] width 430 height 43
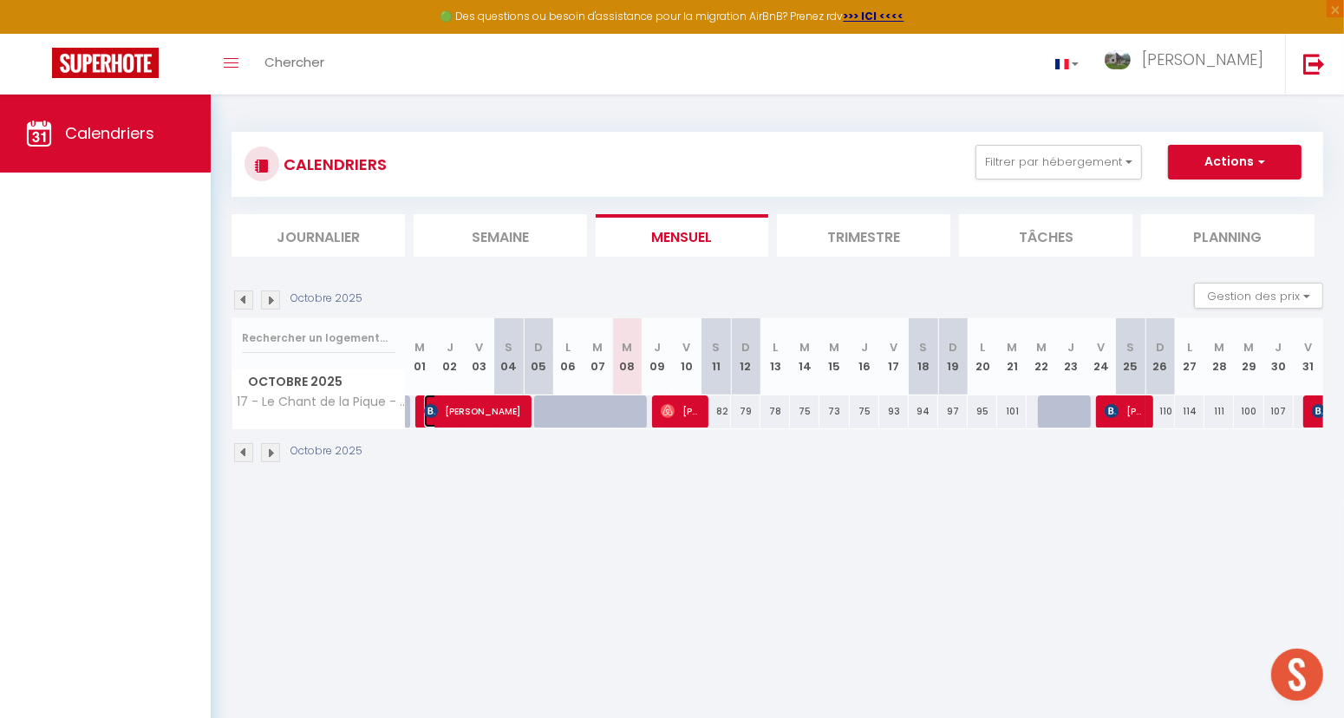
click at [507, 416] on span "[PERSON_NAME]" at bounding box center [473, 411] width 98 height 33
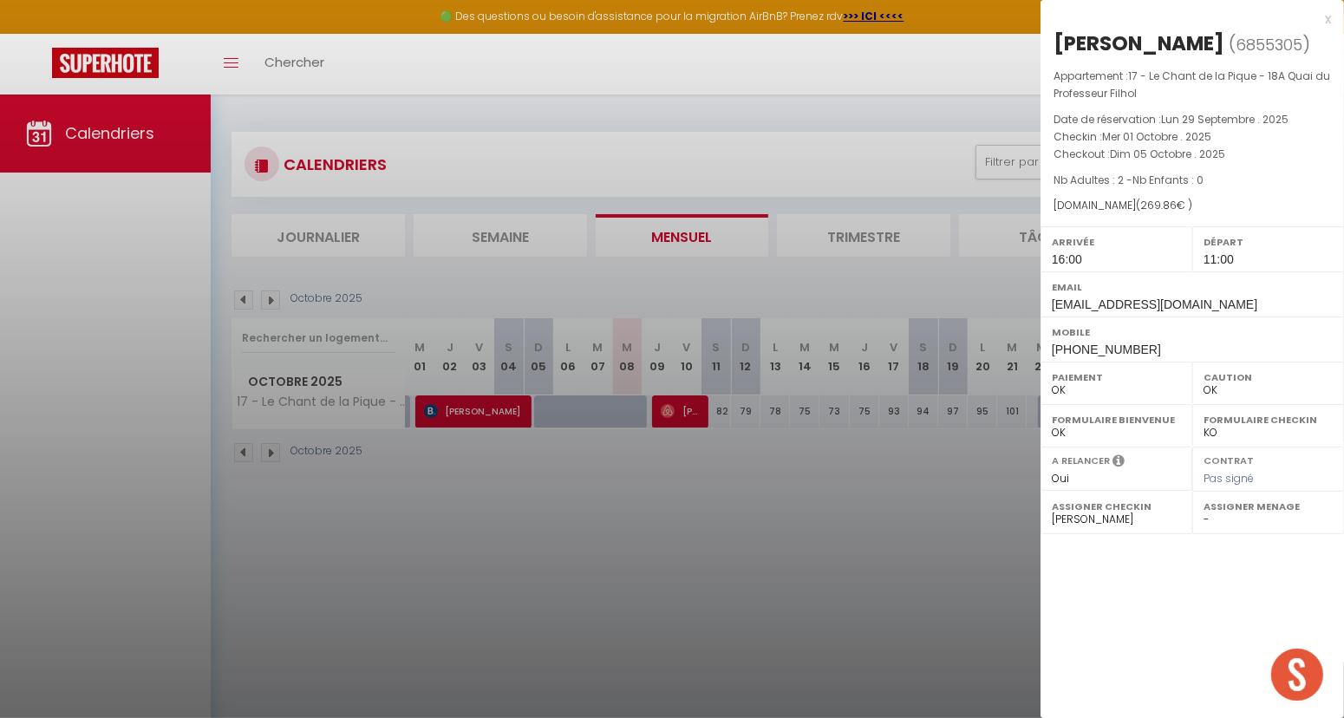
click at [1328, 25] on div "x" at bounding box center [1186, 19] width 291 height 21
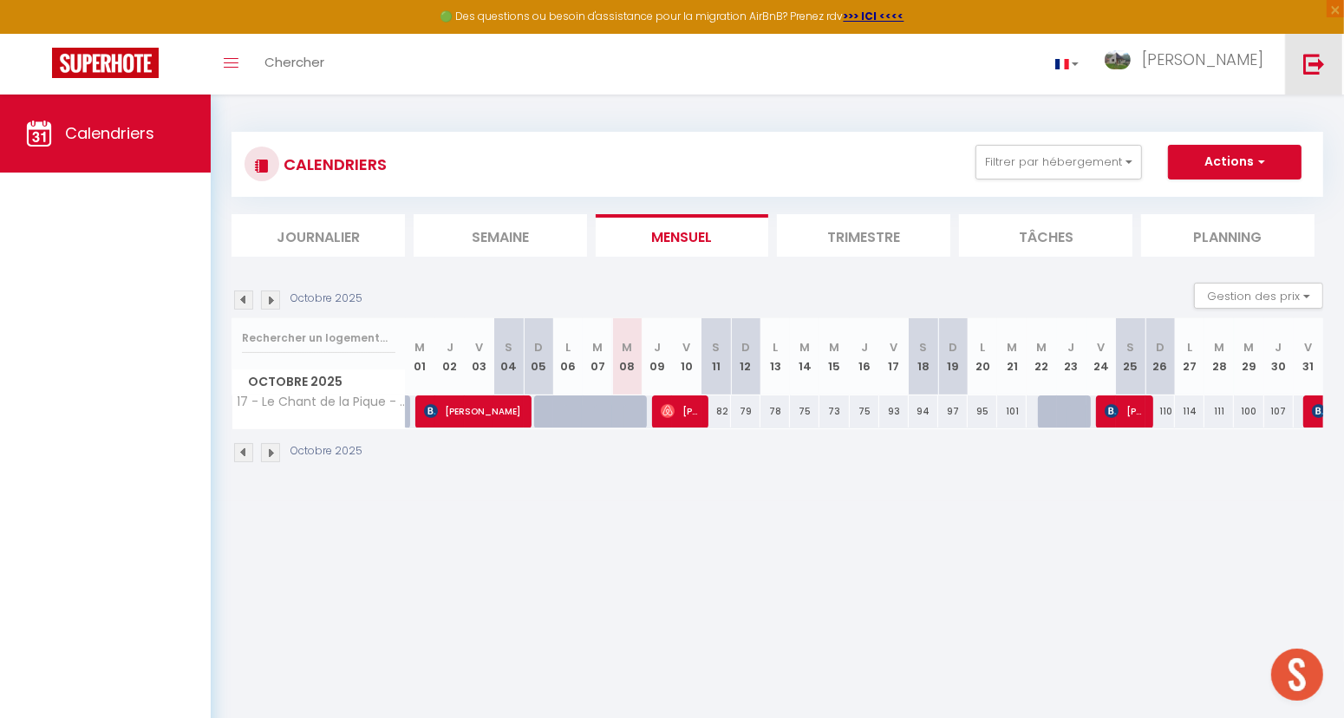
click at [1316, 60] on img at bounding box center [1314, 64] width 22 height 22
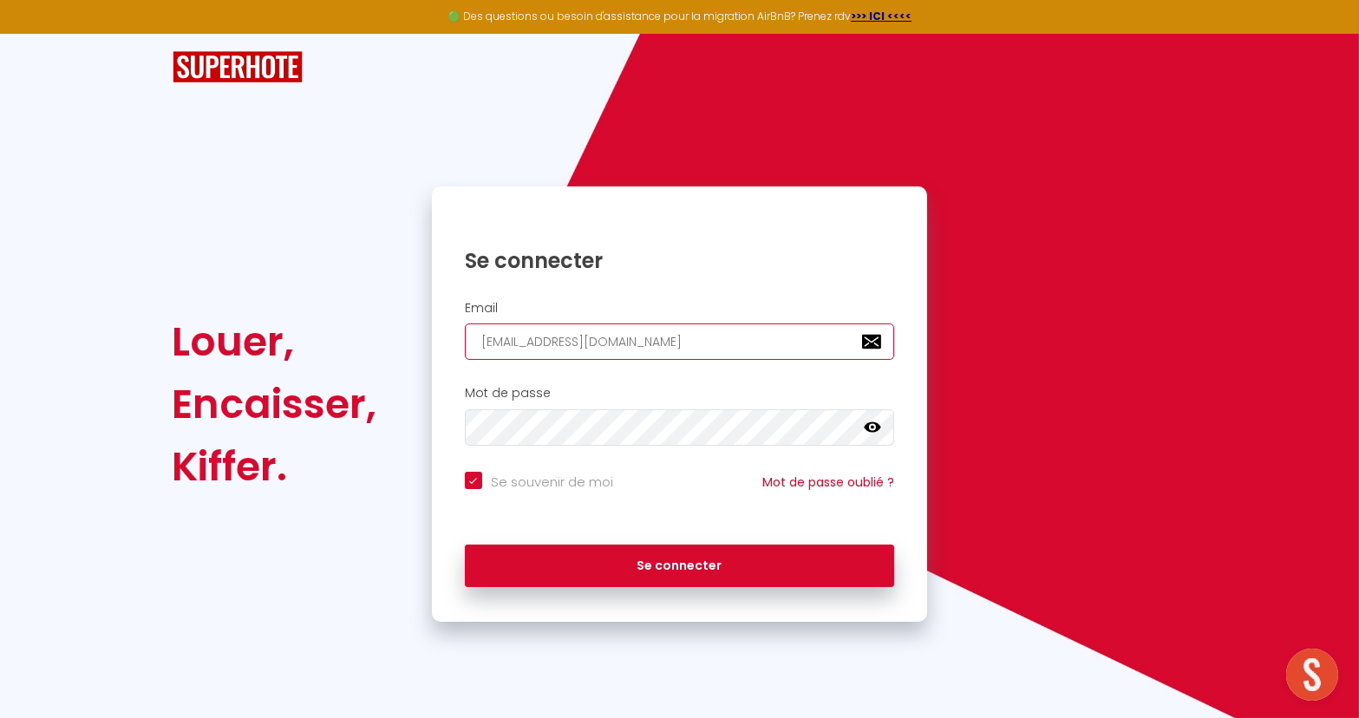
click at [664, 343] on input "[EMAIL_ADDRESS][DOMAIN_NAME]" at bounding box center [680, 341] width 430 height 36
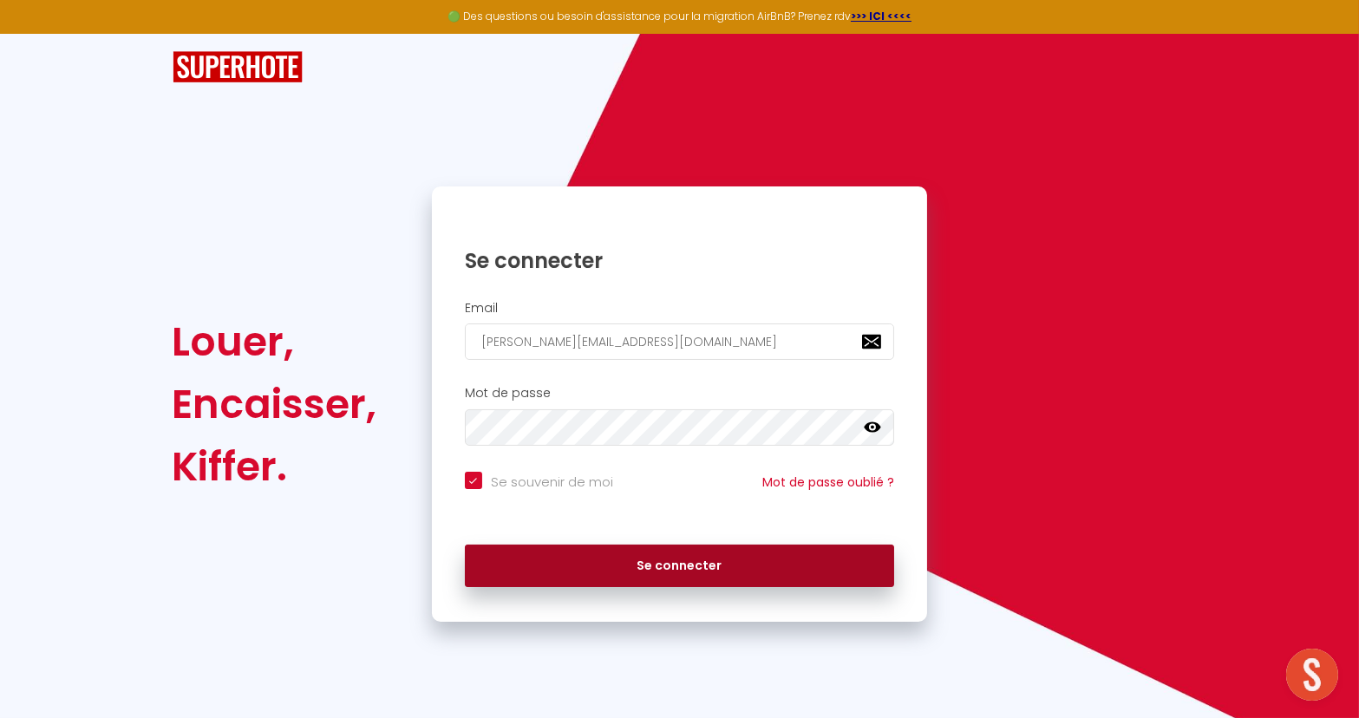
click at [640, 556] on button "Se connecter" at bounding box center [680, 566] width 430 height 43
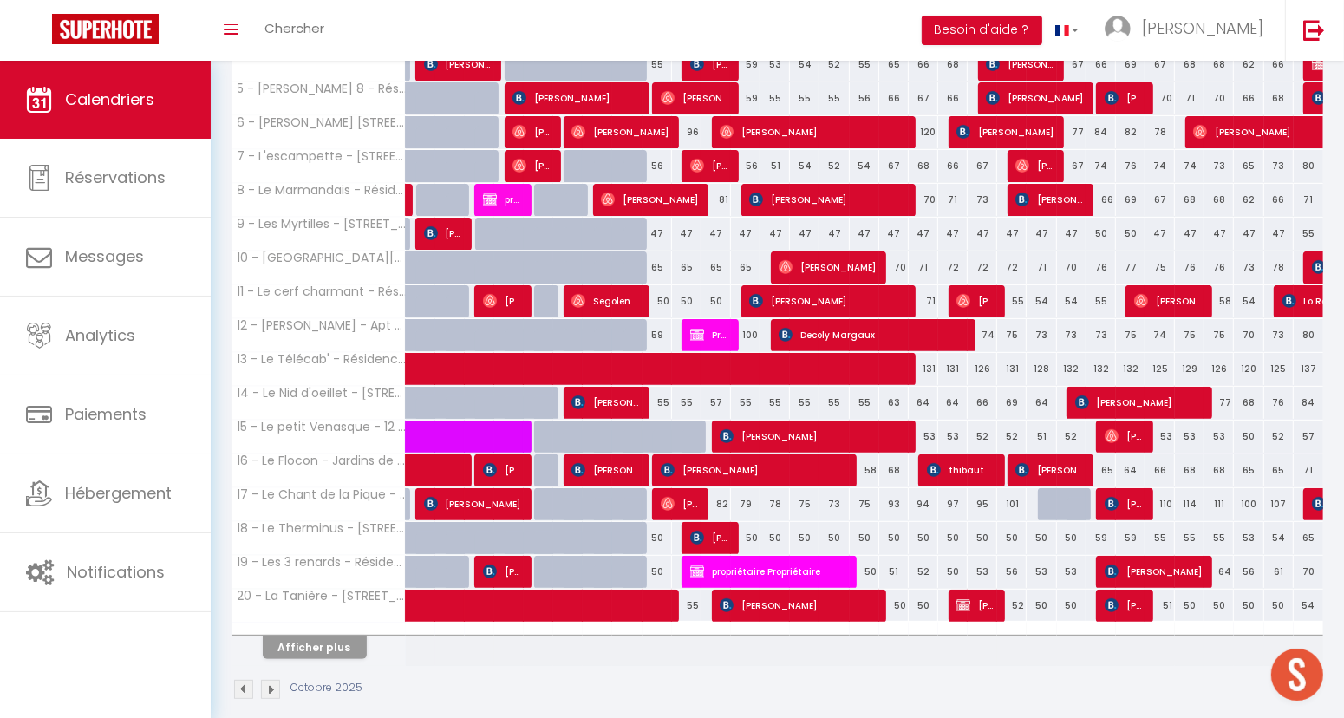
scroll to position [430, 0]
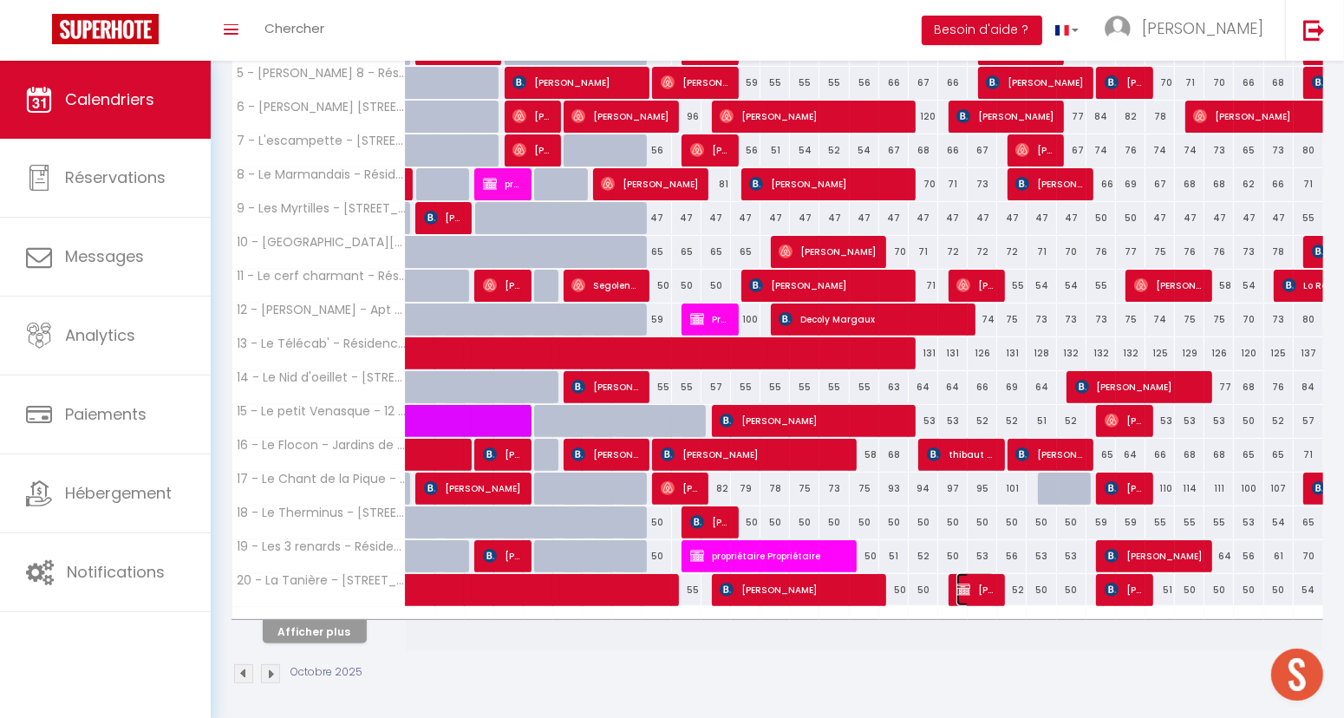
click at [968, 585] on img at bounding box center [964, 590] width 14 height 14
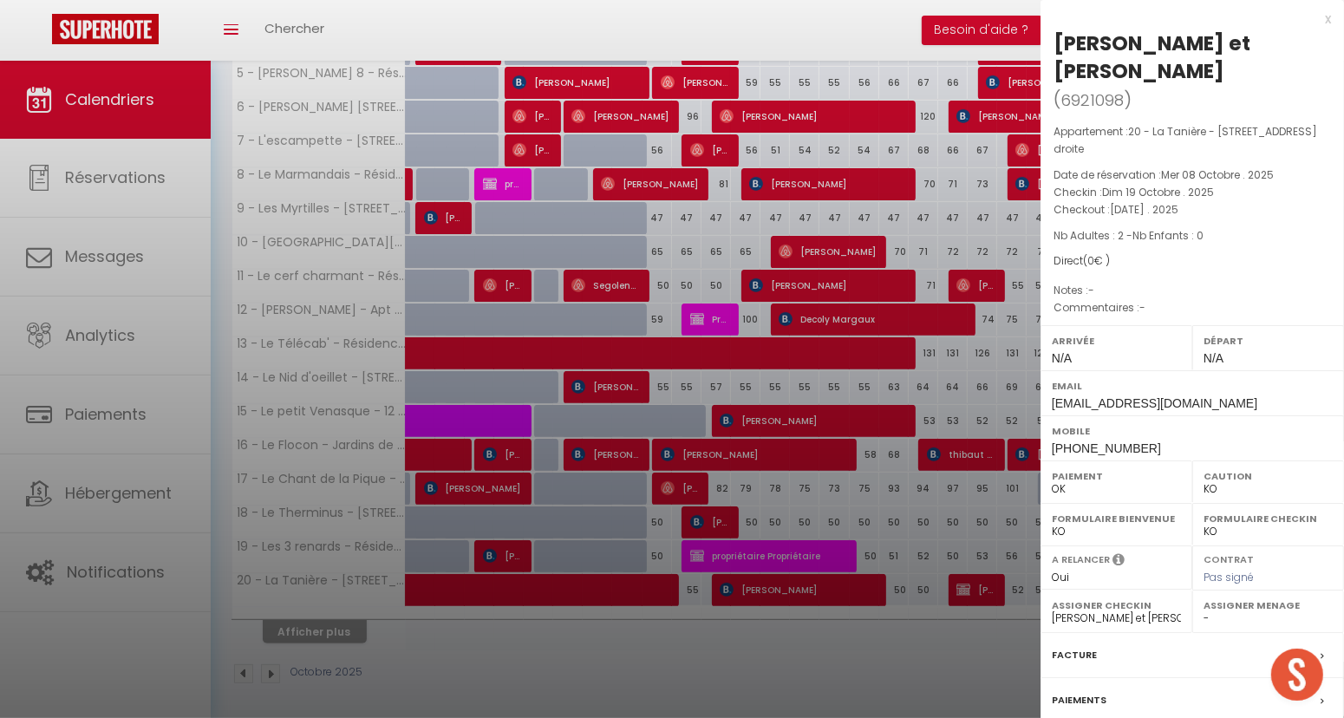
click at [1089, 692] on label "Paiements" at bounding box center [1079, 700] width 55 height 18
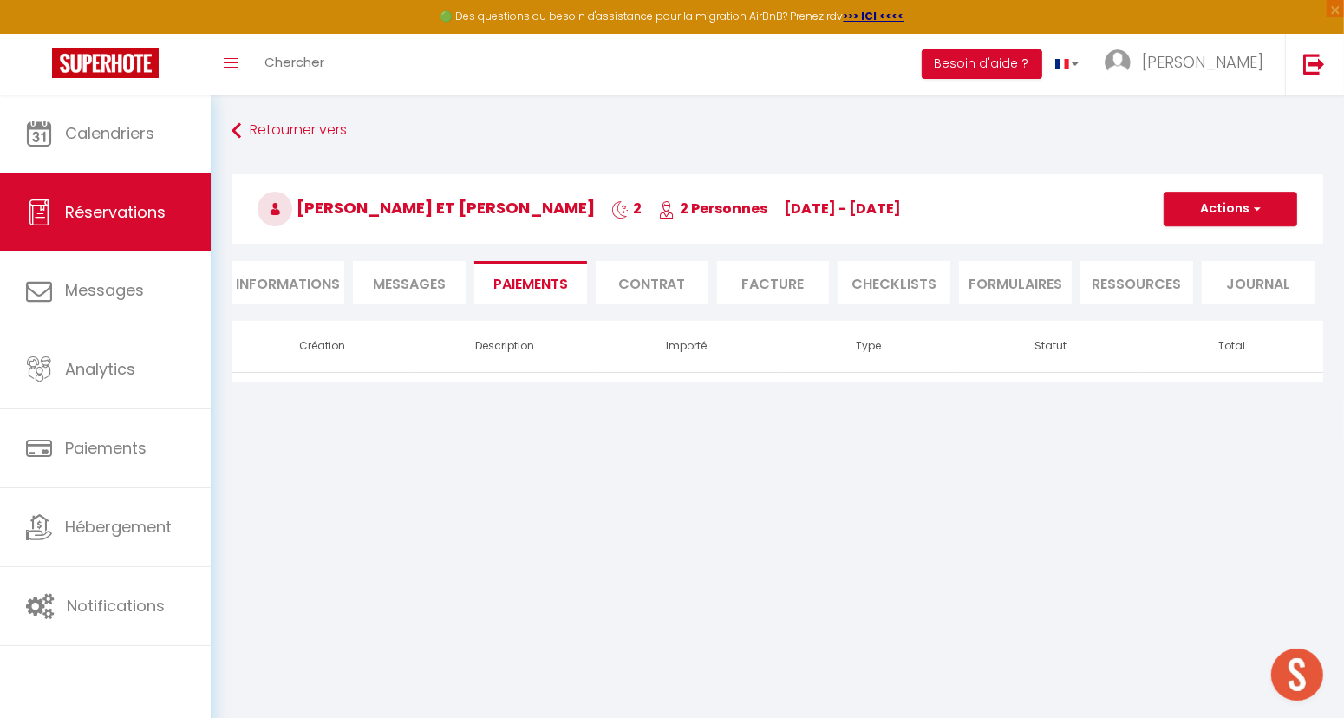
click at [434, 286] on span "Messages" at bounding box center [409, 284] width 73 height 20
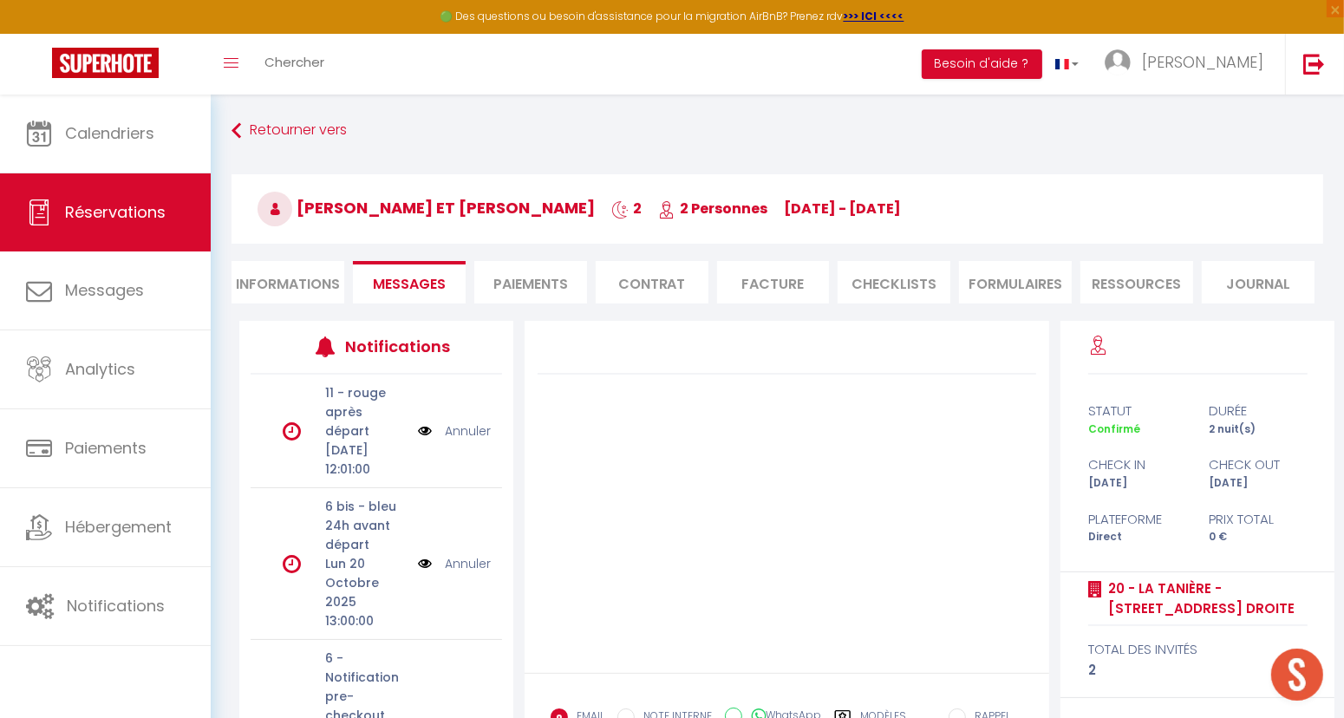
click at [454, 441] on link "Annuler" at bounding box center [468, 430] width 46 height 19
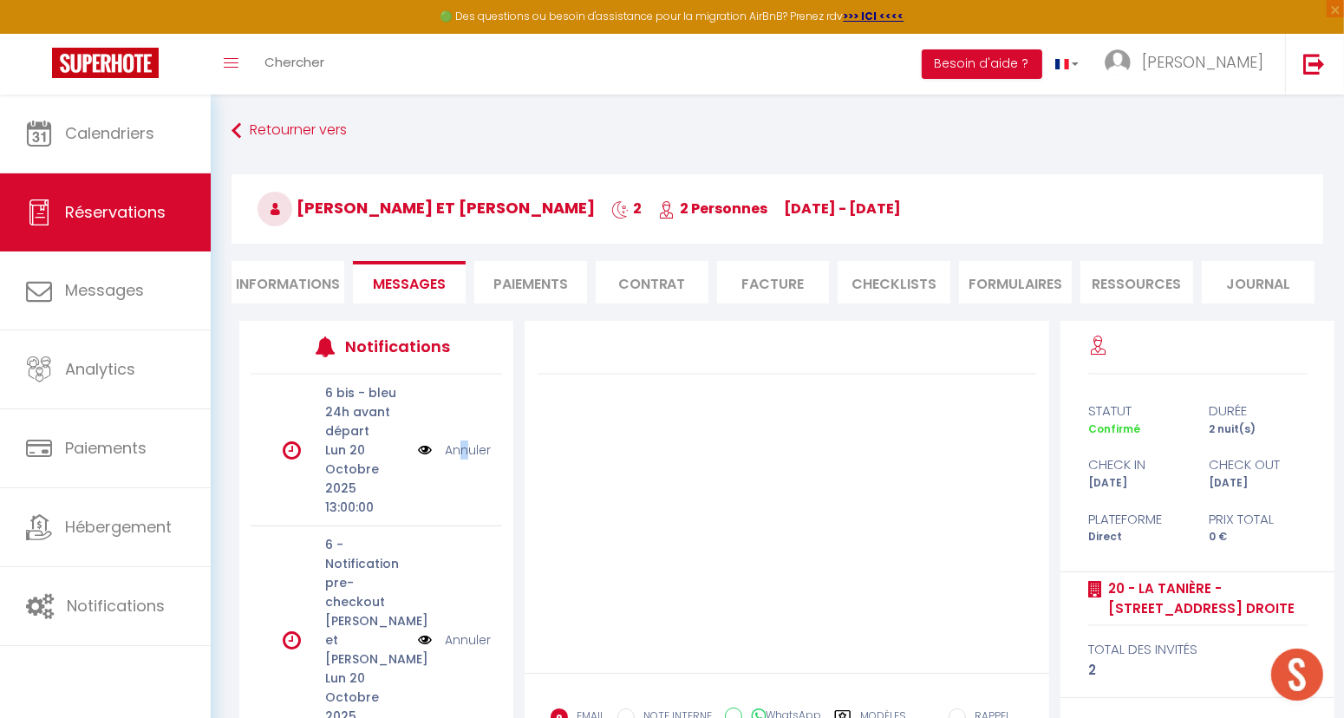
click at [454, 449] on link "Annuler" at bounding box center [468, 450] width 46 height 19
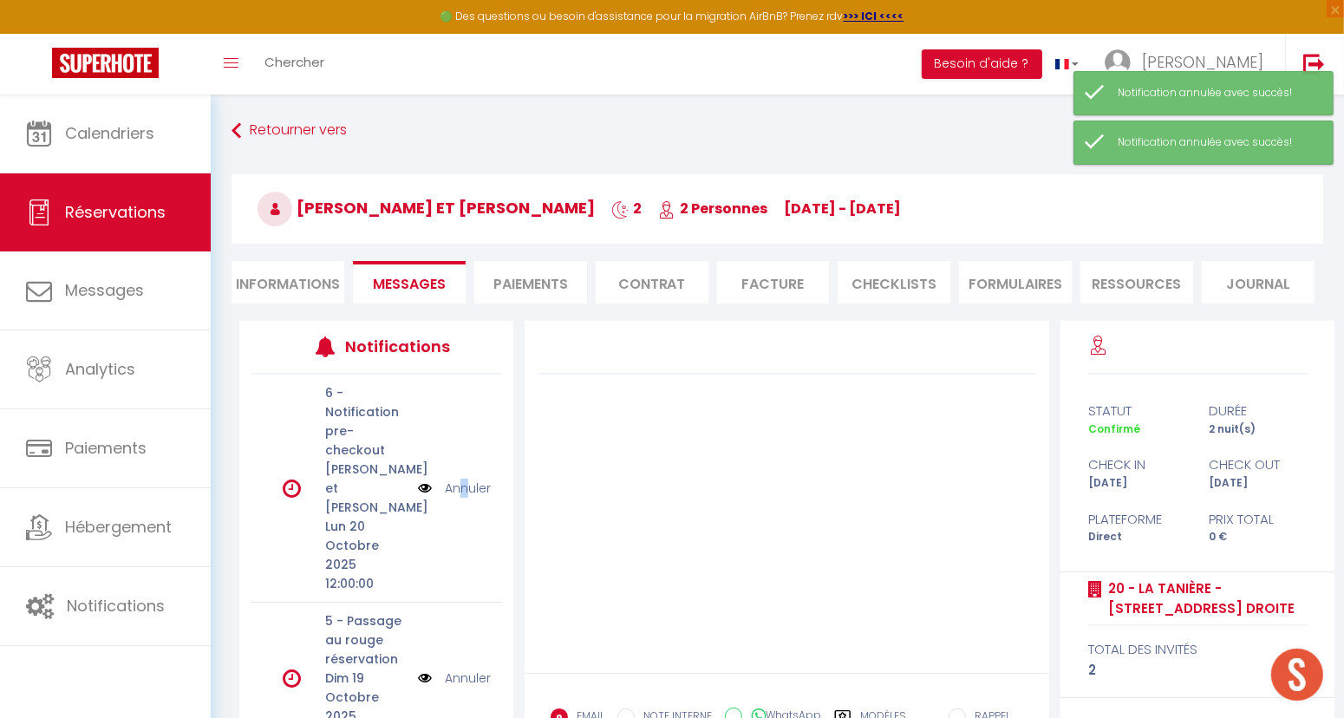
click at [454, 479] on link "Annuler" at bounding box center [468, 488] width 46 height 19
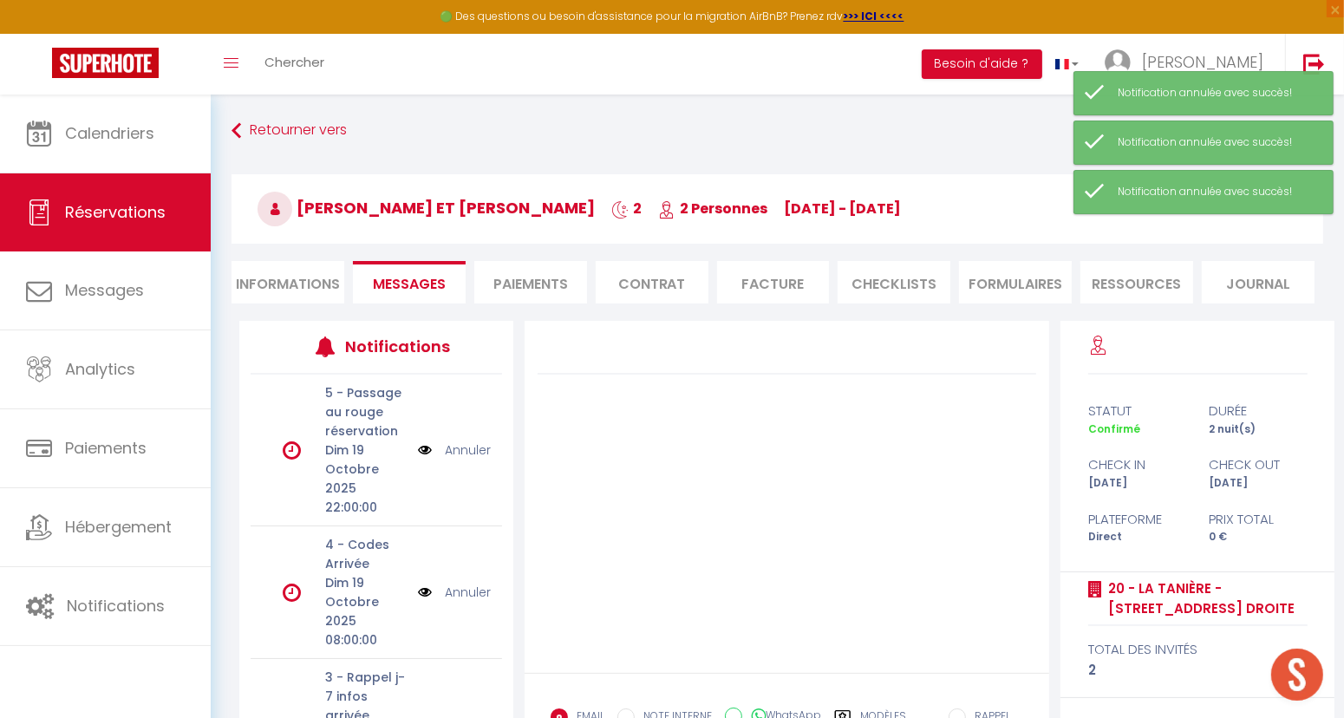
click at [461, 447] on link "Annuler" at bounding box center [468, 450] width 46 height 19
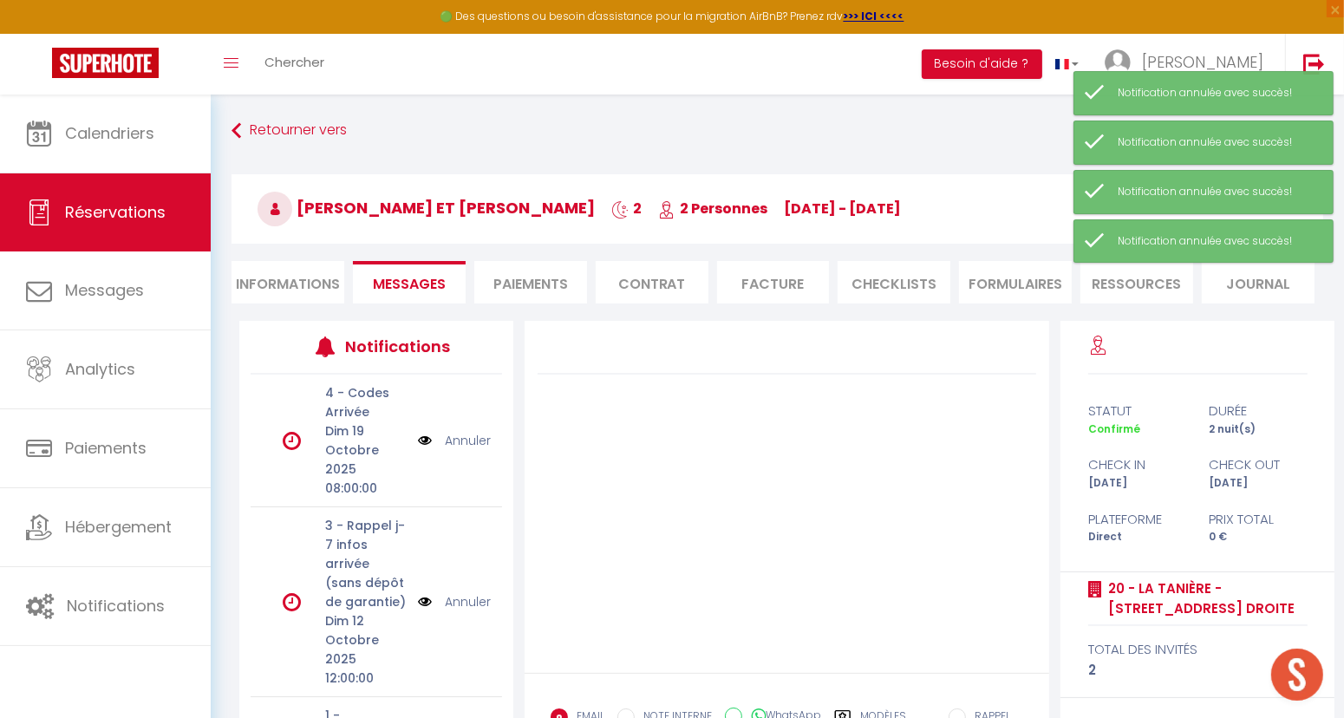
click at [464, 438] on link "Annuler" at bounding box center [468, 440] width 46 height 19
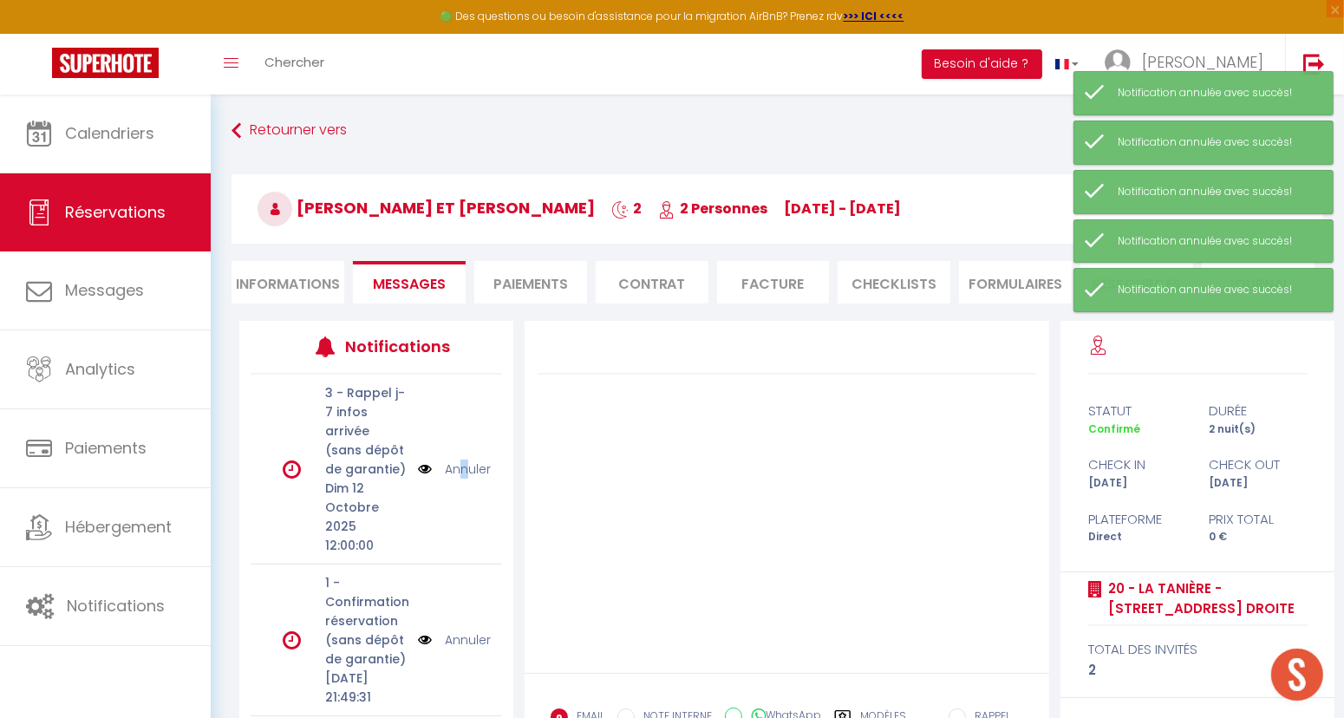
click at [454, 474] on link "Annuler" at bounding box center [468, 469] width 46 height 19
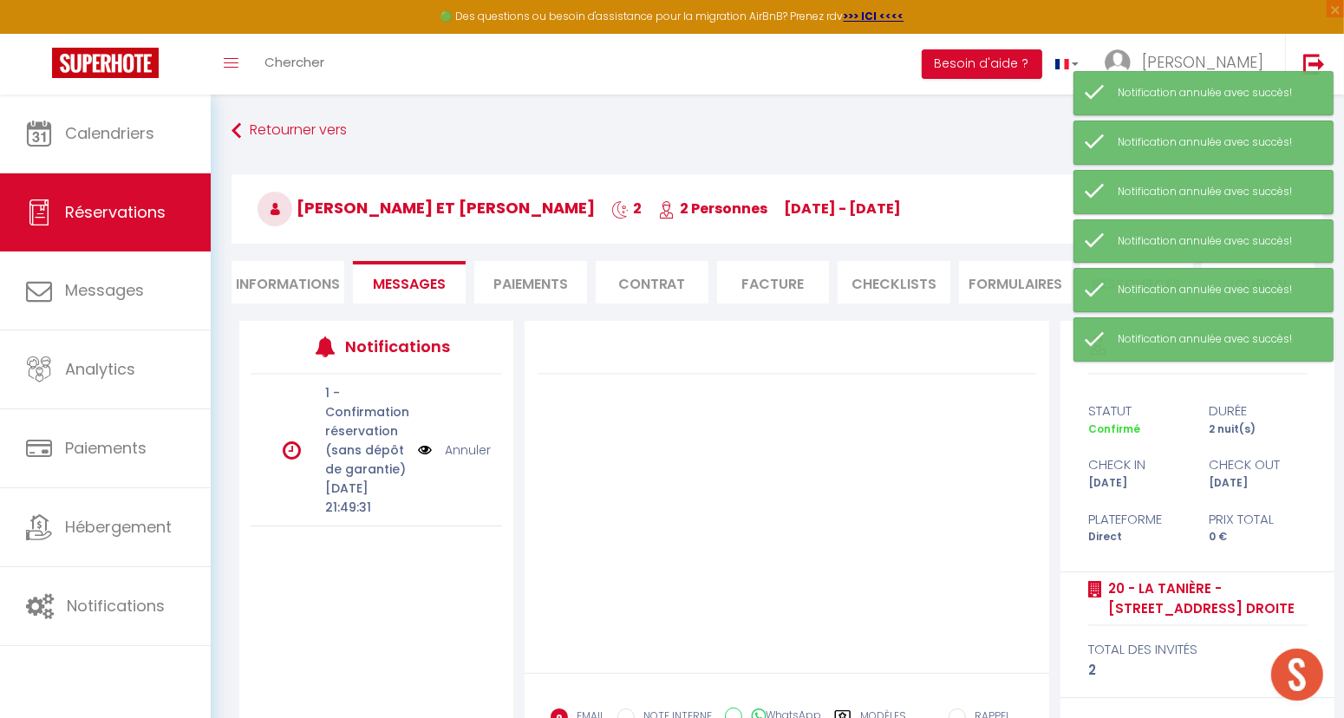
click at [277, 285] on li "Informations" at bounding box center [288, 282] width 113 height 42
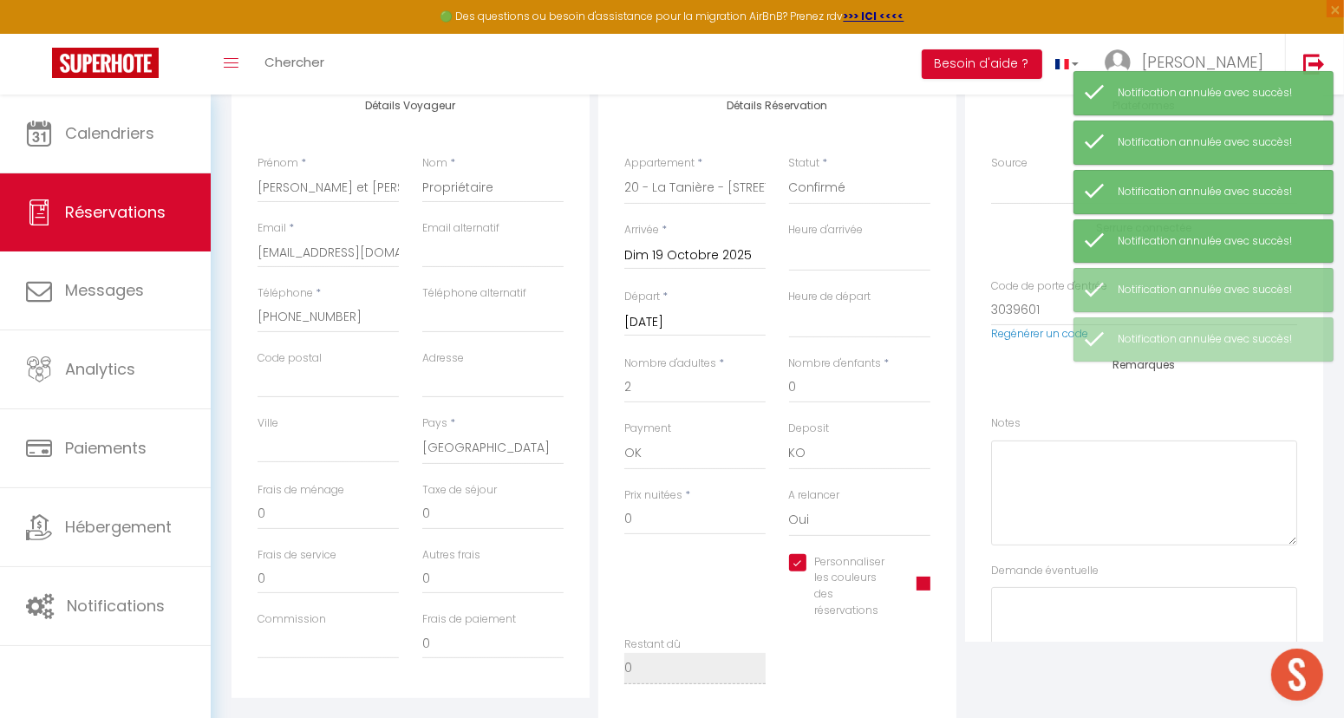
scroll to position [289, 0]
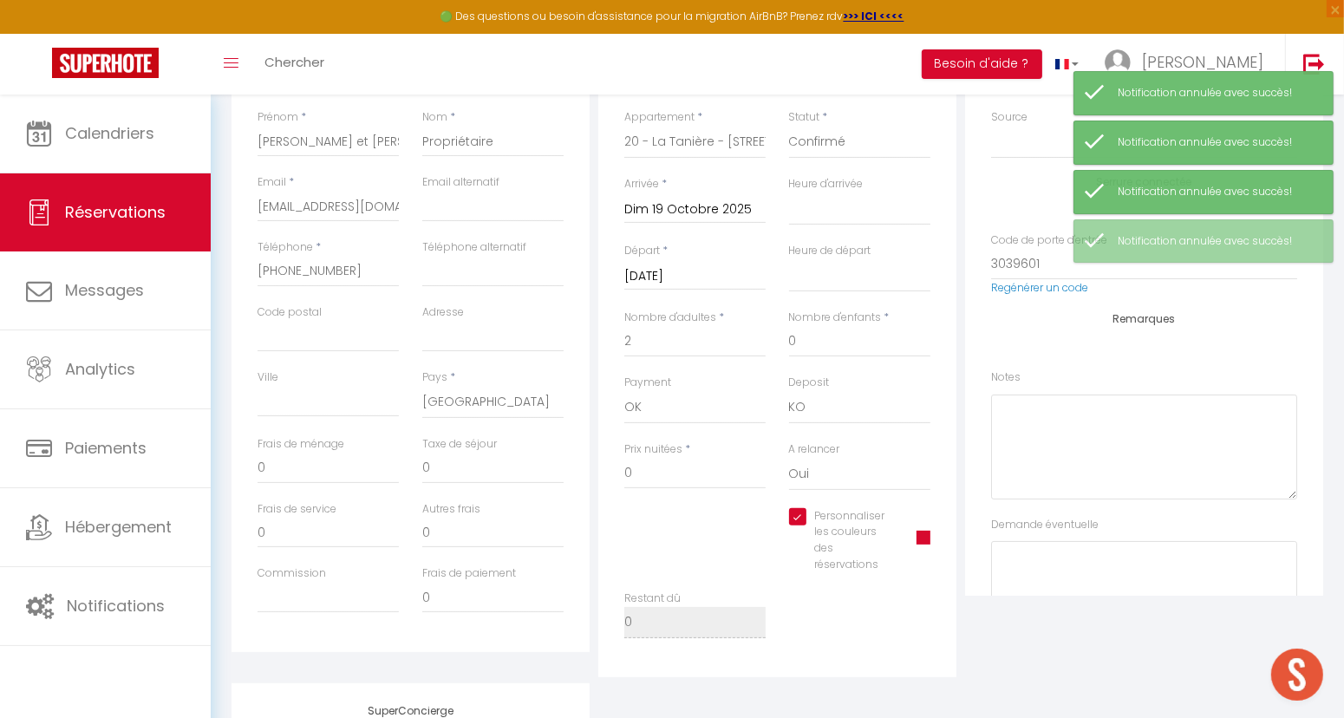
click at [920, 539] on span at bounding box center [924, 538] width 14 height 14
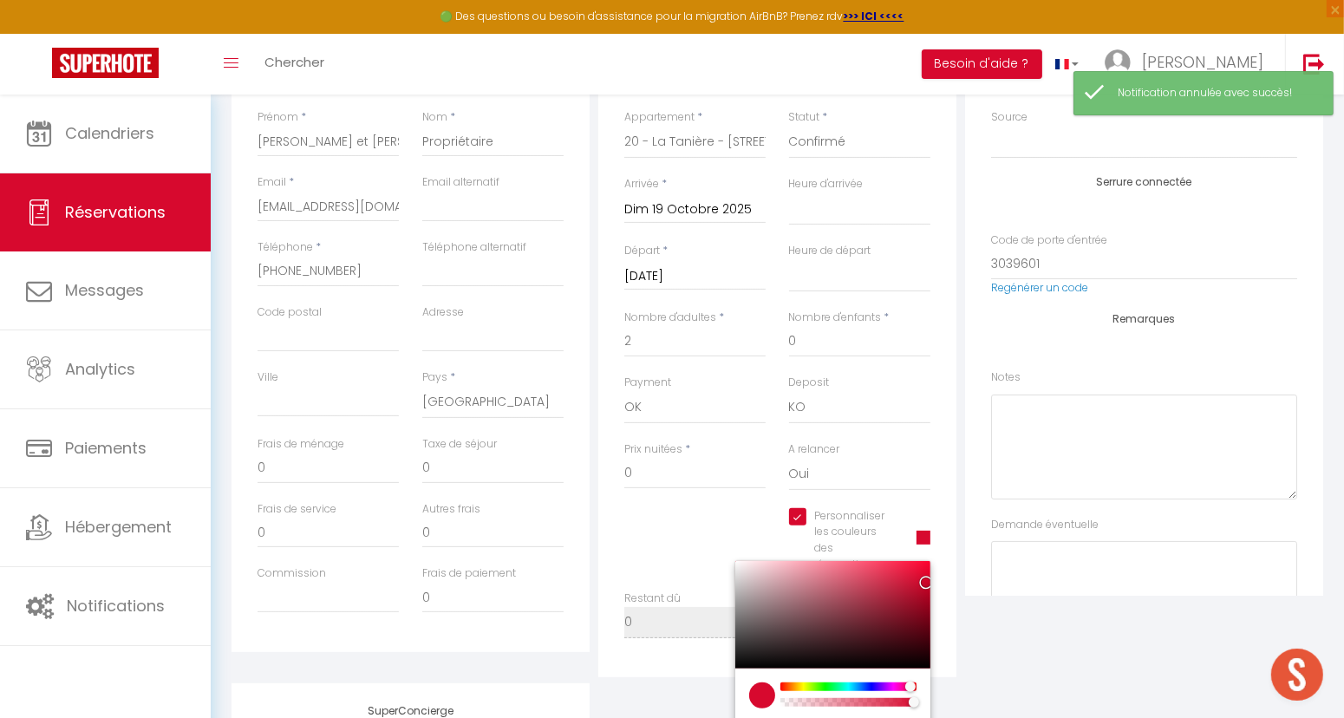
click at [923, 537] on span at bounding box center [924, 538] width 14 height 14
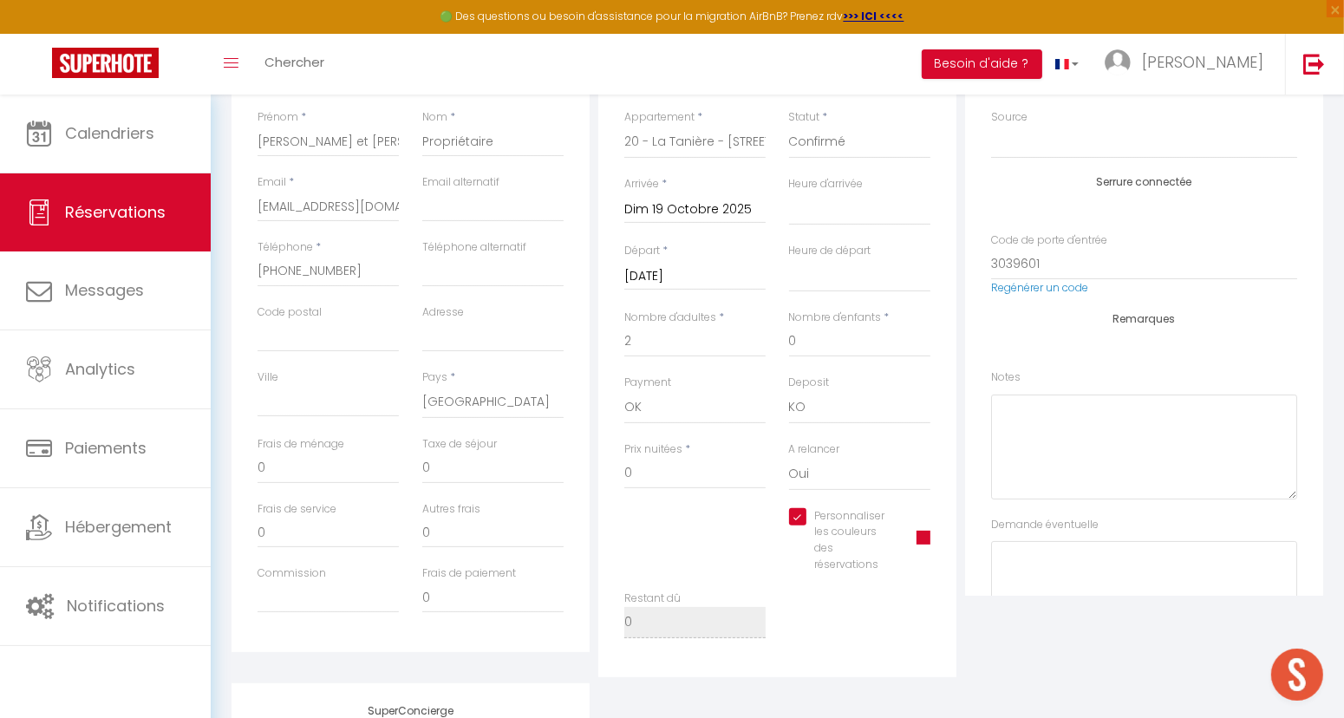
click at [925, 542] on span at bounding box center [924, 538] width 14 height 14
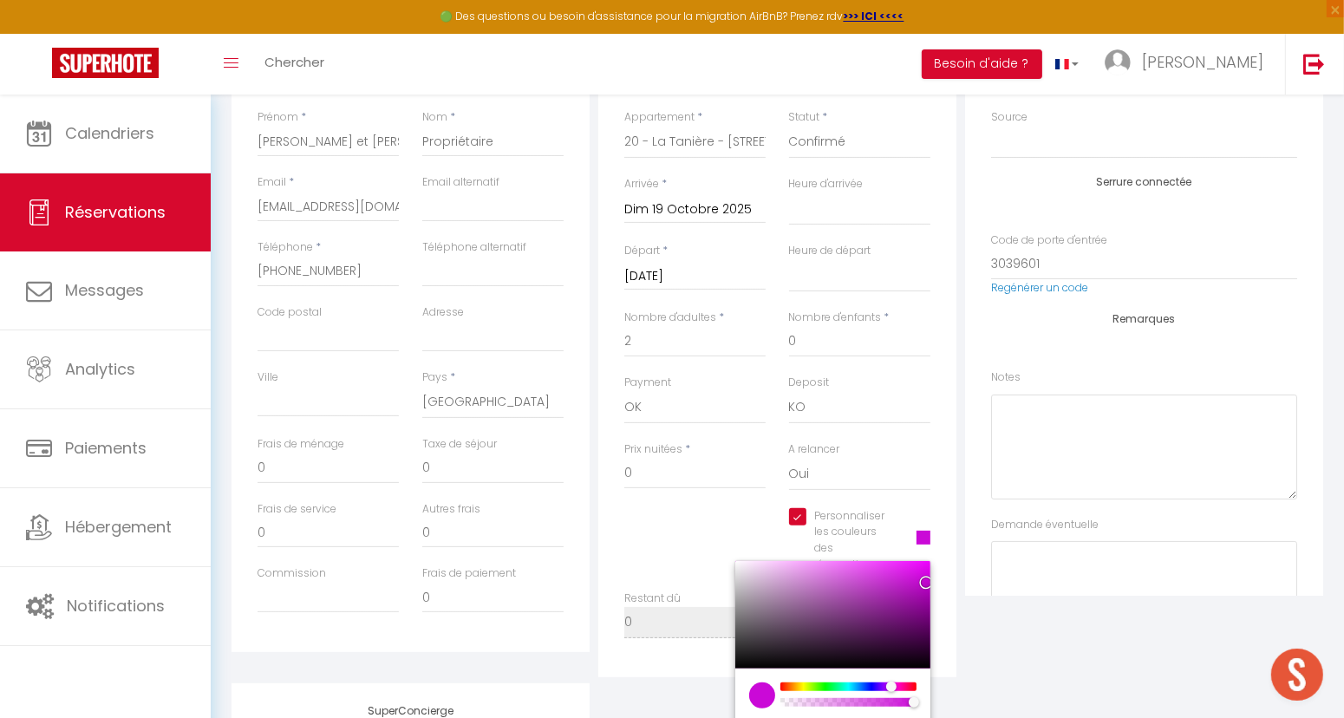
click at [892, 686] on div at bounding box center [848, 687] width 133 height 9
drag, startPoint x: 924, startPoint y: 578, endPoint x: 927, endPoint y: 556, distance: 22.7
click at [927, 556] on div "Personnaliser les couleurs des réservations #F005FF #F005FF hex 240 r 5 g 255 b…" at bounding box center [859, 540] width 141 height 65
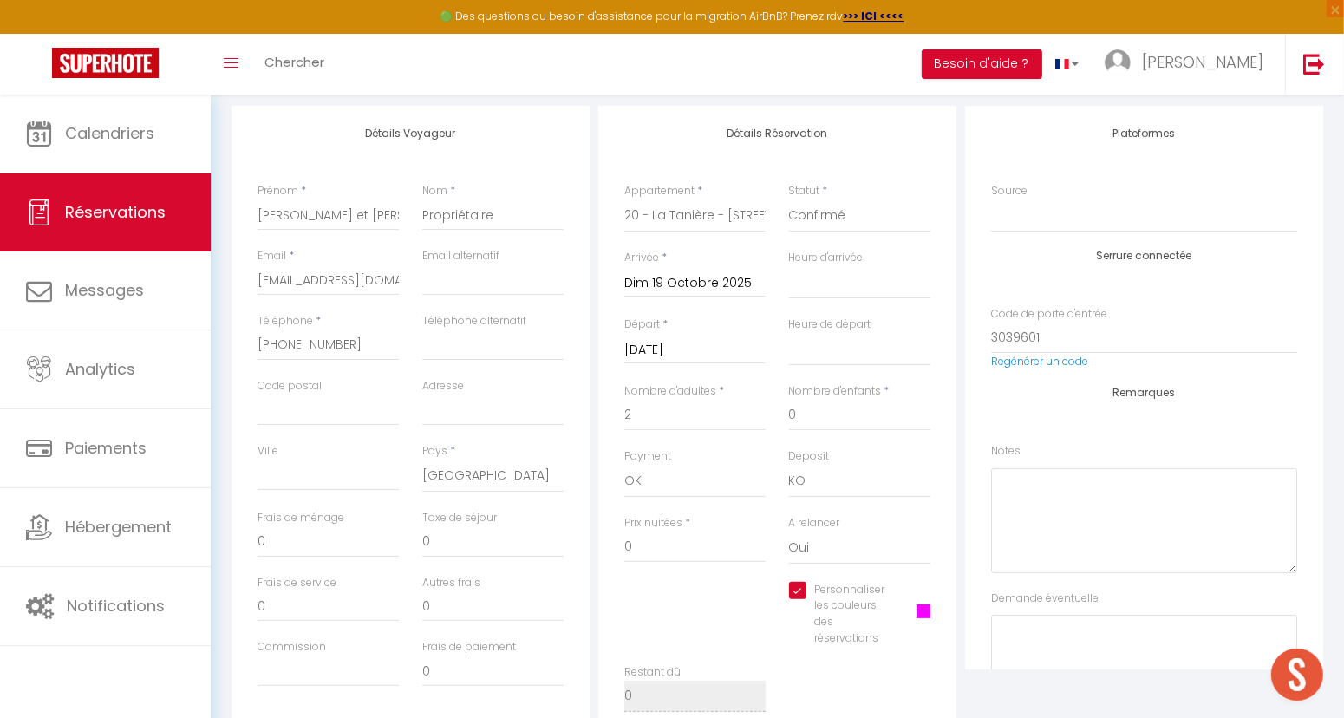
scroll to position [0, 0]
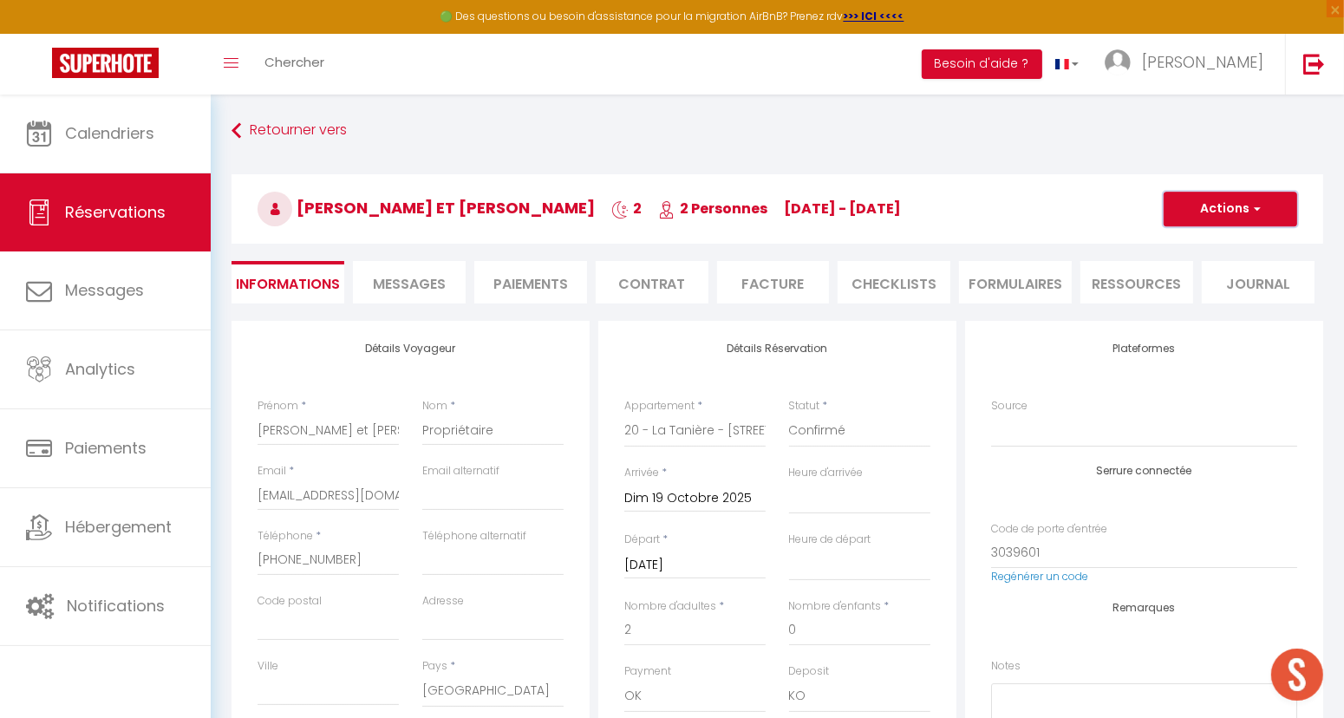
click at [1244, 215] on button "Actions" at bounding box center [1231, 209] width 134 height 35
click at [1205, 250] on link "Enregistrer" at bounding box center [1213, 247] width 137 height 23
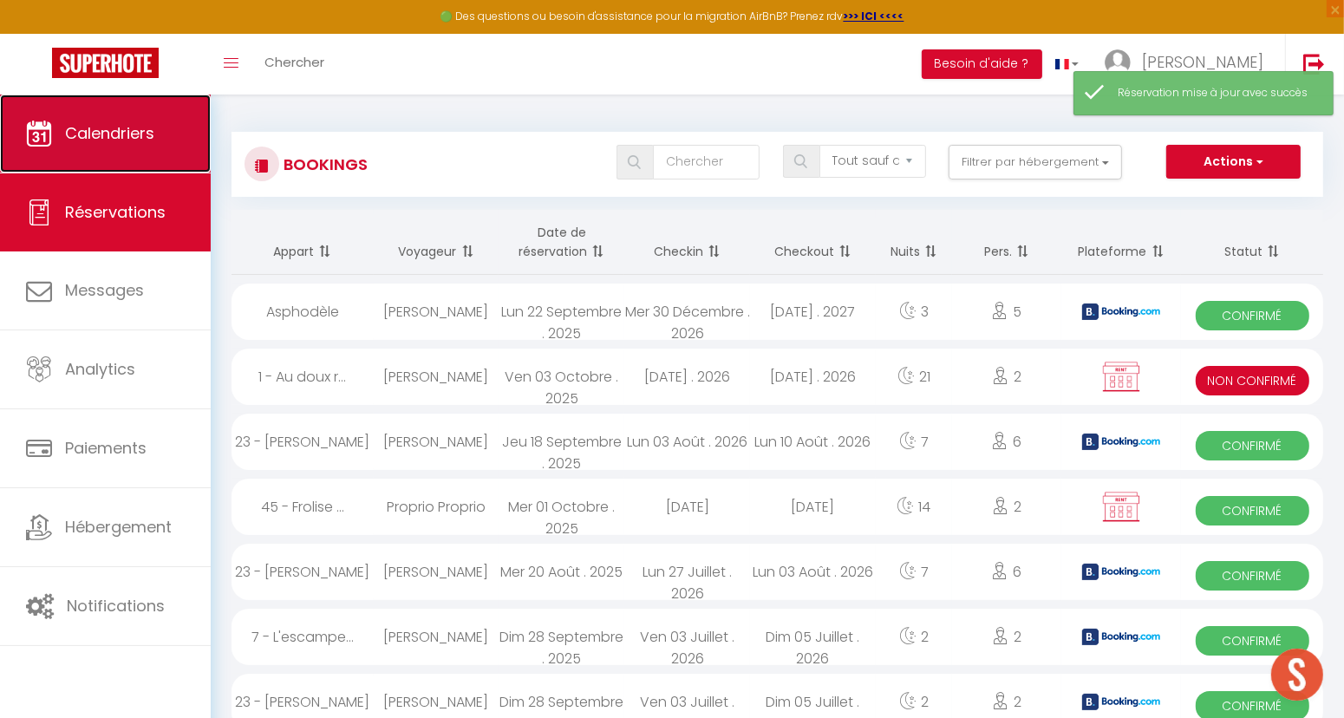
click at [132, 147] on link "Calendriers" at bounding box center [105, 134] width 211 height 78
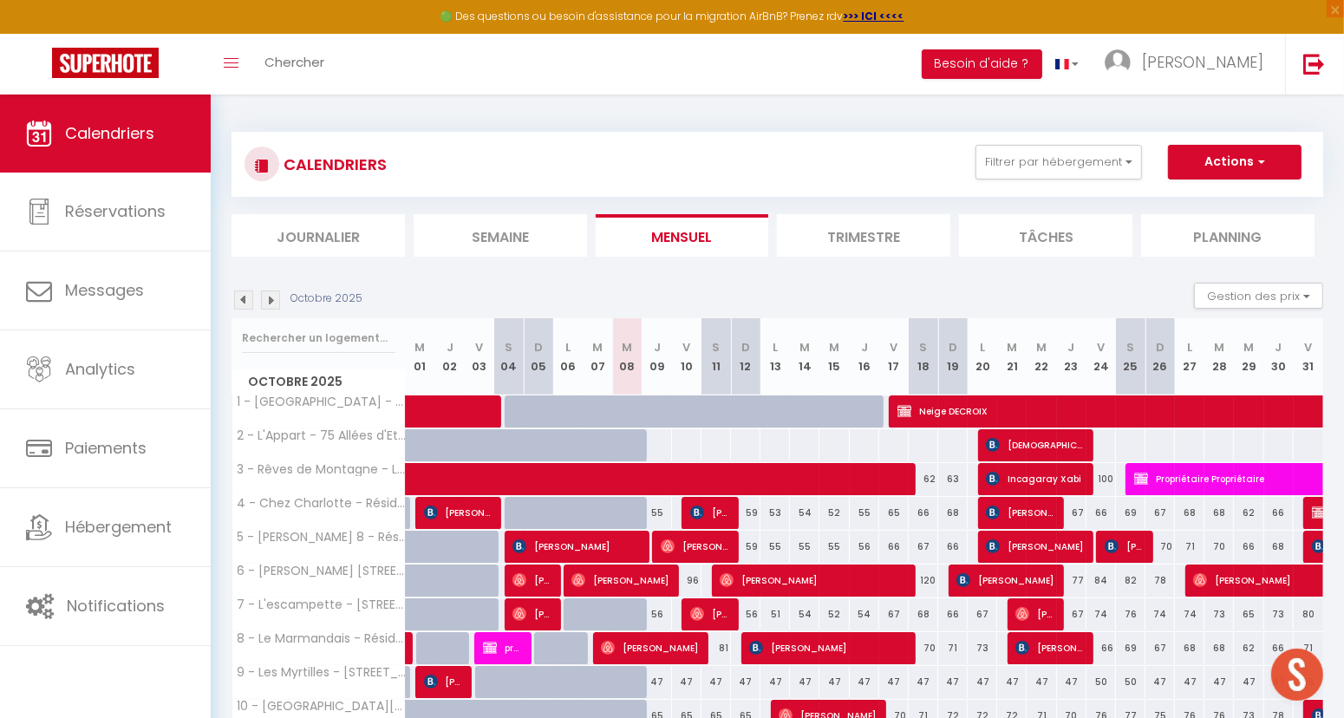
scroll to position [465, 0]
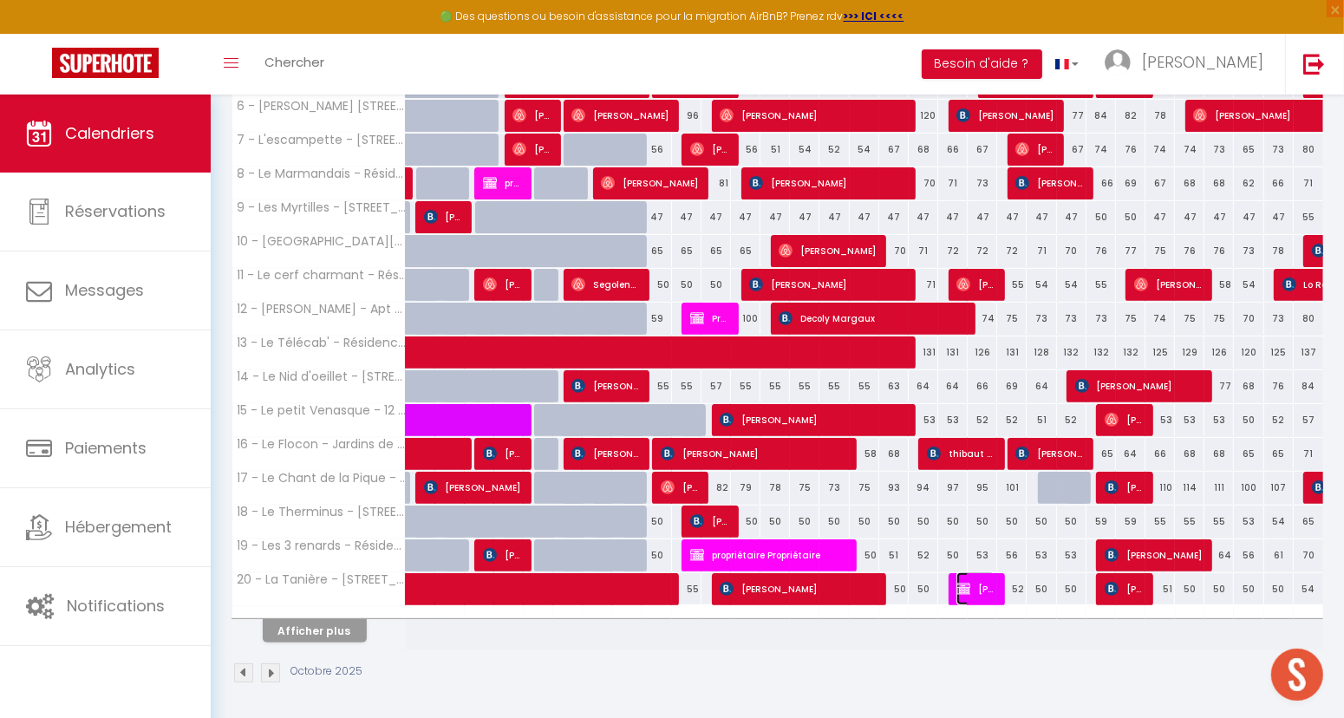
click at [985, 592] on span "[PERSON_NAME] et [PERSON_NAME]" at bounding box center [976, 588] width 39 height 33
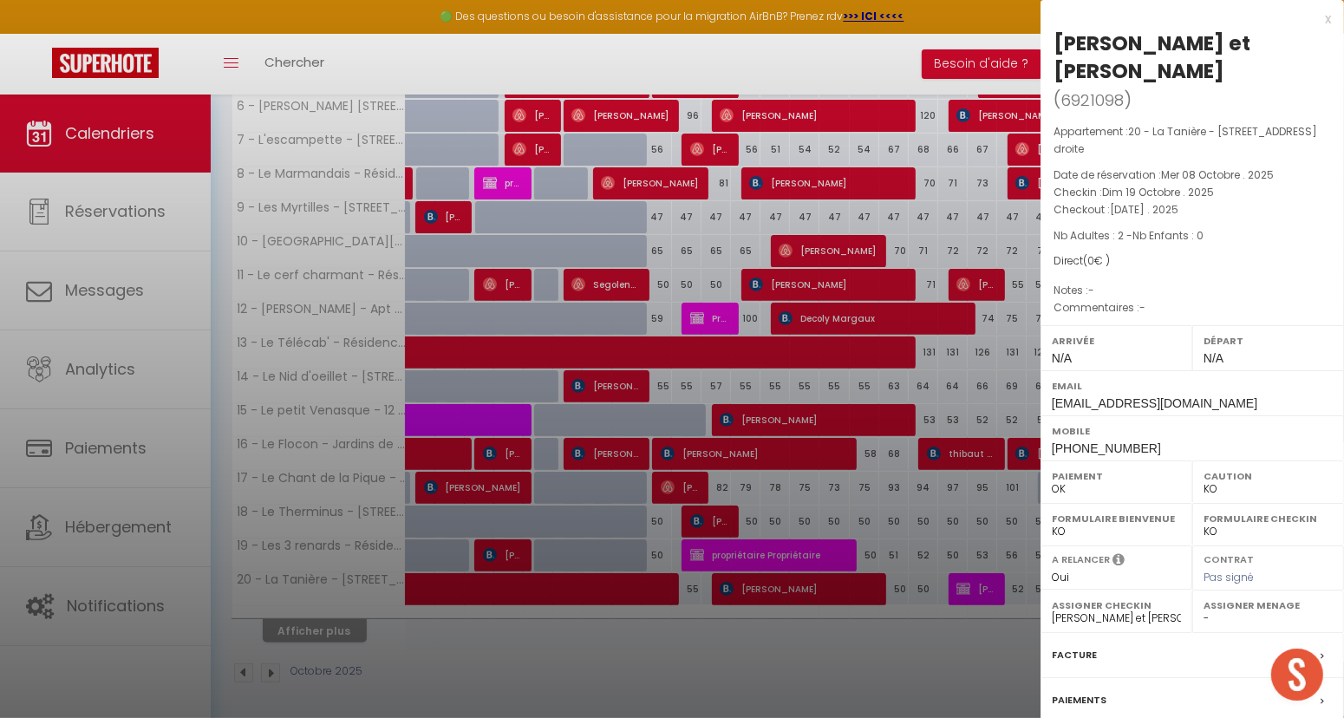
click at [1072, 651] on label "Facture" at bounding box center [1074, 655] width 45 height 18
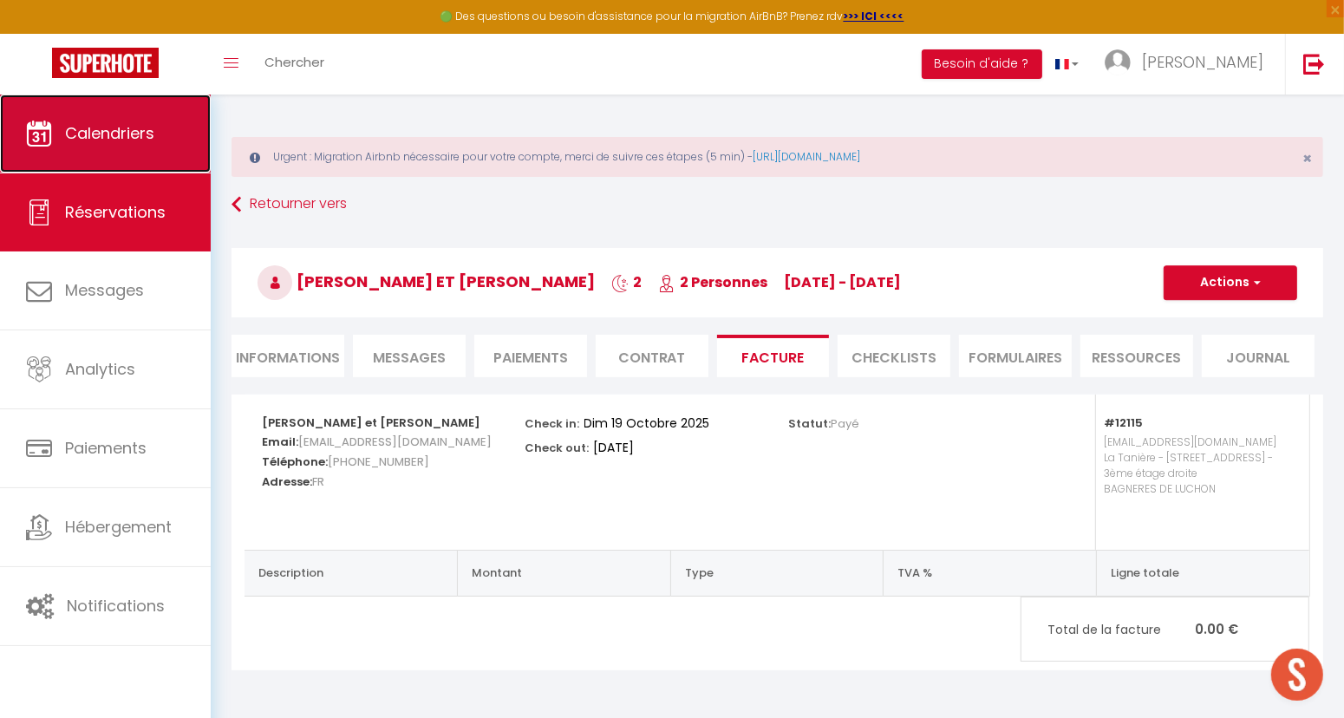
click at [134, 145] on link "Calendriers" at bounding box center [105, 134] width 211 height 78
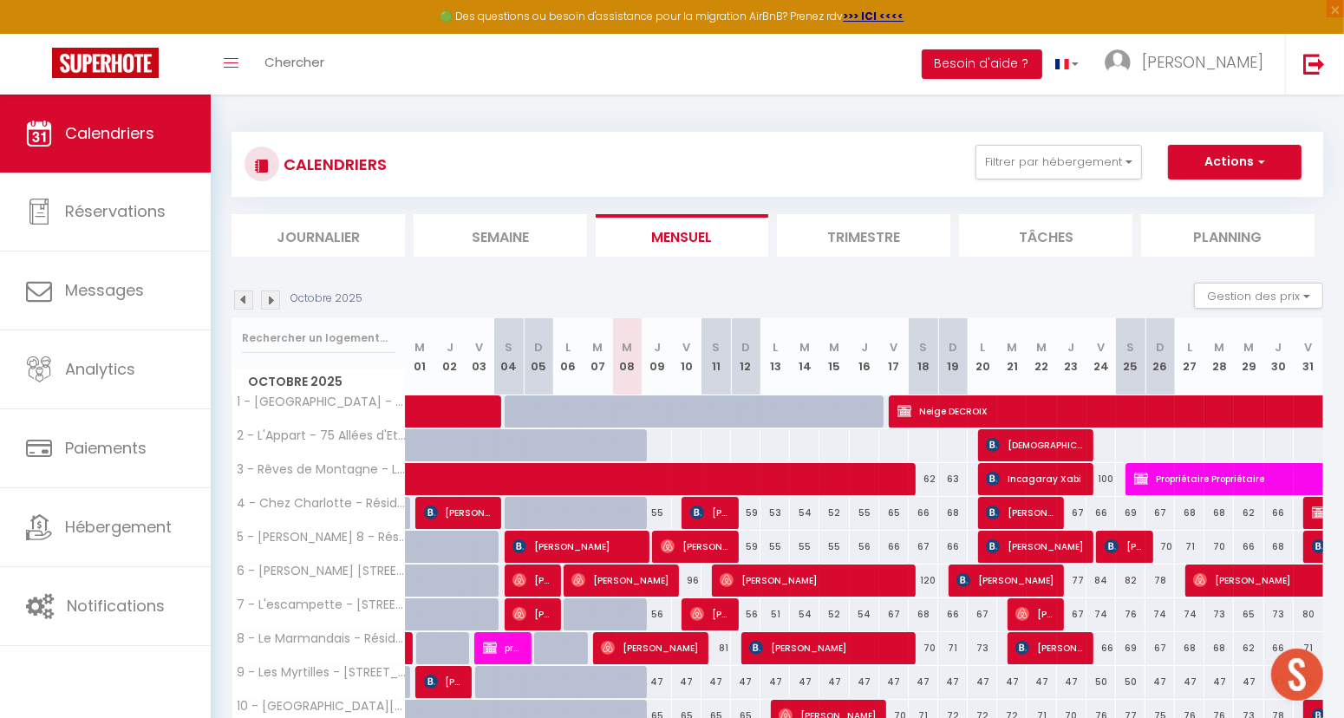
click at [265, 298] on img at bounding box center [270, 300] width 19 height 19
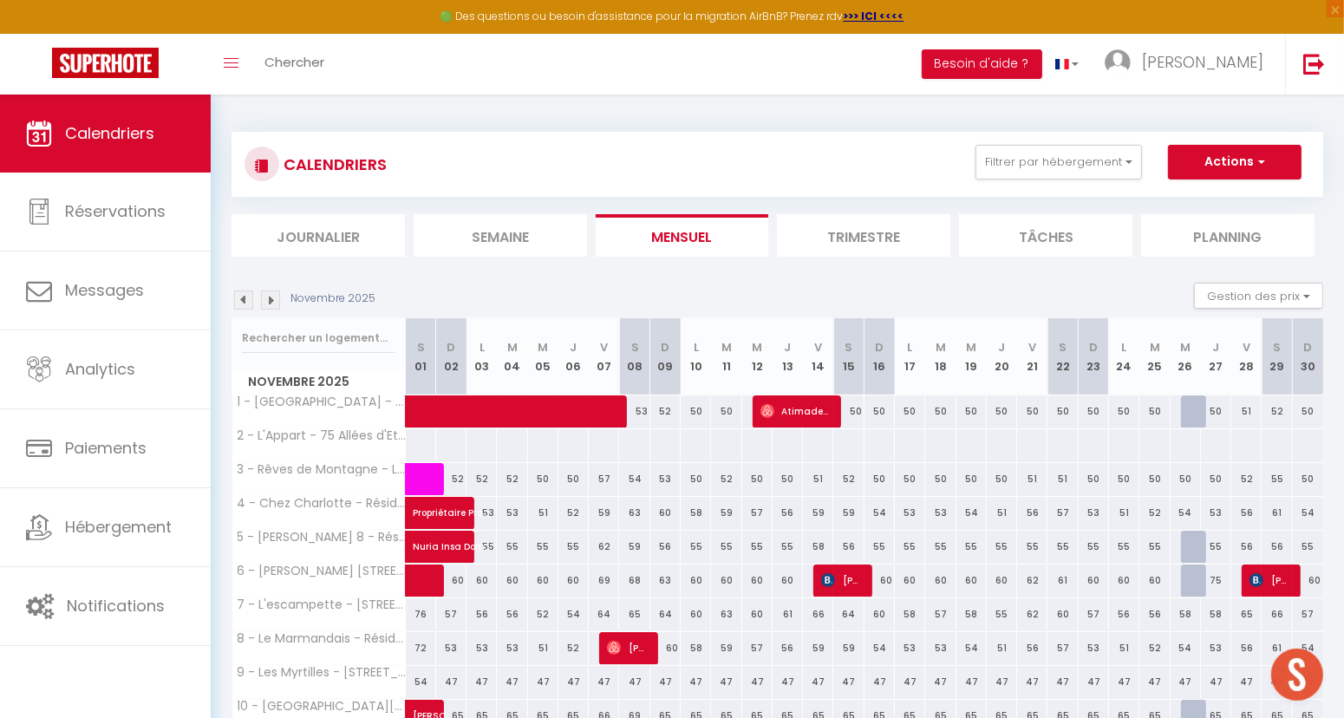
click at [265, 298] on img at bounding box center [270, 300] width 19 height 19
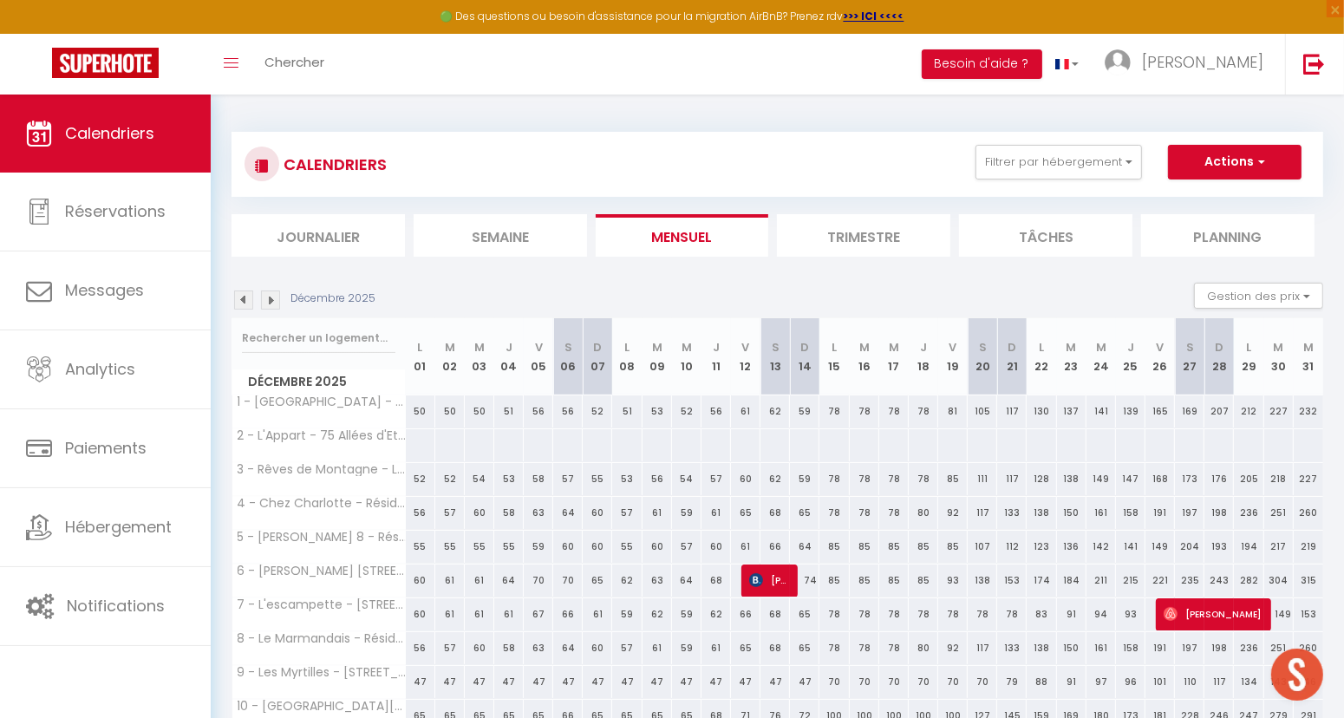
click at [265, 298] on img at bounding box center [270, 300] width 19 height 19
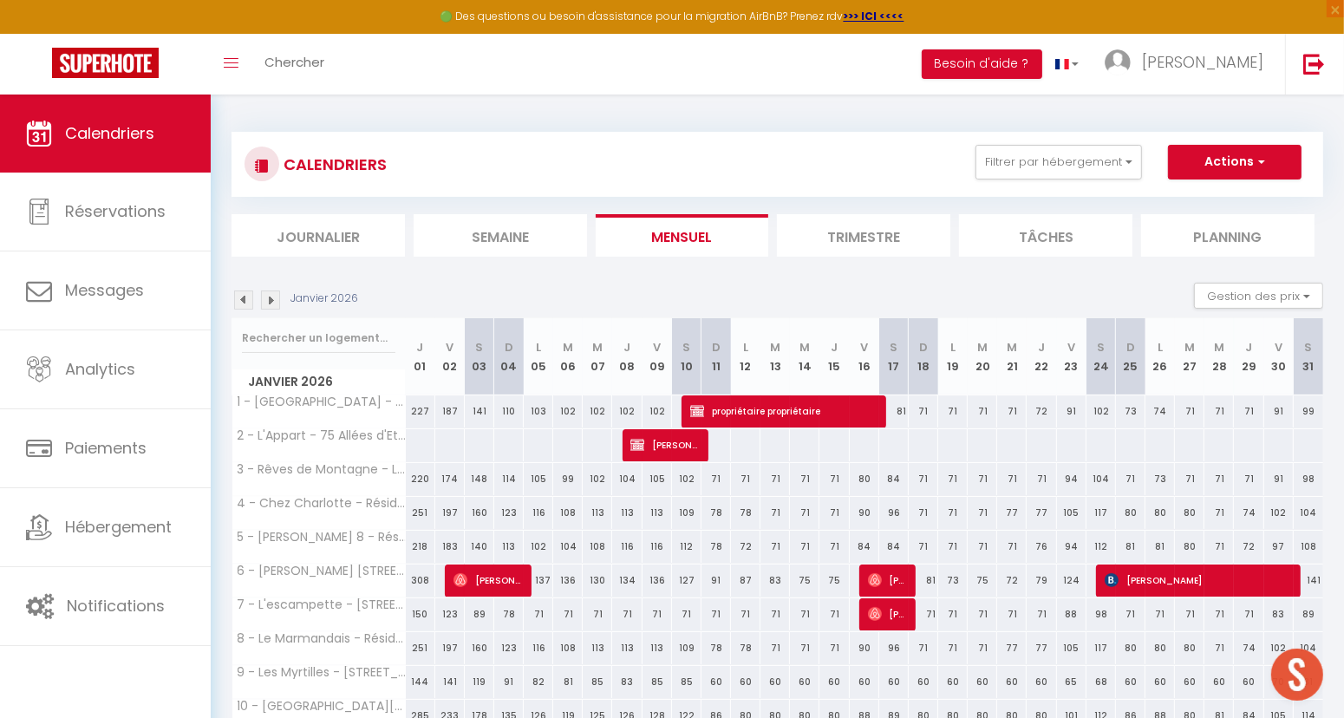
click at [265, 298] on img at bounding box center [270, 300] width 19 height 19
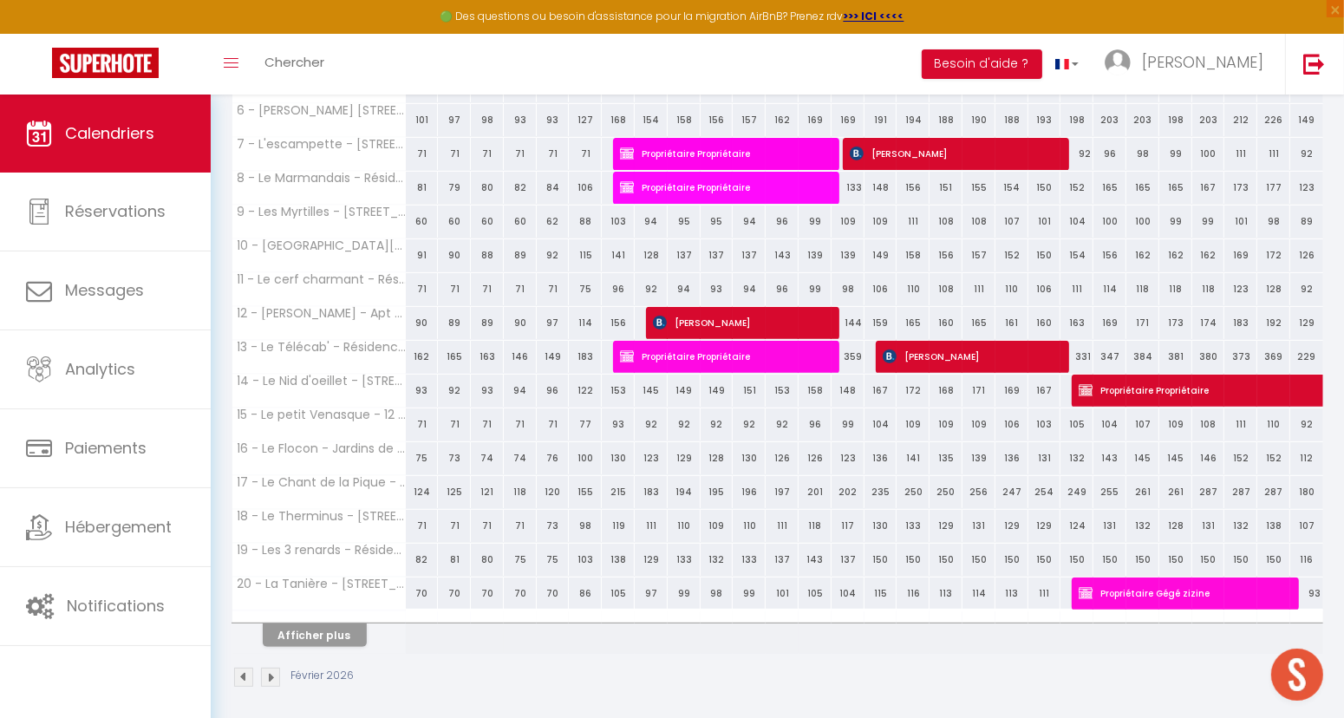
scroll to position [465, 0]
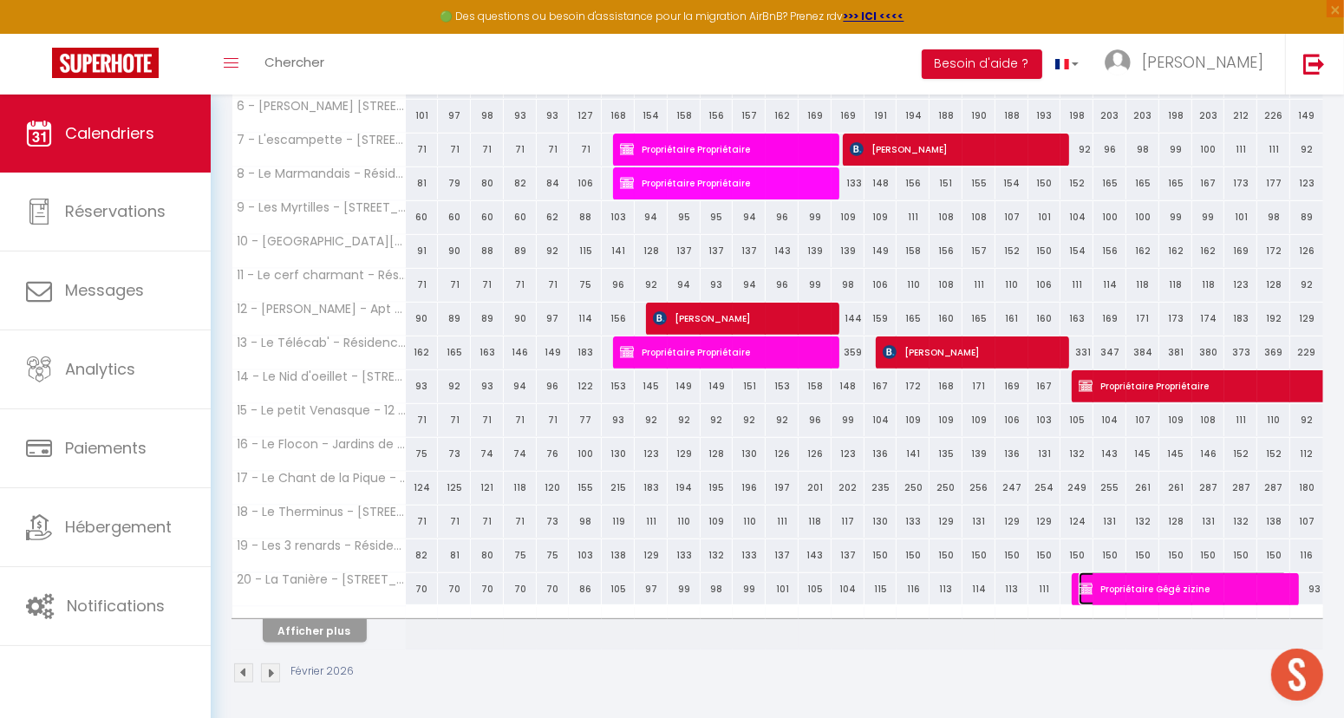
click at [1140, 587] on span "Propriétaire Gégé zizine" at bounding box center [1183, 588] width 209 height 33
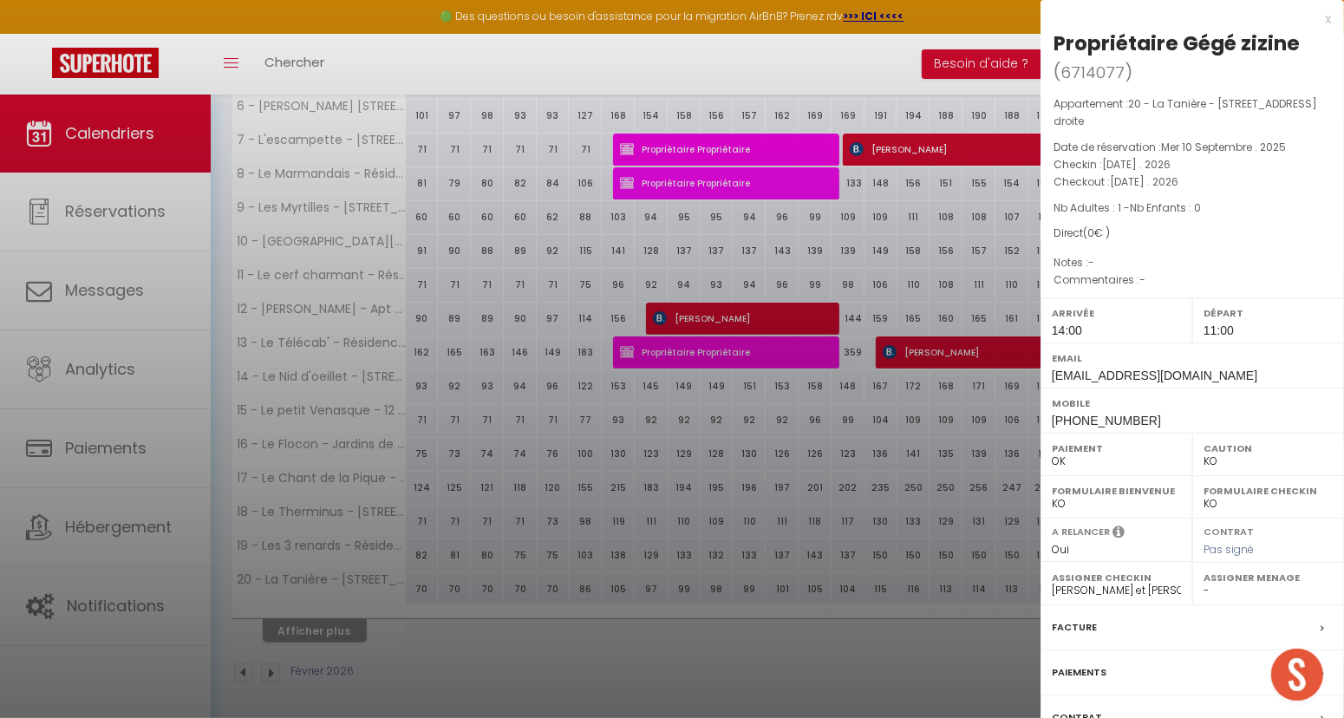
click at [1085, 625] on label "Facture" at bounding box center [1074, 627] width 45 height 18
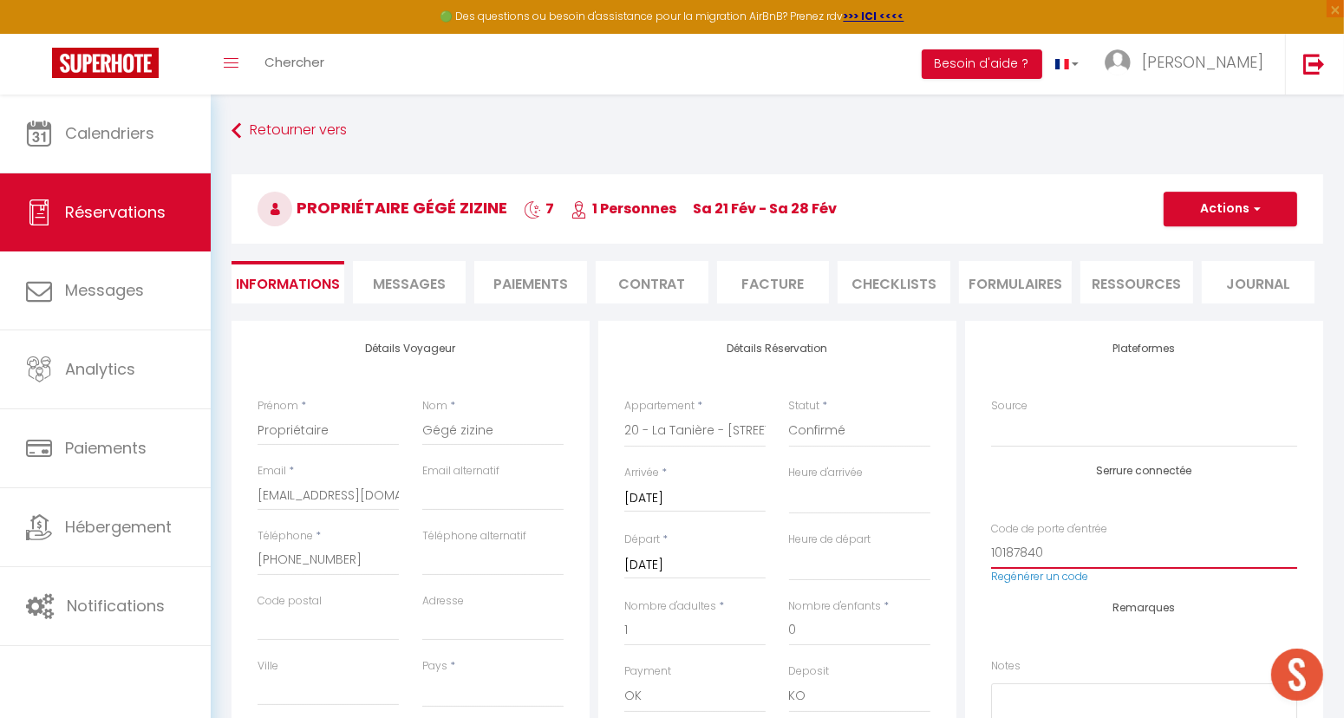
drag, startPoint x: 1042, startPoint y: 548, endPoint x: 985, endPoint y: 554, distance: 57.6
click at [985, 554] on div "Code de porte d'entrée 10187840 Regénérer un code" at bounding box center [1144, 562] width 329 height 82
